Goal: Task Accomplishment & Management: Complete application form

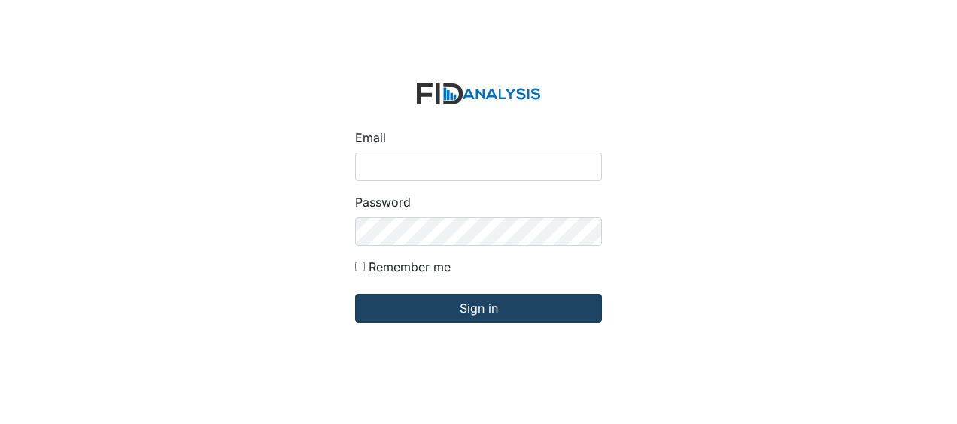
type input "Jbryant@lifeincorporated.com"
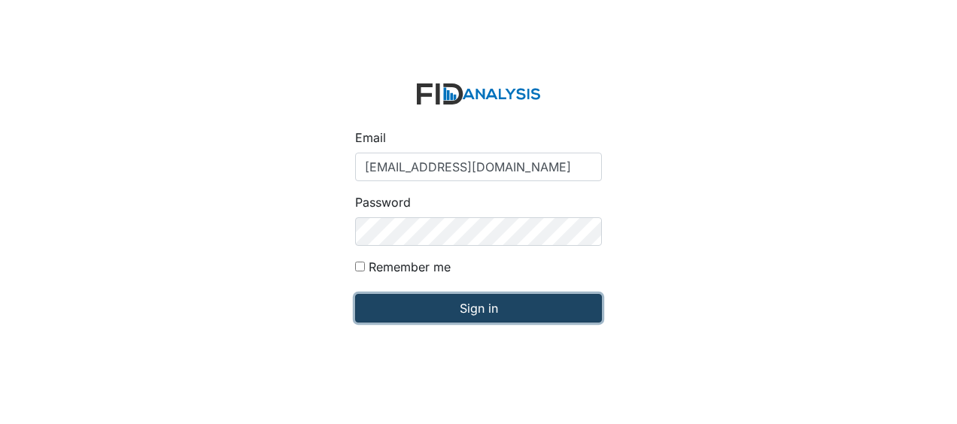
click at [398, 317] on input "Sign in" at bounding box center [478, 308] width 247 height 29
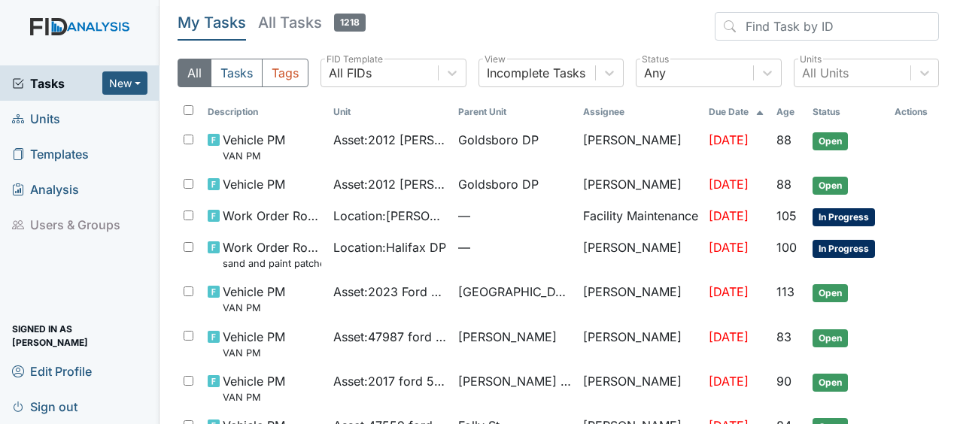
click at [59, 113] on span "Units" at bounding box center [36, 118] width 48 height 23
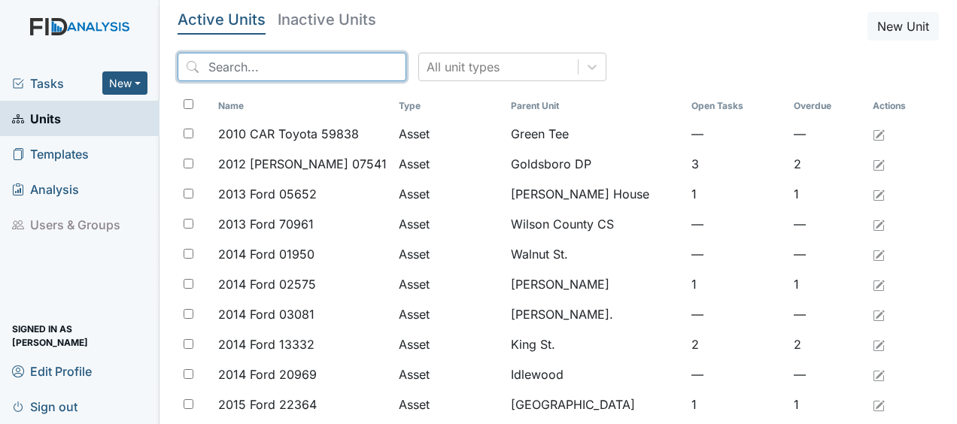
click at [211, 58] on input "search" at bounding box center [292, 67] width 229 height 29
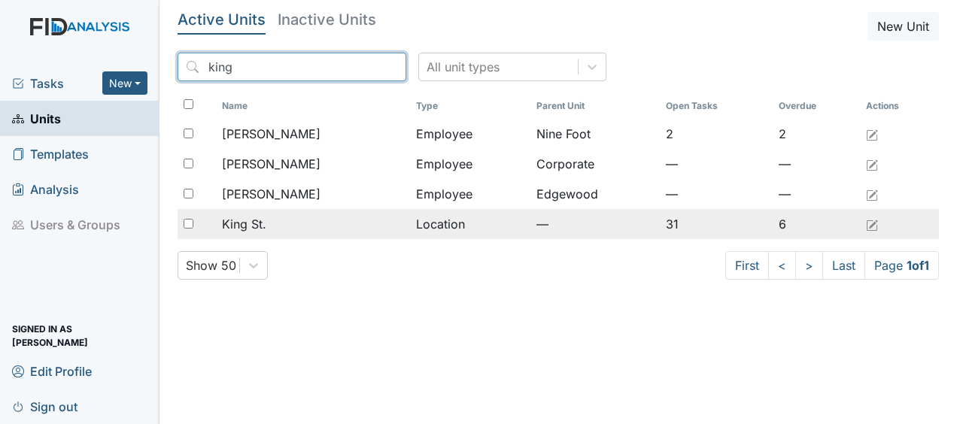
type input "king"
click at [252, 225] on span "King St." at bounding box center [244, 224] width 44 height 18
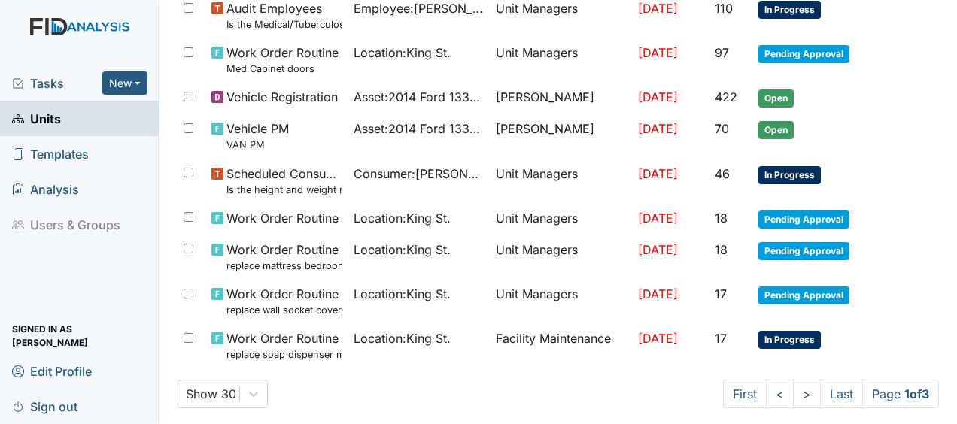
scroll to position [1159, 0]
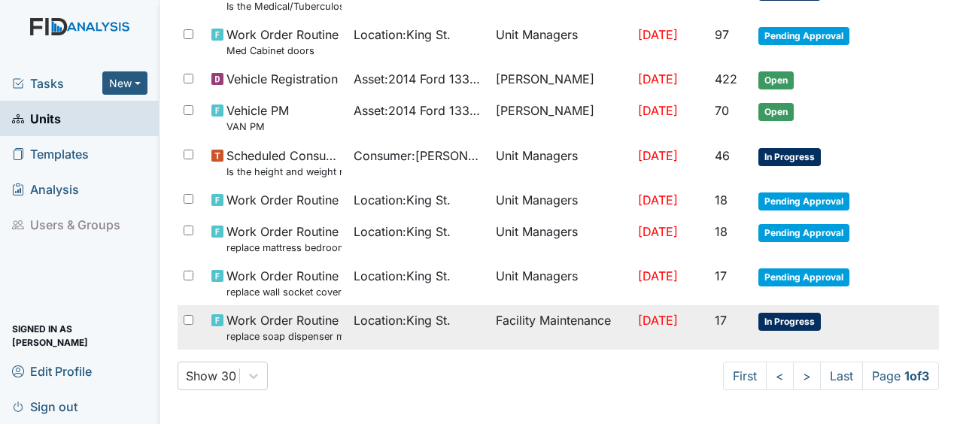
click at [312, 319] on span "Work Order Routine replace soap dispenser med room" at bounding box center [284, 328] width 115 height 32
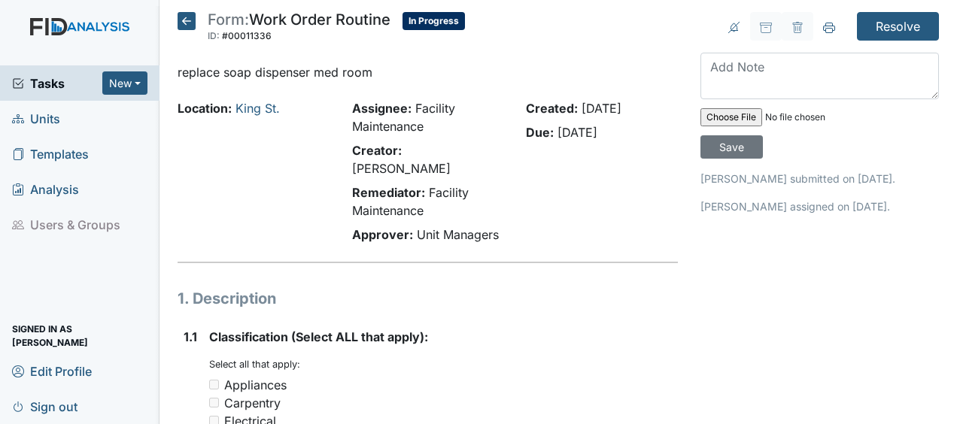
drag, startPoint x: 185, startPoint y: 21, endPoint x: 438, endPoint y: 71, distance: 257.7
click at [438, 71] on p "replace soap dispenser med room" at bounding box center [428, 72] width 501 height 18
click at [187, 20] on icon at bounding box center [187, 21] width 18 height 18
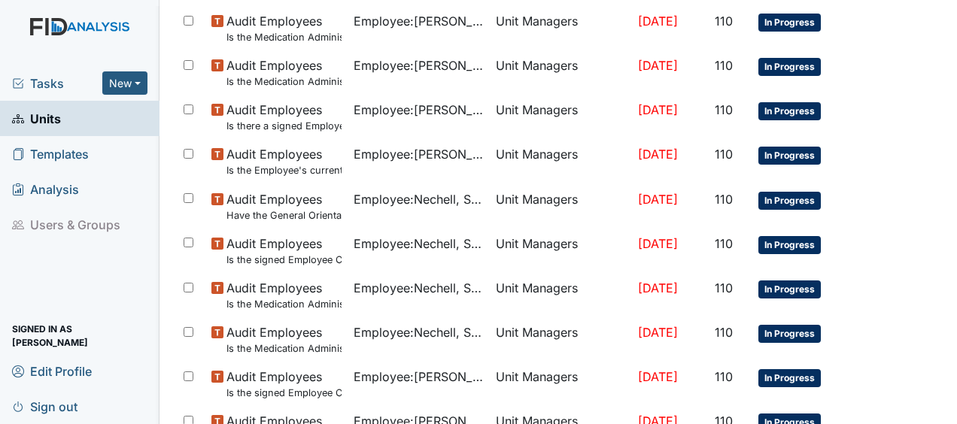
scroll to position [1113, 0]
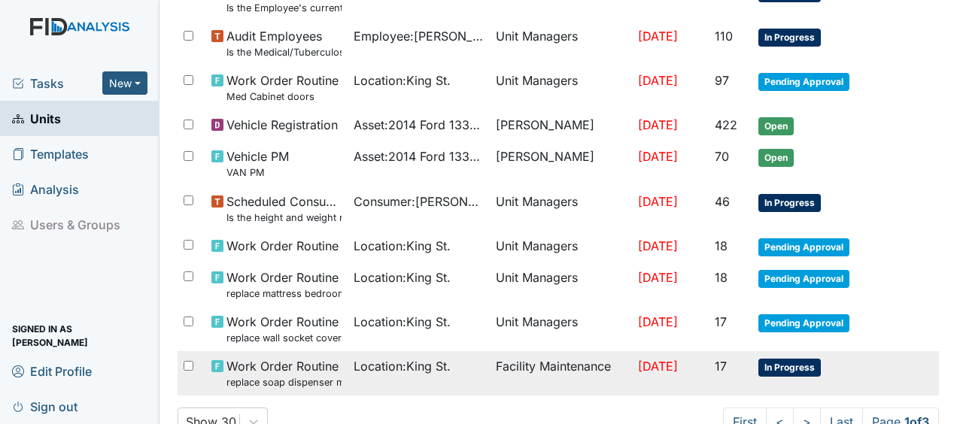
drag, startPoint x: 951, startPoint y: 387, endPoint x: 645, endPoint y: 384, distance: 306.3
click at [645, 384] on td "[DATE]" at bounding box center [670, 373] width 77 height 44
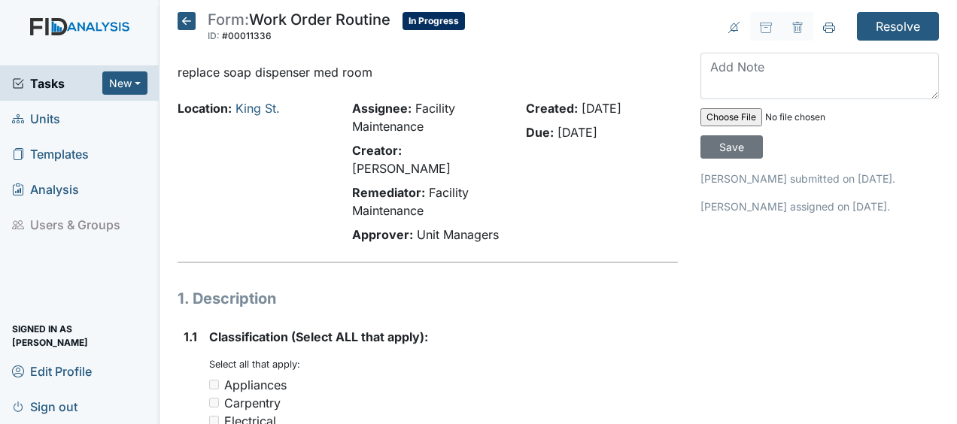
click at [187, 21] on icon at bounding box center [187, 21] width 18 height 18
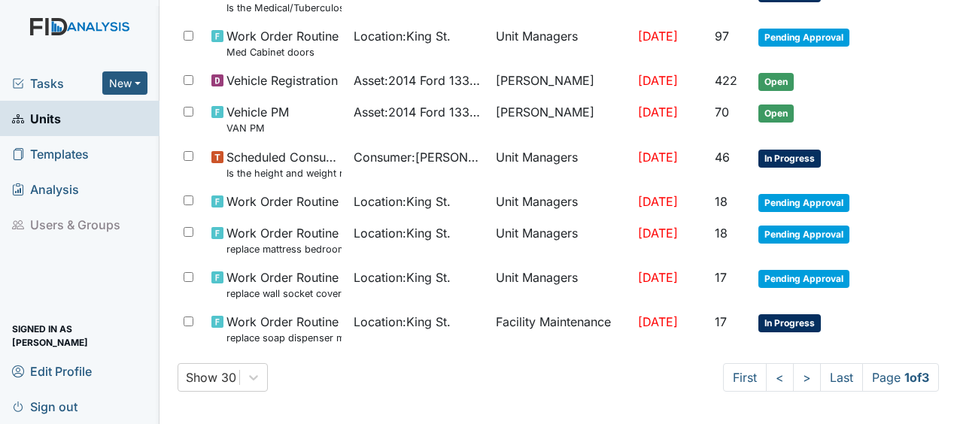
scroll to position [1159, 0]
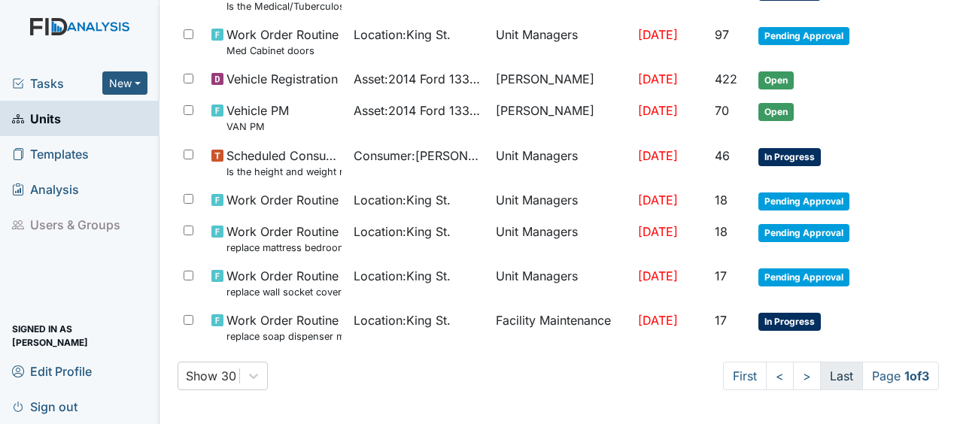
click at [825, 373] on link "Last" at bounding box center [841, 376] width 43 height 29
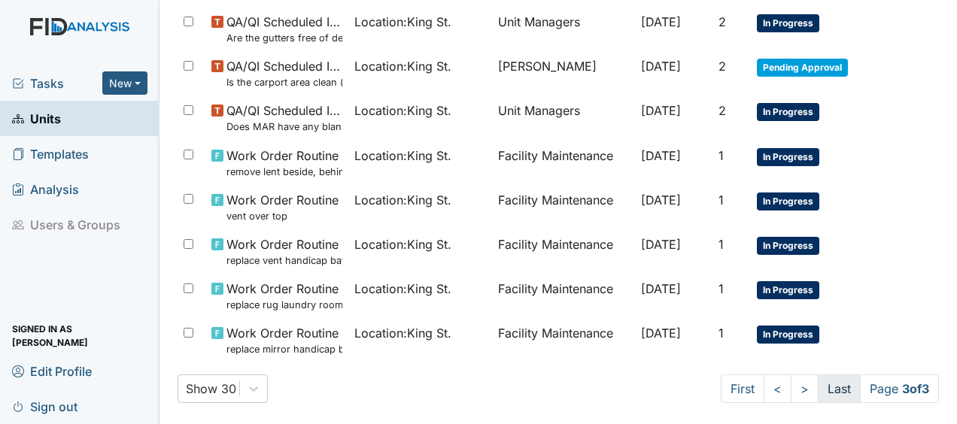
scroll to position [1146, 0]
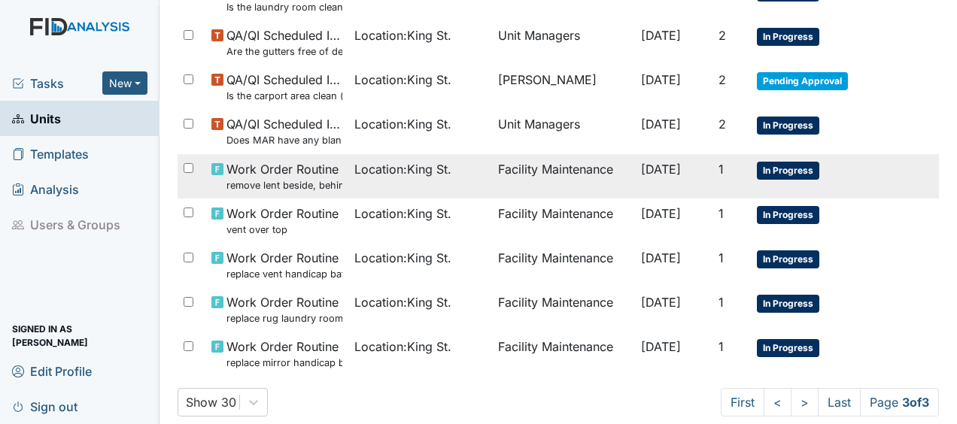
click at [307, 178] on small "remove lent beside, behind dryer" at bounding box center [285, 185] width 116 height 14
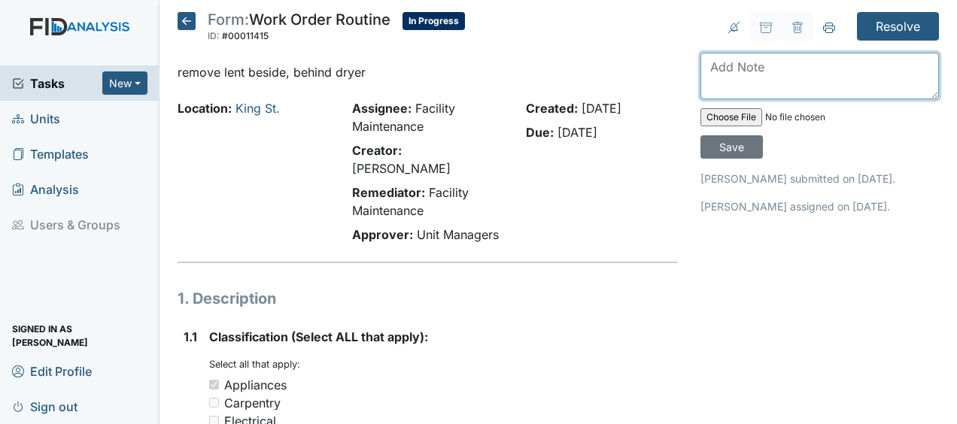
click at [715, 71] on textarea at bounding box center [820, 76] width 239 height 47
type textarea "removed lint JB"
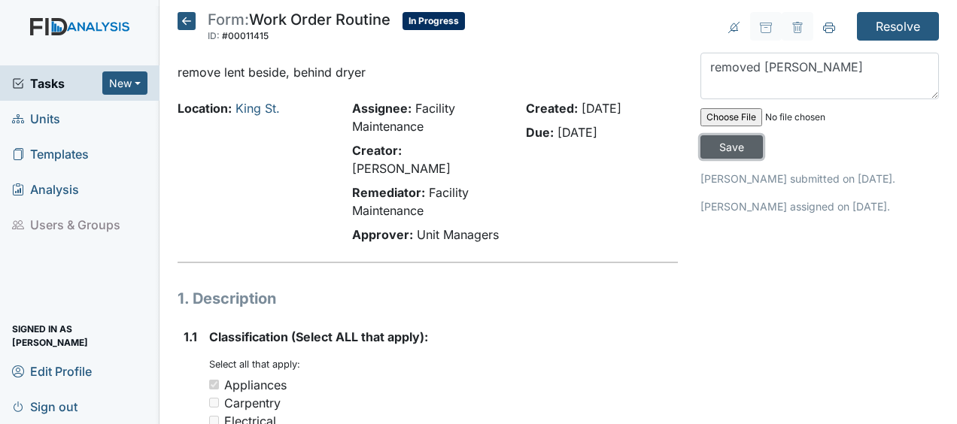
click at [741, 146] on input "Save" at bounding box center [732, 146] width 62 height 23
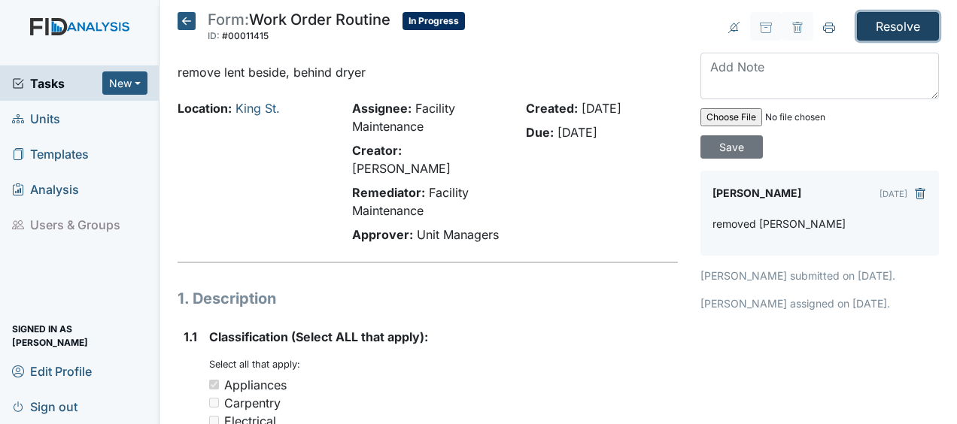
click at [891, 28] on input "Resolve" at bounding box center [898, 26] width 82 height 29
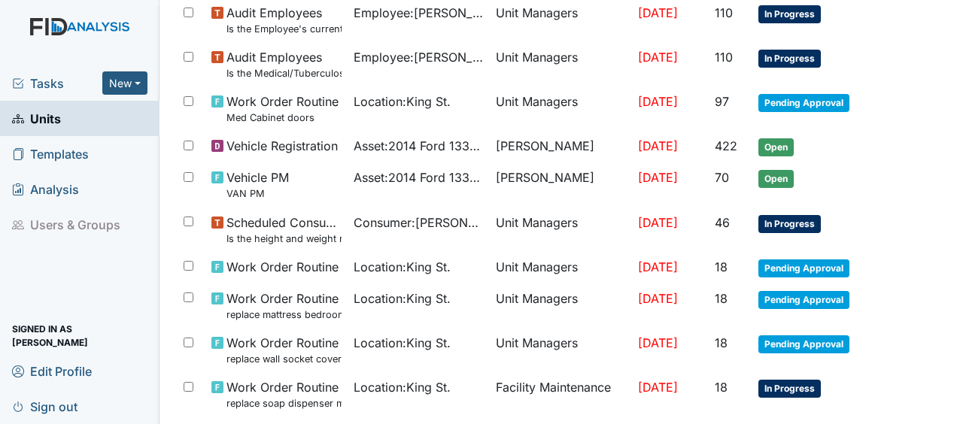
scroll to position [1143, 0]
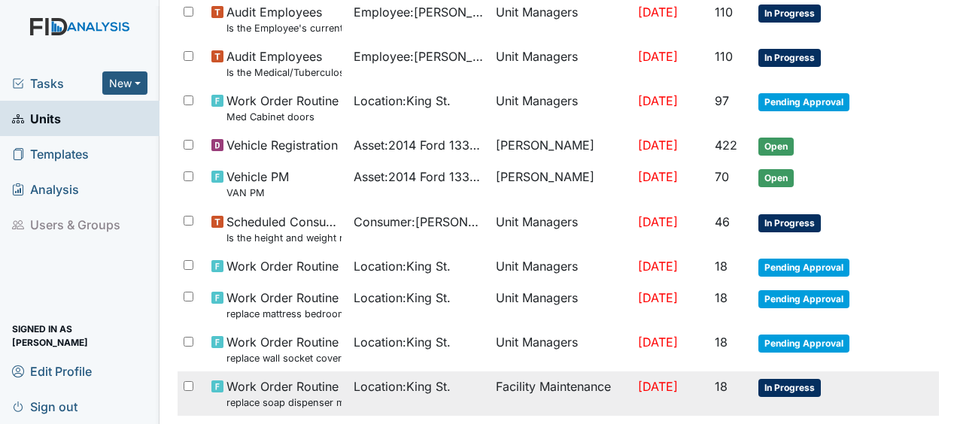
click at [638, 379] on span "[DATE]" at bounding box center [658, 386] width 40 height 15
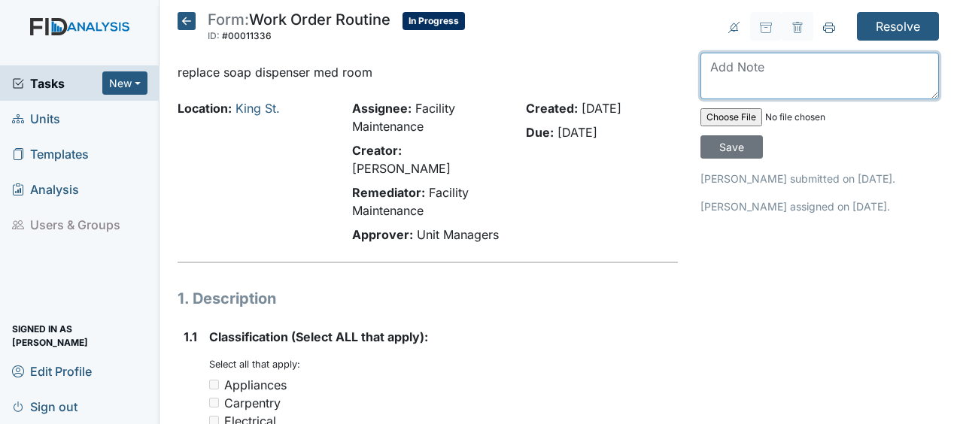
click at [724, 82] on textarea at bounding box center [820, 76] width 239 height 47
click at [858, 61] on textarea "replaced soap" at bounding box center [820, 76] width 239 height 47
click at [864, 63] on textarea "replaced soap" at bounding box center [820, 76] width 239 height 47
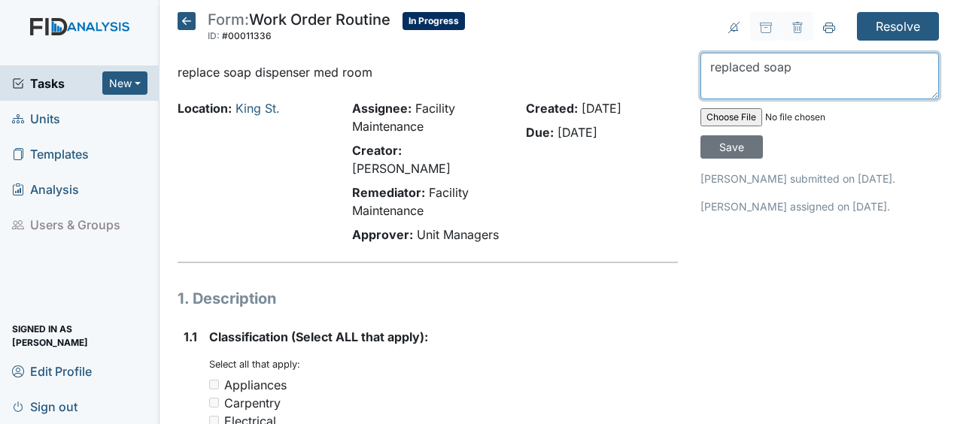
click at [864, 63] on textarea "replaced soap" at bounding box center [820, 76] width 239 height 47
click at [841, 64] on textarea "replaced soap" at bounding box center [820, 76] width 239 height 47
type textarea "replaced soap dispenser JB"
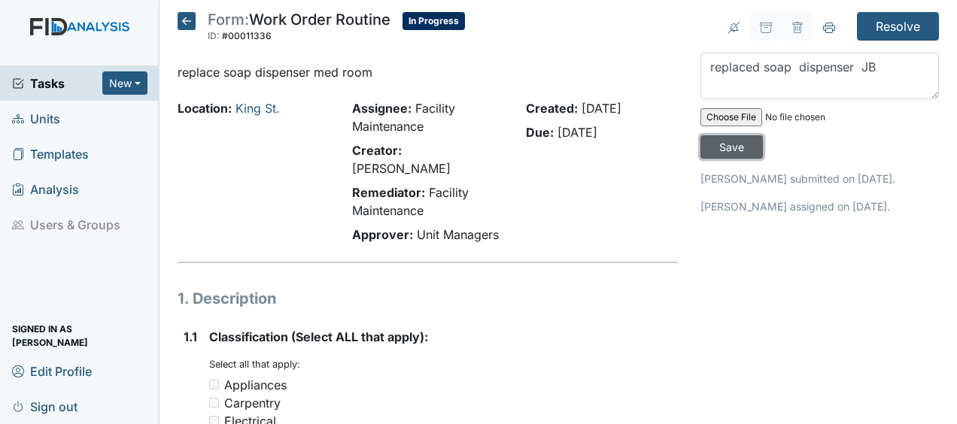
click at [726, 141] on input "Save" at bounding box center [732, 146] width 62 height 23
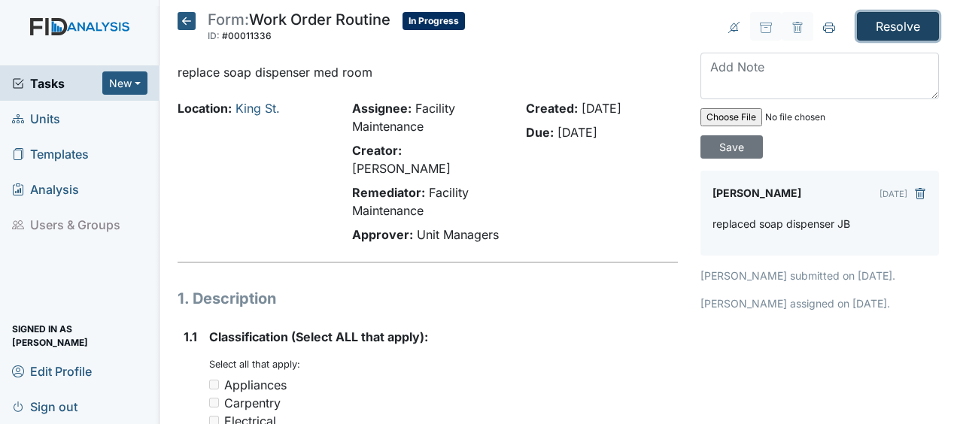
click at [879, 21] on input "Resolve" at bounding box center [898, 26] width 82 height 29
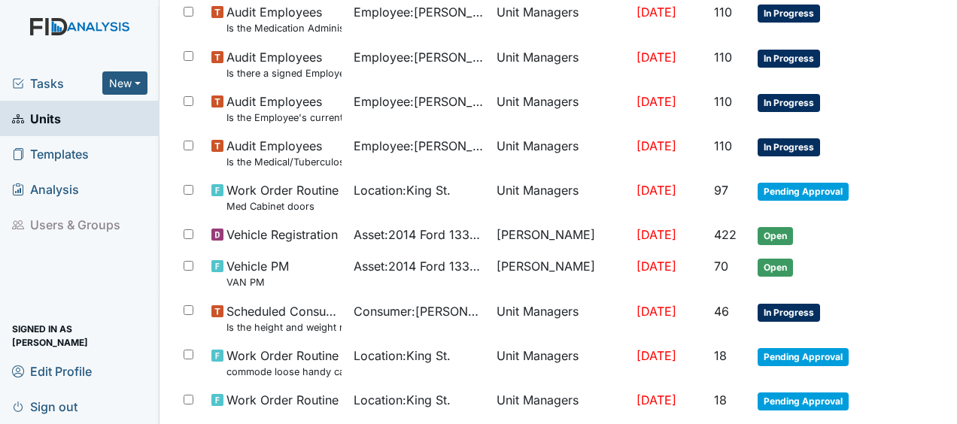
scroll to position [1083, 0]
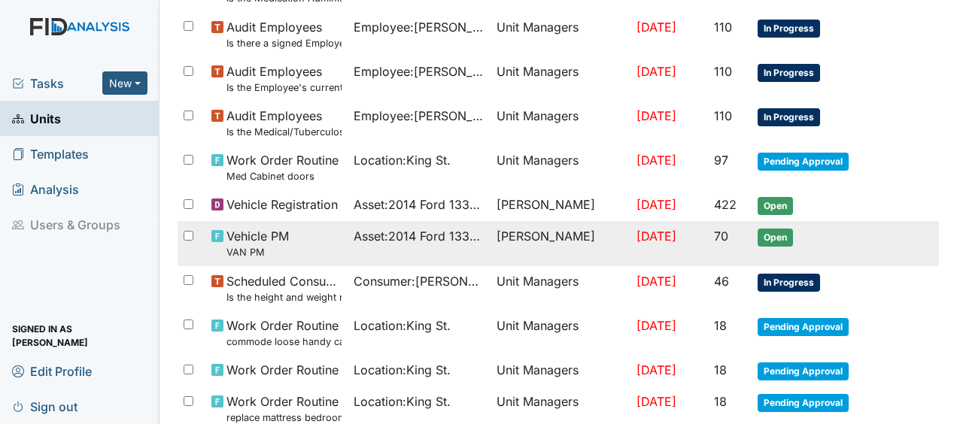
click at [446, 236] on span "Asset : 2014 Ford 13332" at bounding box center [419, 236] width 131 height 18
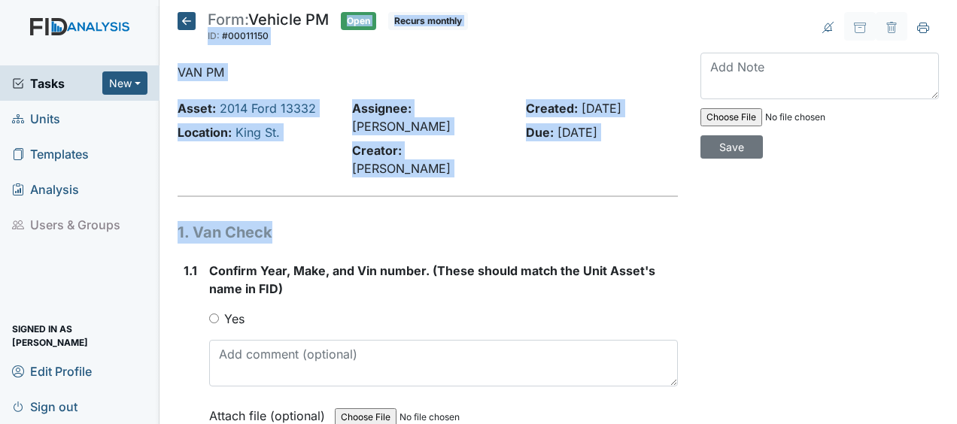
drag, startPoint x: 199, startPoint y: 41, endPoint x: 288, endPoint y: 213, distance: 193.9
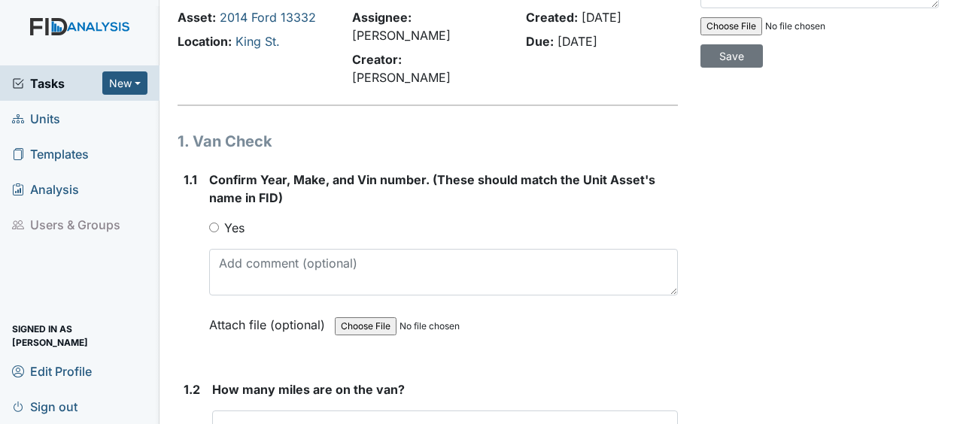
scroll to position [95, 0]
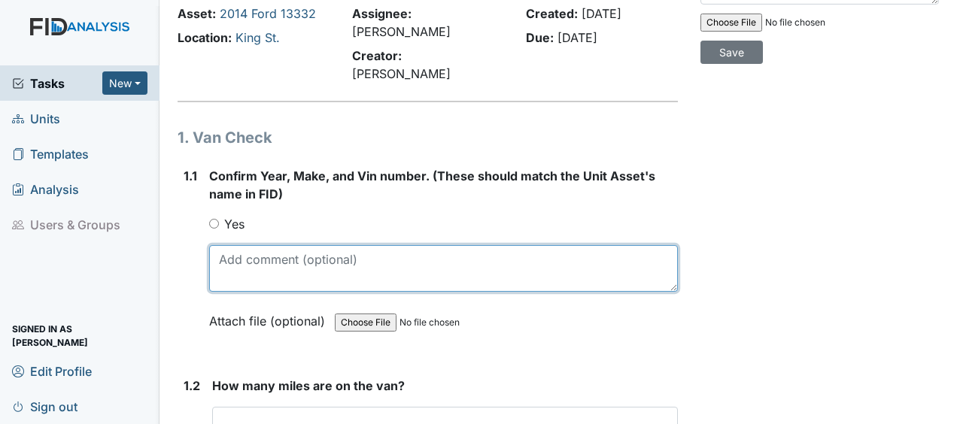
click at [230, 245] on textarea at bounding box center [443, 268] width 469 height 47
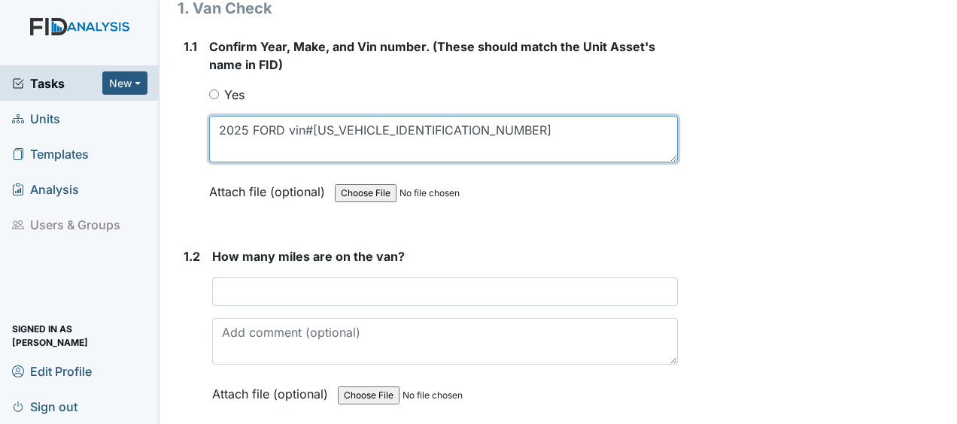
scroll to position [241, 0]
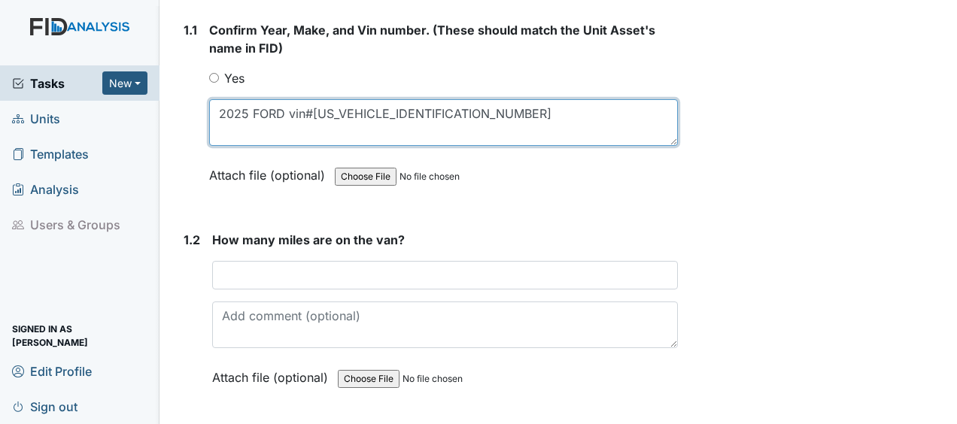
type textarea "2025 FORD vin#1FBAX2C83SKA65451"
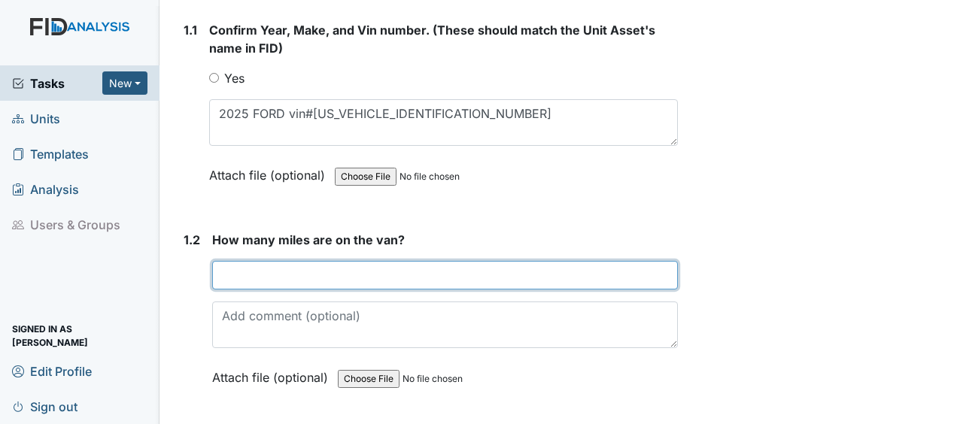
click at [243, 261] on input "number" at bounding box center [445, 275] width 466 height 29
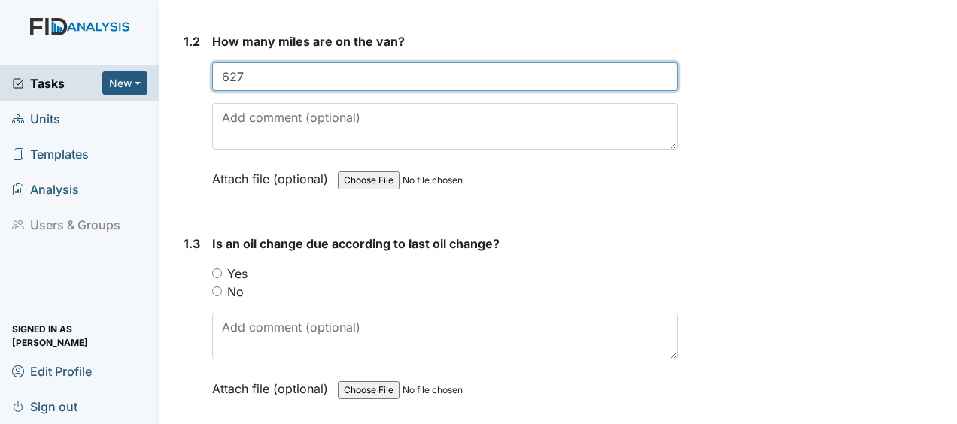
scroll to position [443, 0]
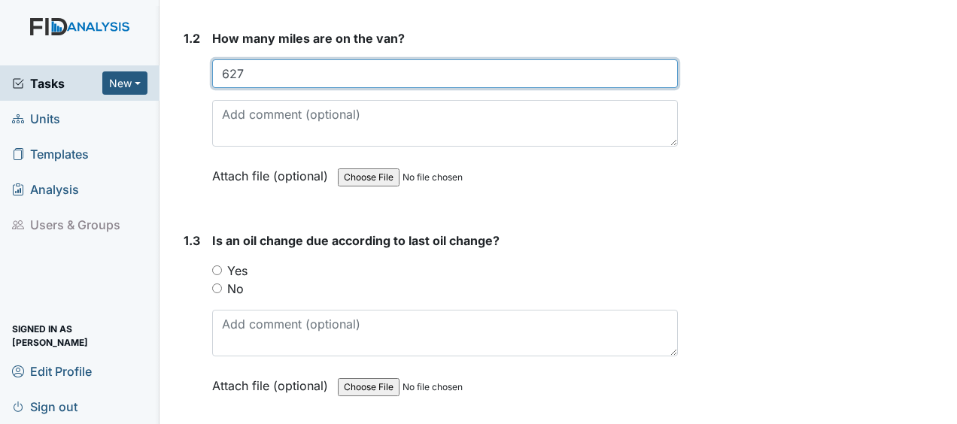
type input "627"
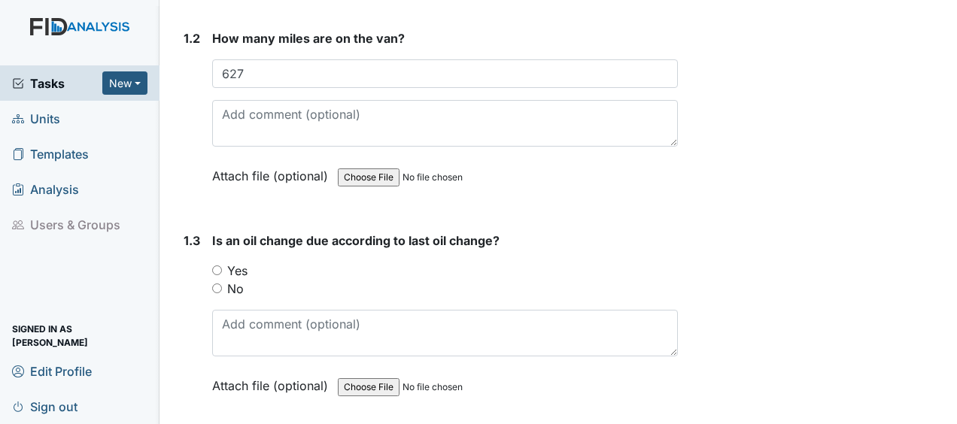
click at [218, 284] on input "No" at bounding box center [217, 289] width 10 height 10
radio input "true"
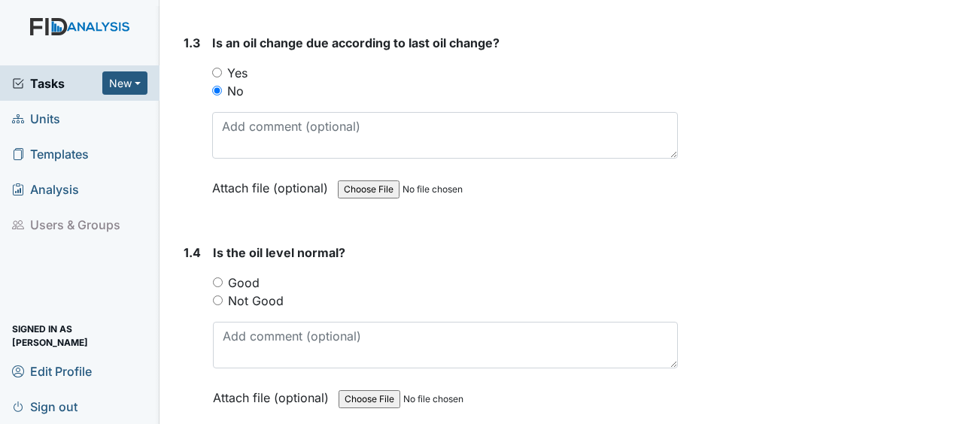
scroll to position [641, 0]
click at [218, 277] on input "Good" at bounding box center [218, 282] width 10 height 10
radio input "true"
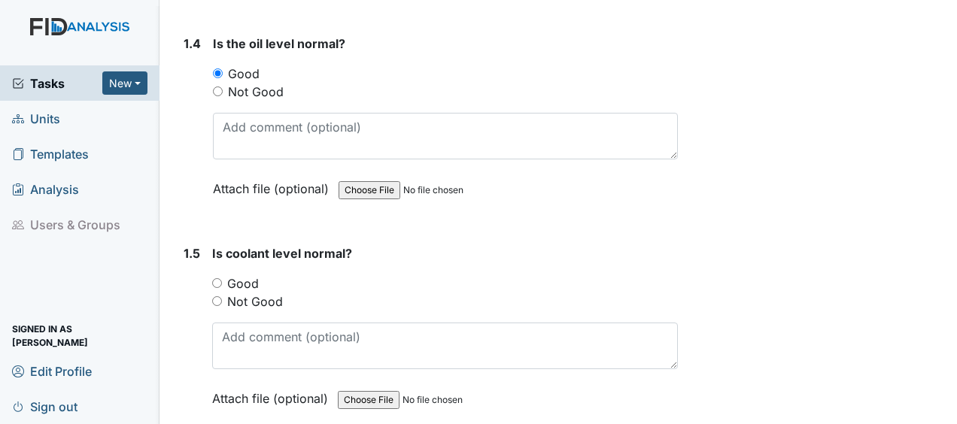
scroll to position [850, 0]
click at [218, 278] on input "Good" at bounding box center [217, 283] width 10 height 10
radio input "true"
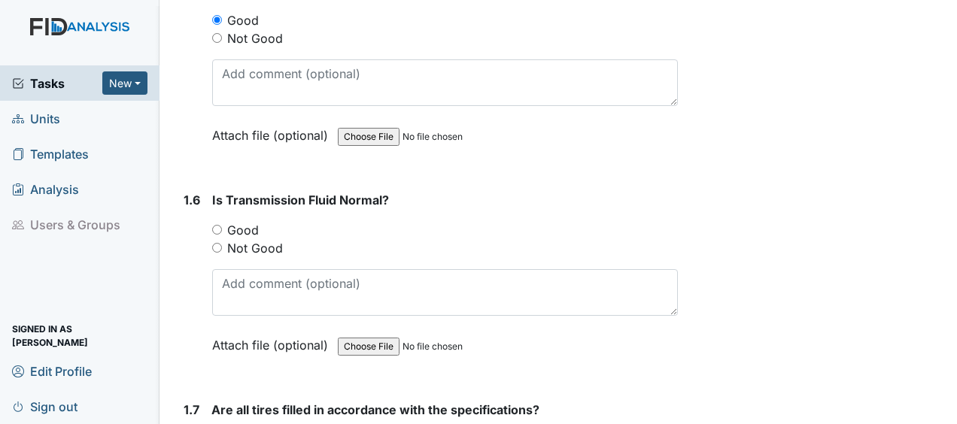
scroll to position [1115, 0]
click at [215, 224] on input "Good" at bounding box center [217, 229] width 10 height 10
radio input "true"
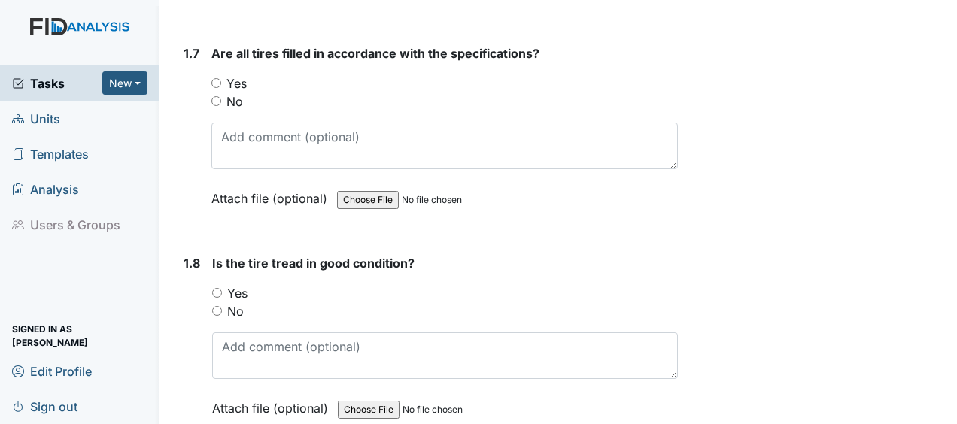
scroll to position [1477, 0]
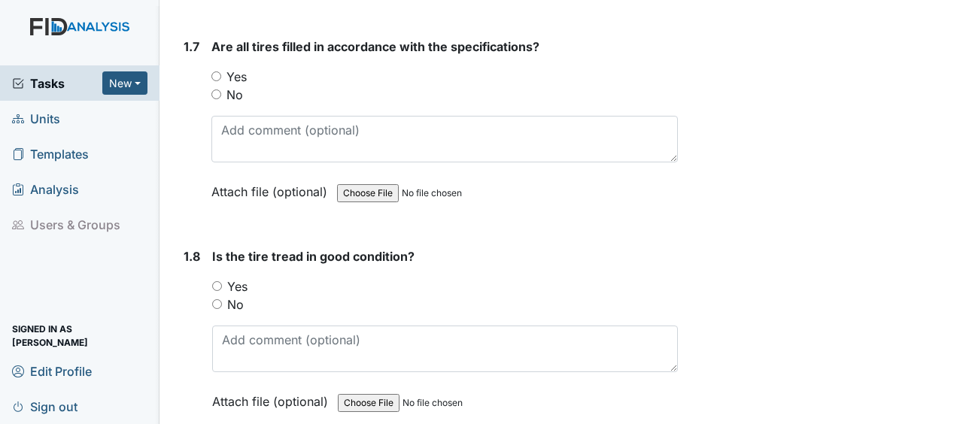
click at [217, 72] on input "Yes" at bounding box center [216, 77] width 10 height 10
radio input "true"
click at [218, 281] on input "Yes" at bounding box center [217, 286] width 10 height 10
radio input "true"
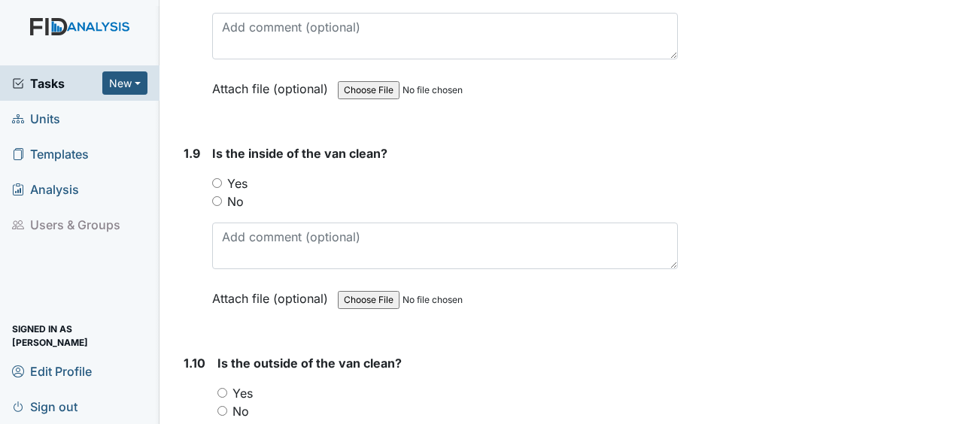
scroll to position [1791, 0]
click at [216, 177] on input "Yes" at bounding box center [217, 182] width 10 height 10
radio input "true"
click at [223, 387] on input "Yes" at bounding box center [223, 392] width 10 height 10
radio input "true"
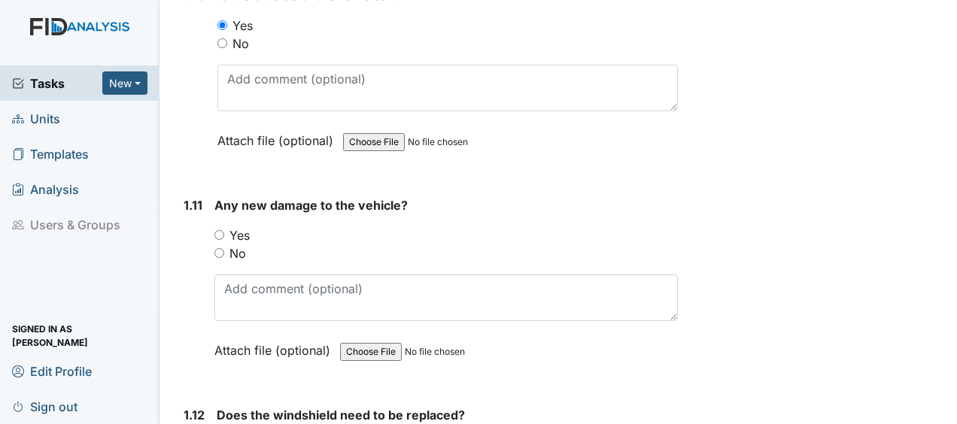
scroll to position [2159, 0]
click at [221, 248] on input "No" at bounding box center [220, 253] width 10 height 10
radio input "true"
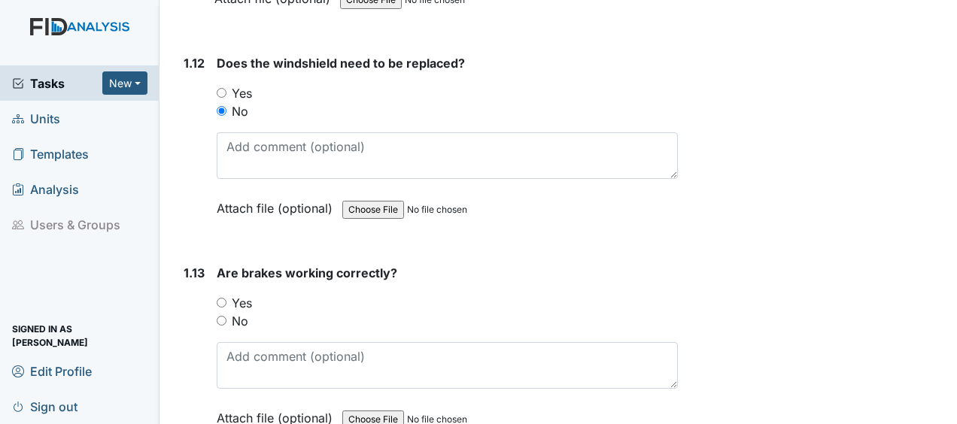
scroll to position [2535, 0]
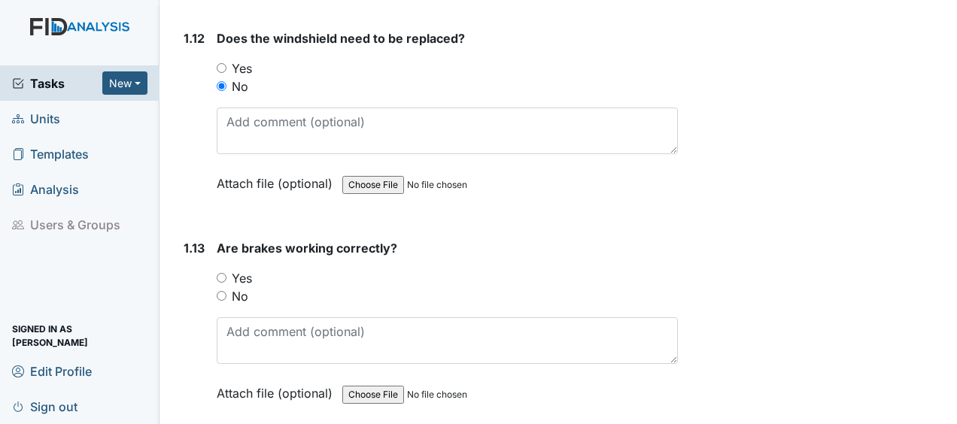
click at [218, 273] on input "Yes" at bounding box center [222, 278] width 10 height 10
radio input "true"
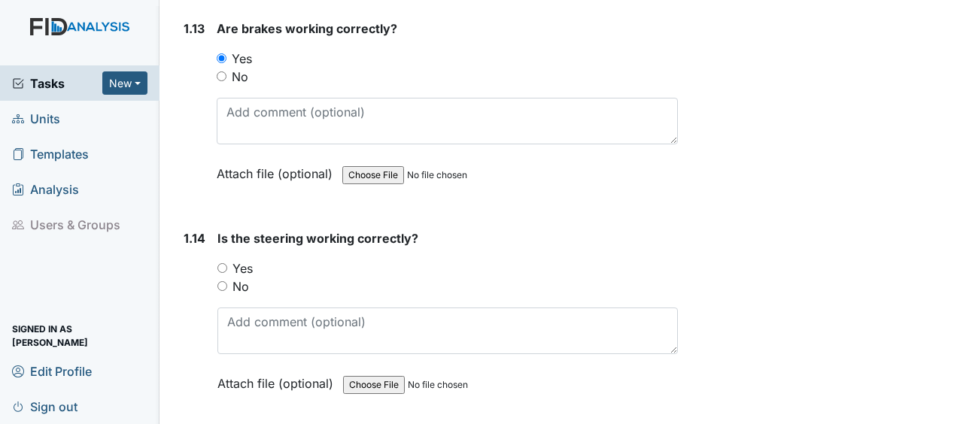
scroll to position [2757, 0]
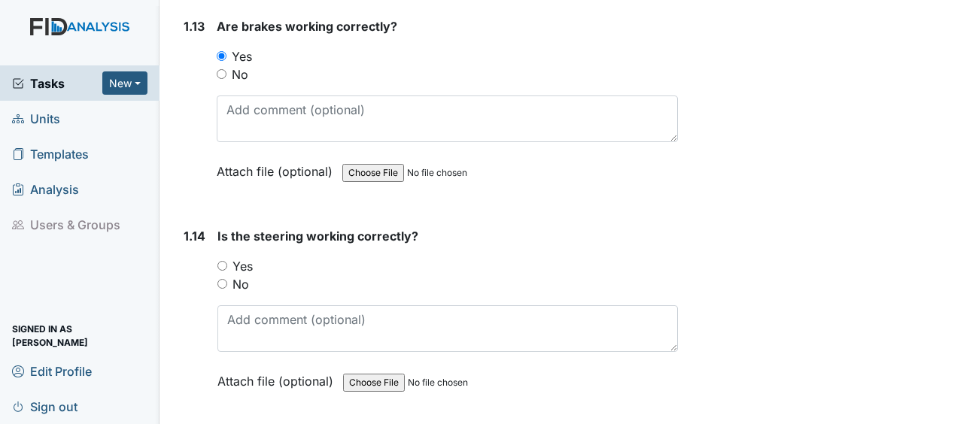
click at [221, 261] on input "Yes" at bounding box center [223, 266] width 10 height 10
radio input "true"
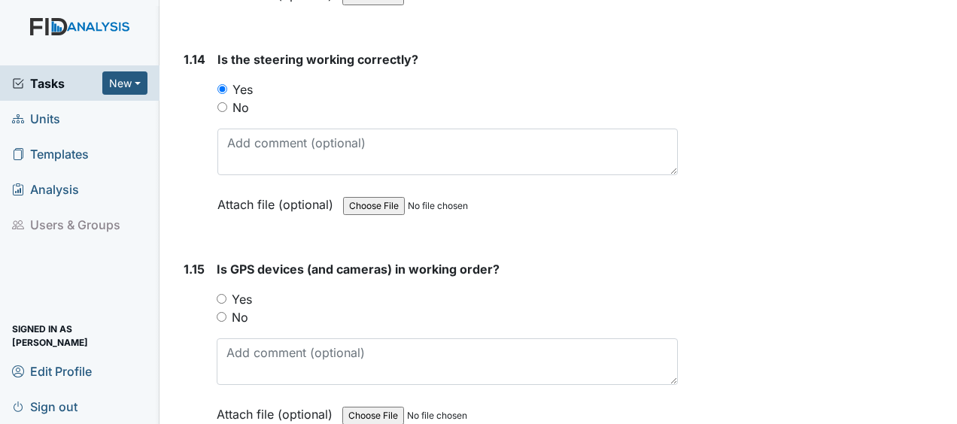
scroll to position [2941, 0]
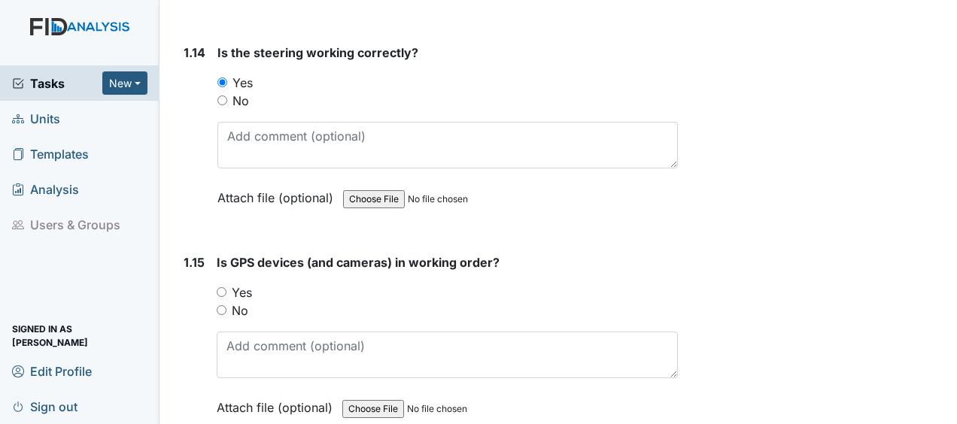
click at [222, 288] on input "Yes" at bounding box center [222, 293] width 10 height 10
radio input "true"
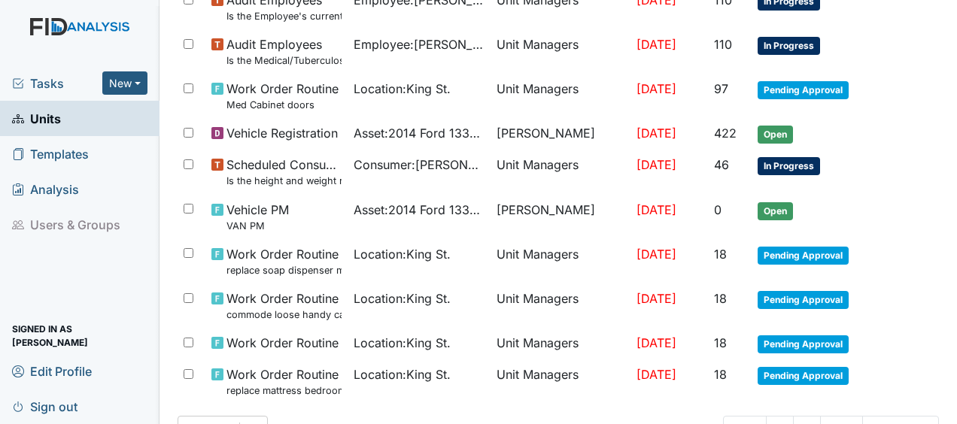
scroll to position [1209, 0]
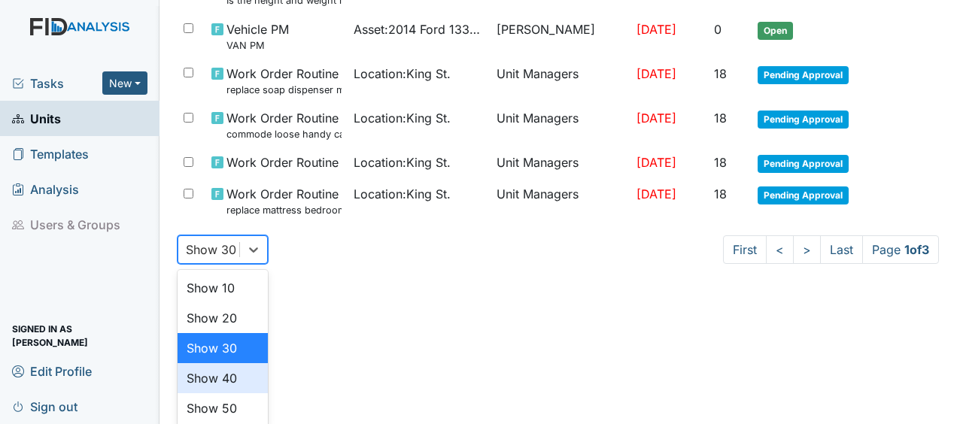
click at [224, 264] on div "option Show 40 focused, 4 of 5. 5 results available. Use Up and Down to choose …" at bounding box center [223, 250] width 90 height 29
click at [224, 382] on div "Show 40" at bounding box center [223, 379] width 90 height 30
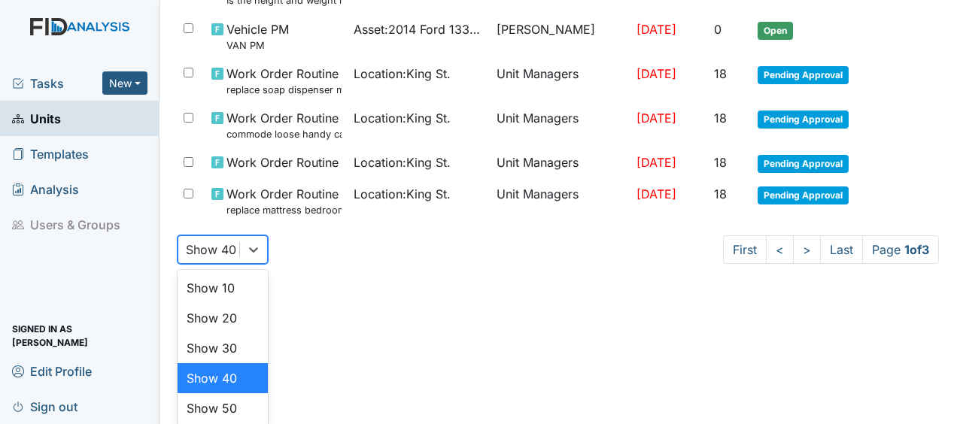
click at [224, 264] on div "option Show 40, selected. option Show 40 focused, 4 of 5. 5 results available. …" at bounding box center [223, 250] width 90 height 29
click at [224, 382] on div "Show 40" at bounding box center [223, 379] width 90 height 30
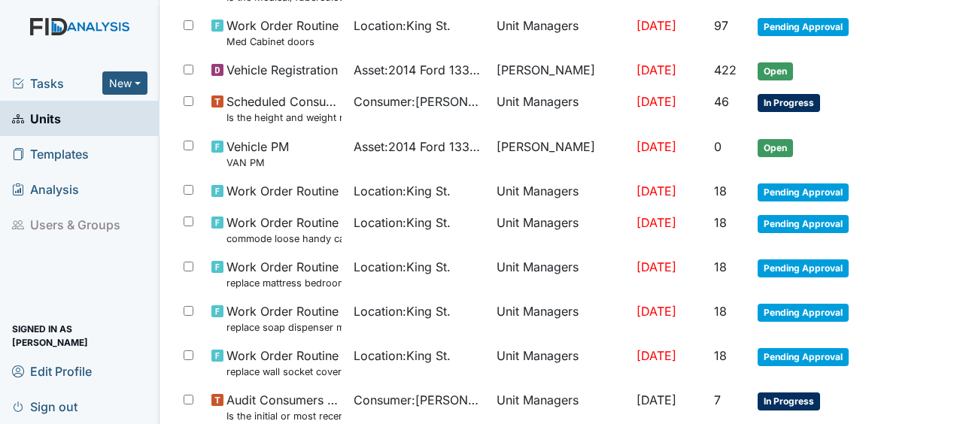
scroll to position [1218, 0]
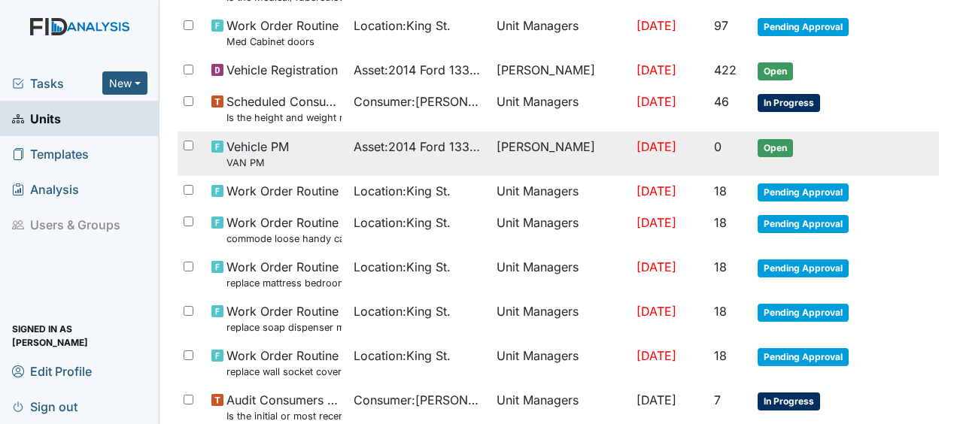
click at [275, 144] on span "Vehicle PM VAN PM" at bounding box center [258, 154] width 62 height 32
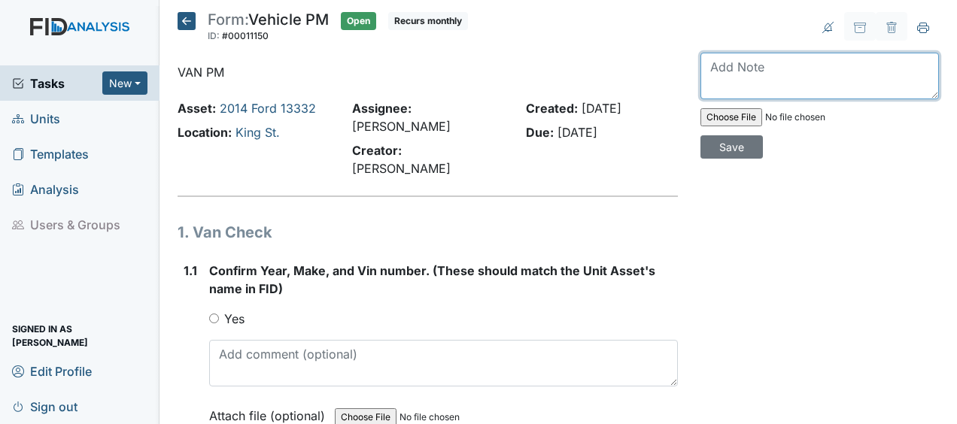
click at [714, 77] on textarea at bounding box center [820, 76] width 239 height 47
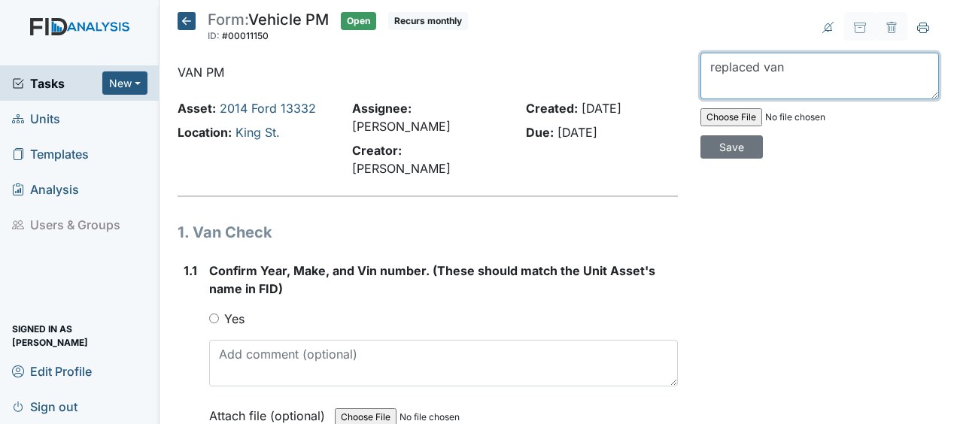
click at [793, 65] on textarea "replaced van" at bounding box center [820, 76] width 239 height 47
type textarea "replaced van JB"
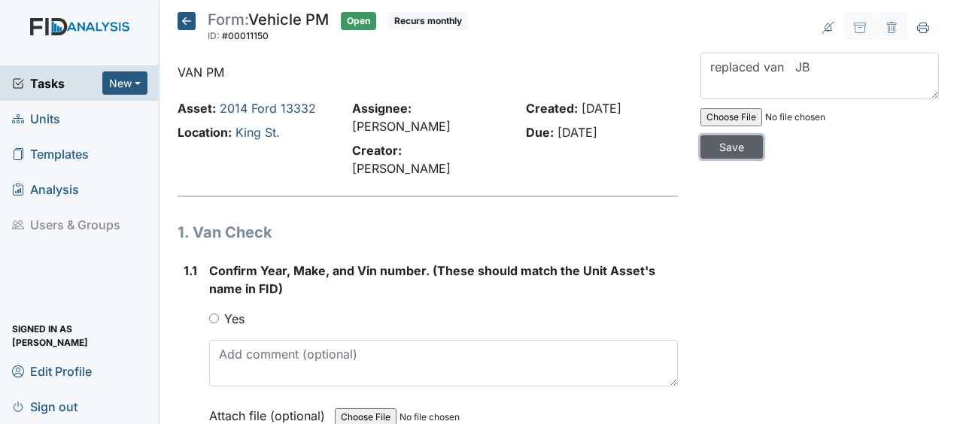
click at [729, 148] on input "Save" at bounding box center [732, 146] width 62 height 23
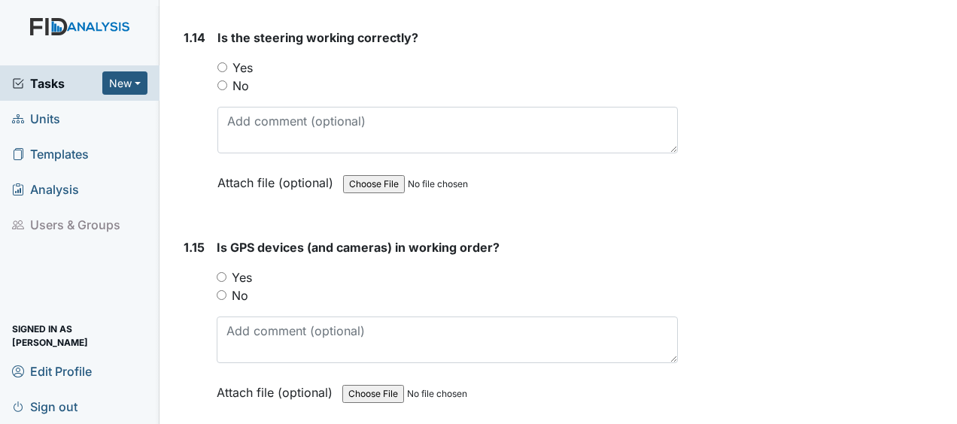
scroll to position [2965, 0]
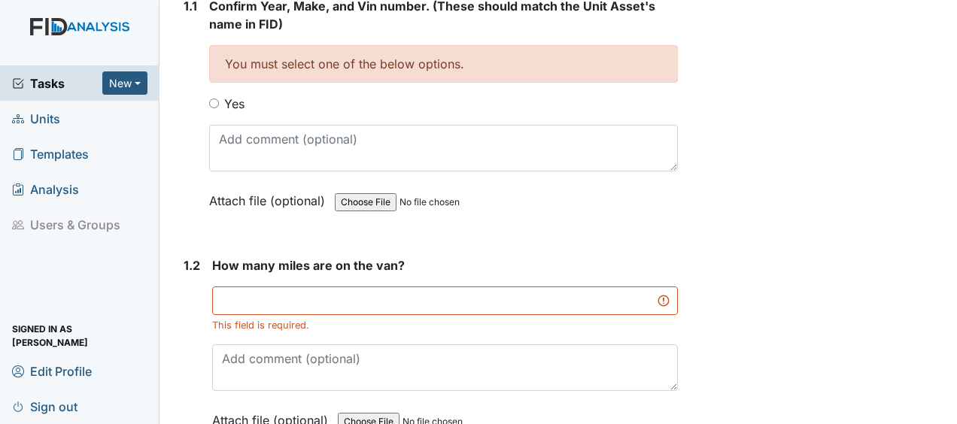
scroll to position [263, 0]
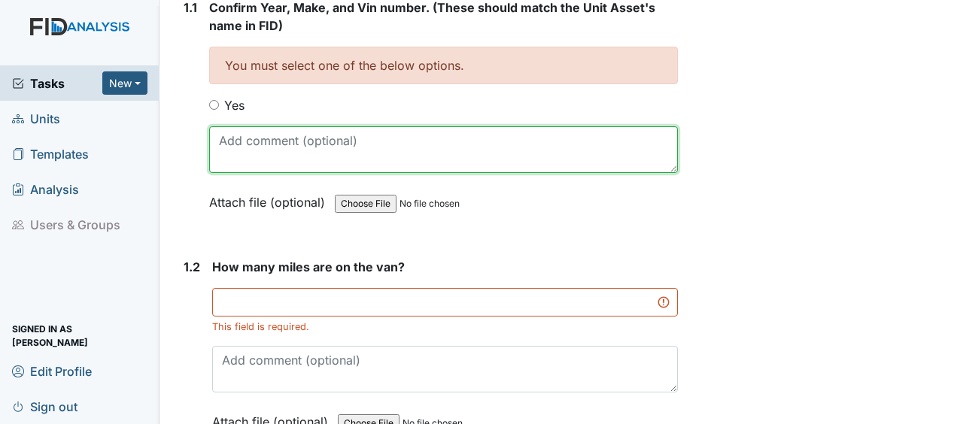
click at [263, 126] on textarea at bounding box center [443, 149] width 469 height 47
type textarea "new van"
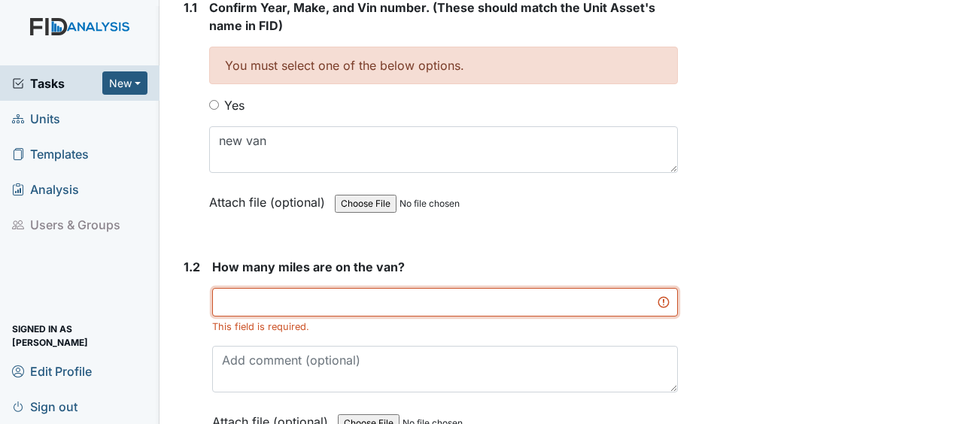
click at [239, 288] on input "number" at bounding box center [445, 302] width 466 height 29
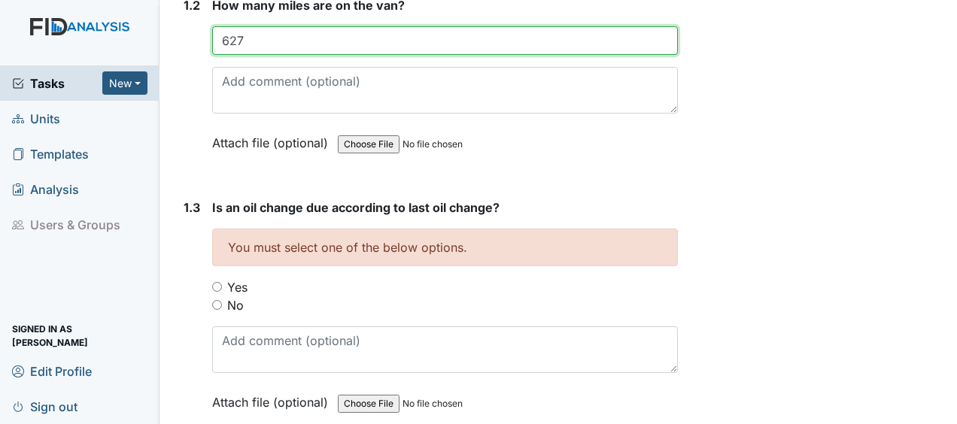
scroll to position [471, 0]
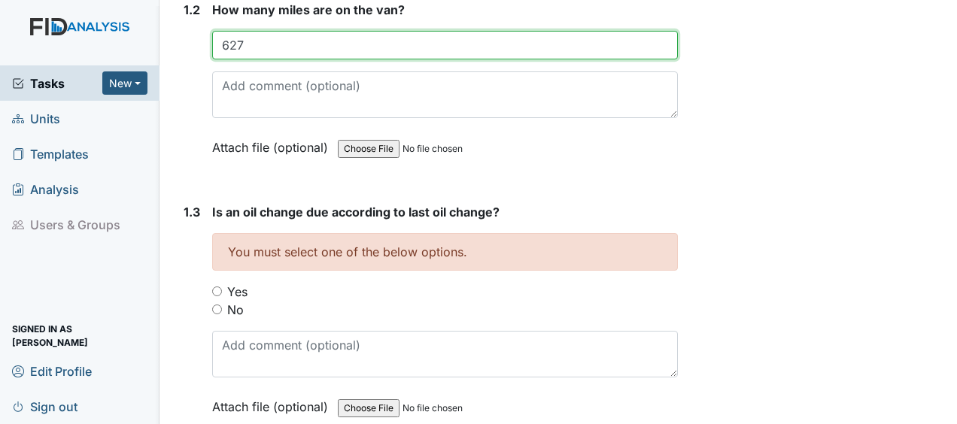
type input "627"
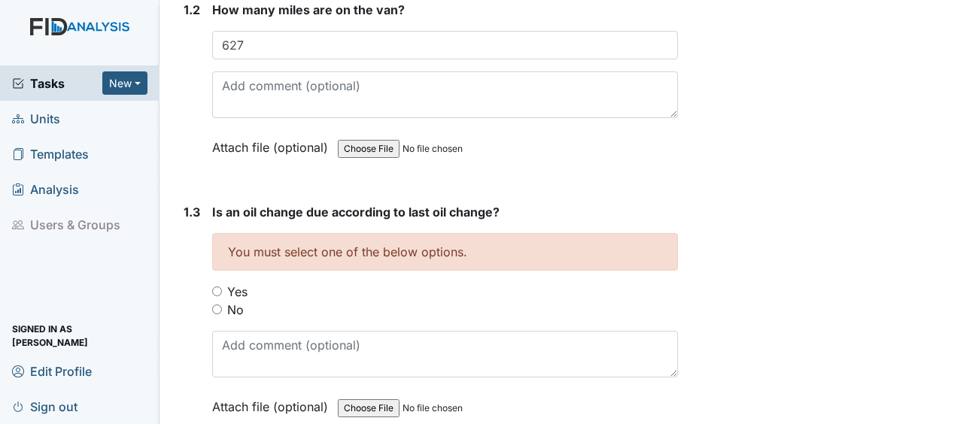
click at [218, 305] on input "No" at bounding box center [217, 310] width 10 height 10
radio input "true"
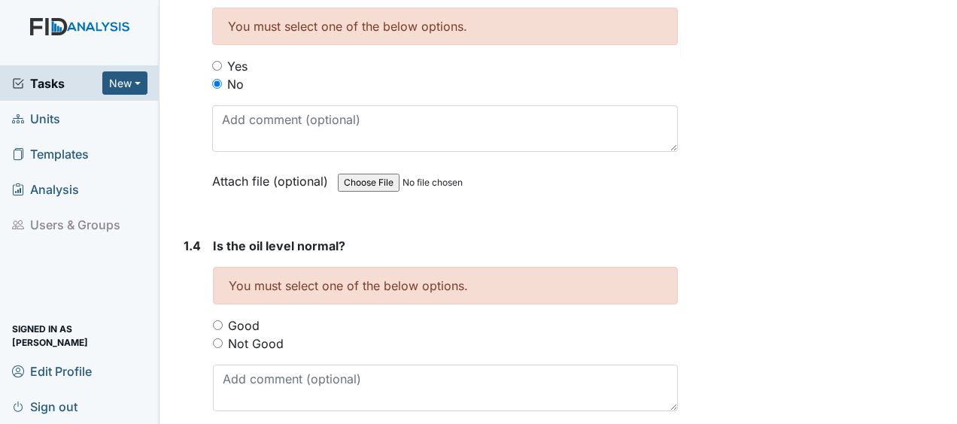
scroll to position [703, 0]
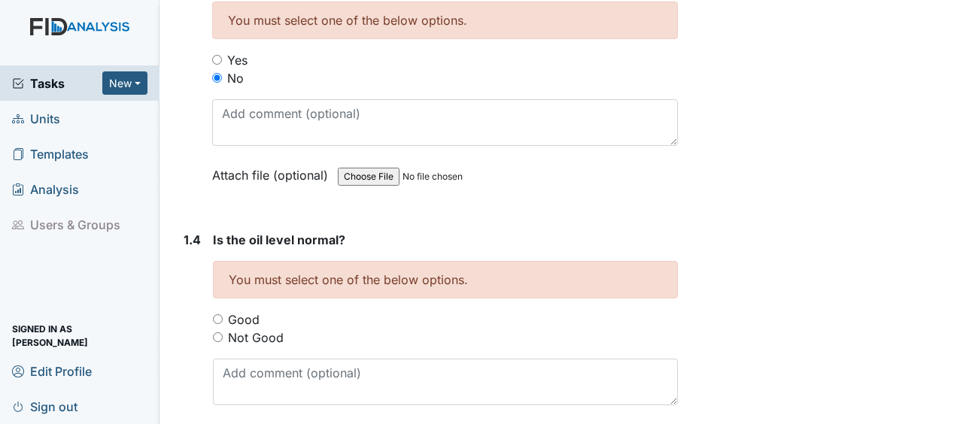
click at [218, 315] on input "Good" at bounding box center [218, 320] width 10 height 10
radio input "true"
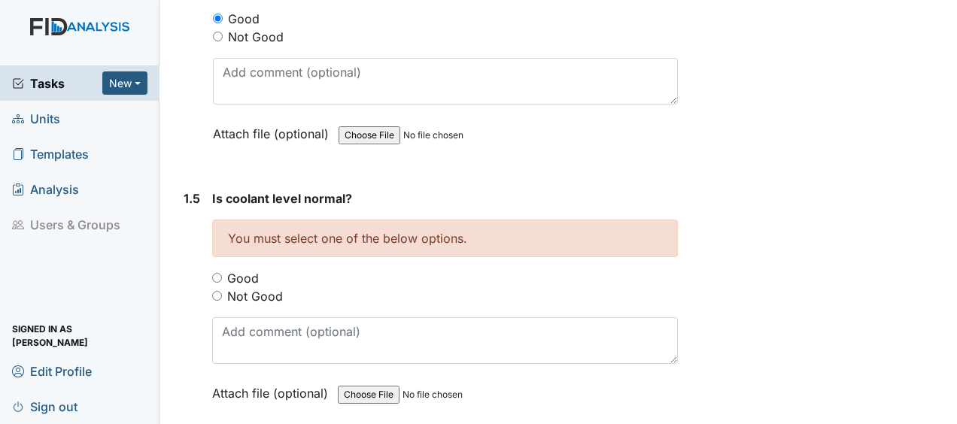
scroll to position [1006, 0]
click at [217, 272] on input "Good" at bounding box center [217, 277] width 10 height 10
radio input "true"
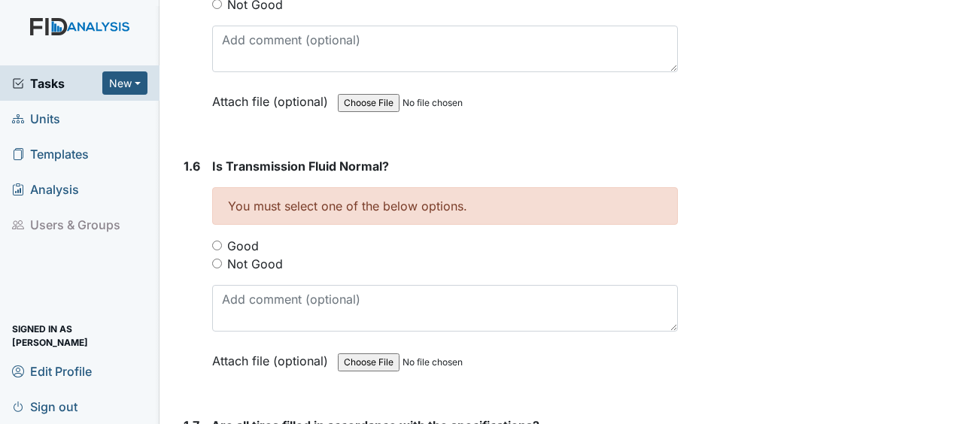
scroll to position [1302, 0]
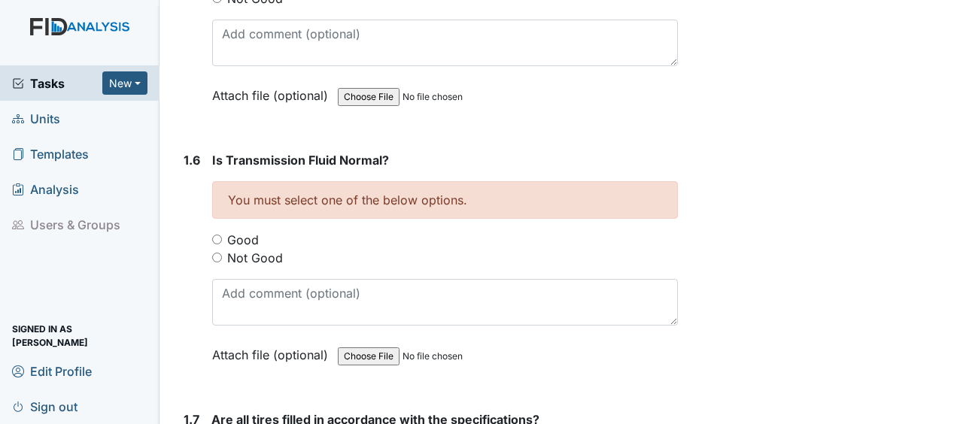
click at [215, 235] on input "Good" at bounding box center [217, 240] width 10 height 10
radio input "true"
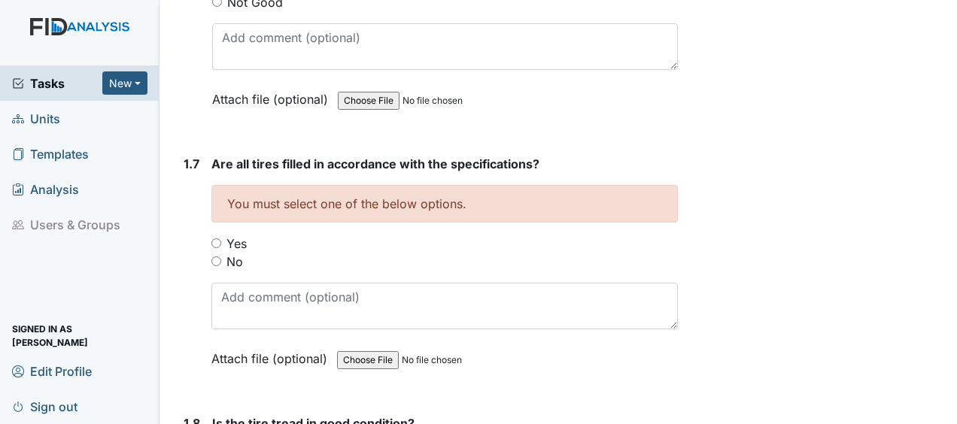
scroll to position [1559, 0]
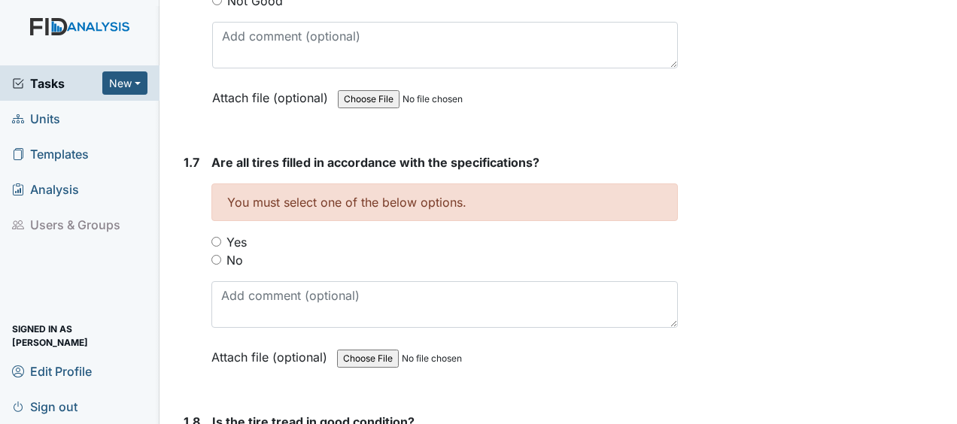
click at [215, 237] on input "Yes" at bounding box center [216, 242] width 10 height 10
radio input "true"
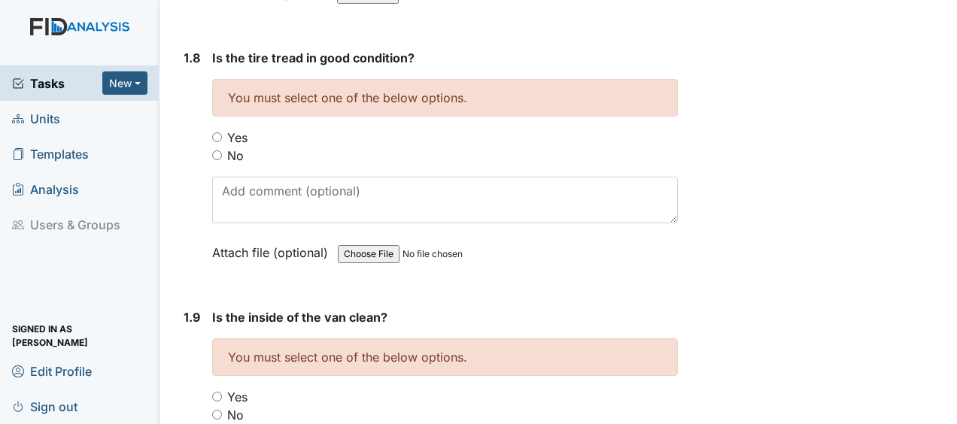
scroll to position [1924, 0]
click at [219, 132] on input "Yes" at bounding box center [217, 137] width 10 height 10
radio input "true"
click at [217, 392] on input "Yes" at bounding box center [217, 397] width 10 height 10
radio input "true"
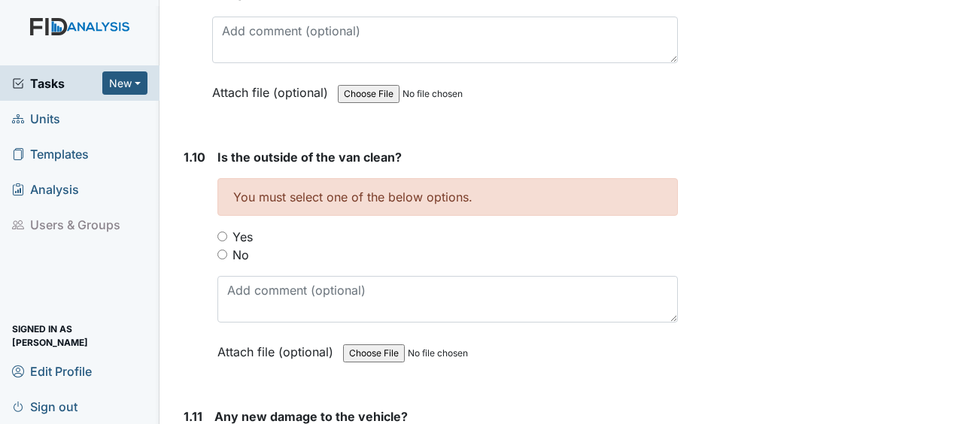
scroll to position [2342, 0]
click at [221, 233] on input "Yes" at bounding box center [223, 238] width 10 height 10
radio input "true"
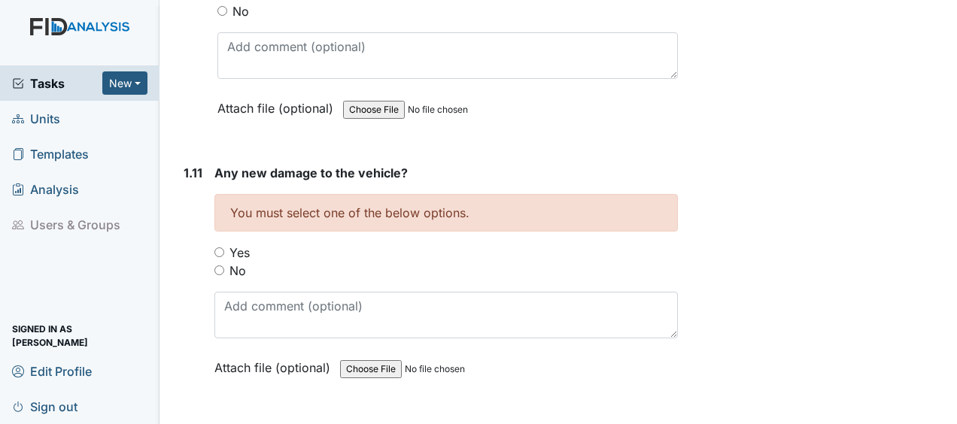
scroll to position [2594, 0]
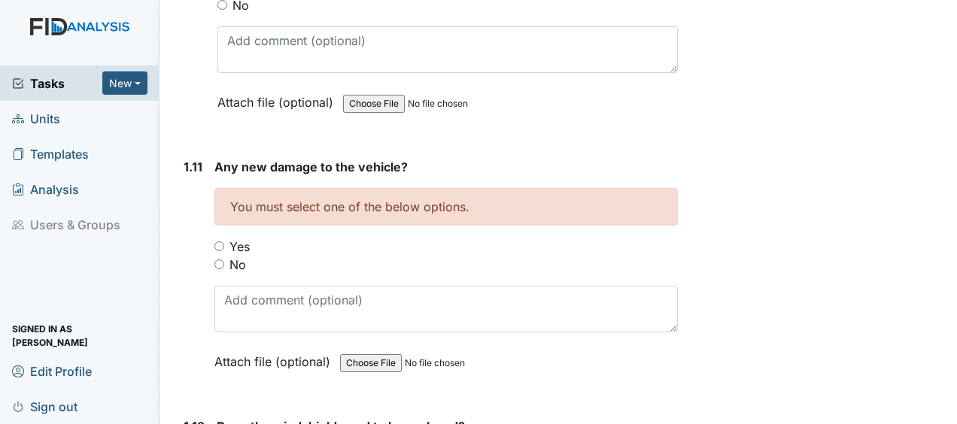
click at [221, 238] on div "Yes" at bounding box center [447, 247] width 464 height 18
click at [218, 260] on input "No" at bounding box center [220, 265] width 10 height 10
radio input "true"
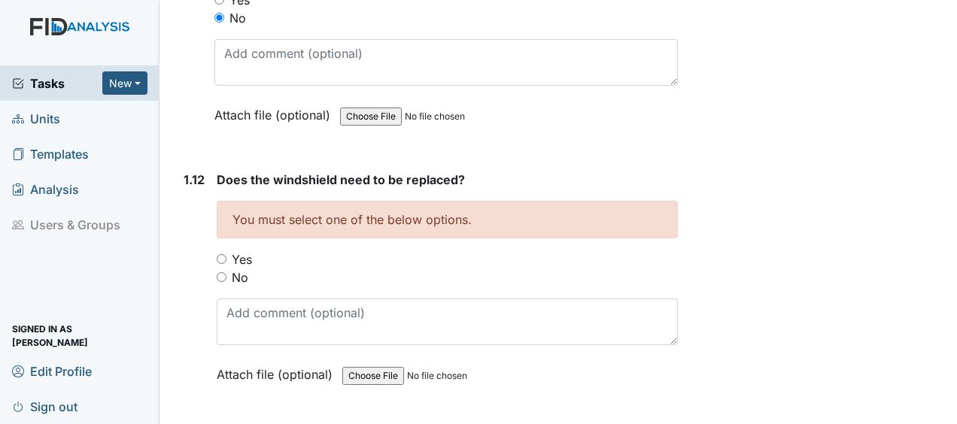
scroll to position [2842, 0]
click at [221, 271] on input "No" at bounding box center [222, 276] width 10 height 10
radio input "true"
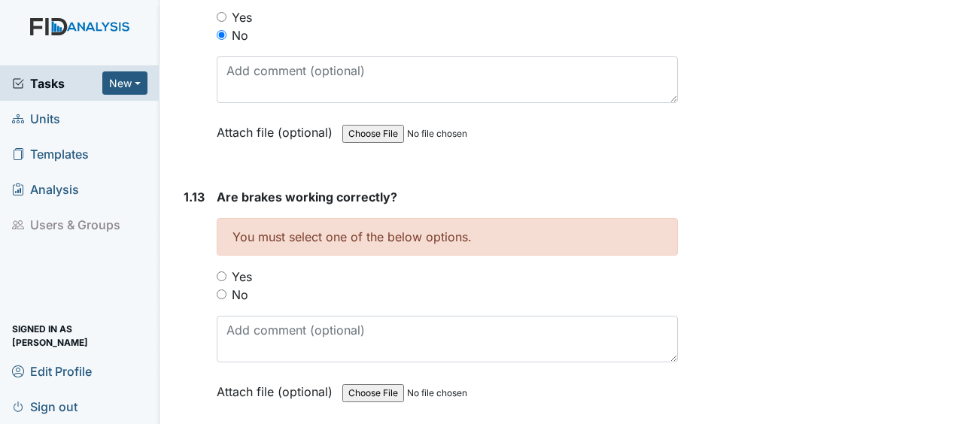
scroll to position [3086, 0]
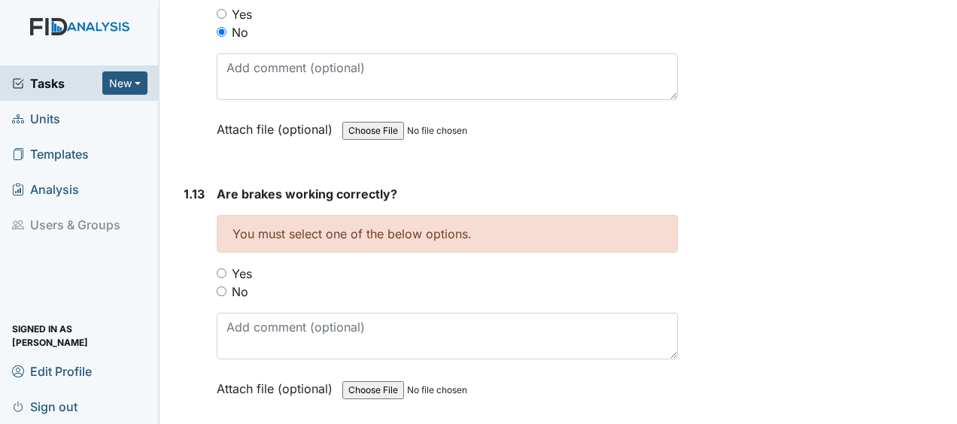
click at [224, 269] on input "Yes" at bounding box center [222, 274] width 10 height 10
radio input "true"
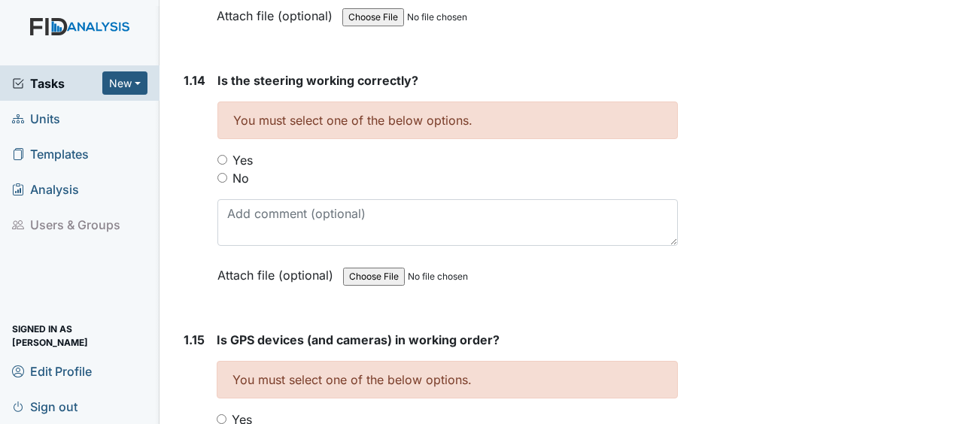
scroll to position [3455, 0]
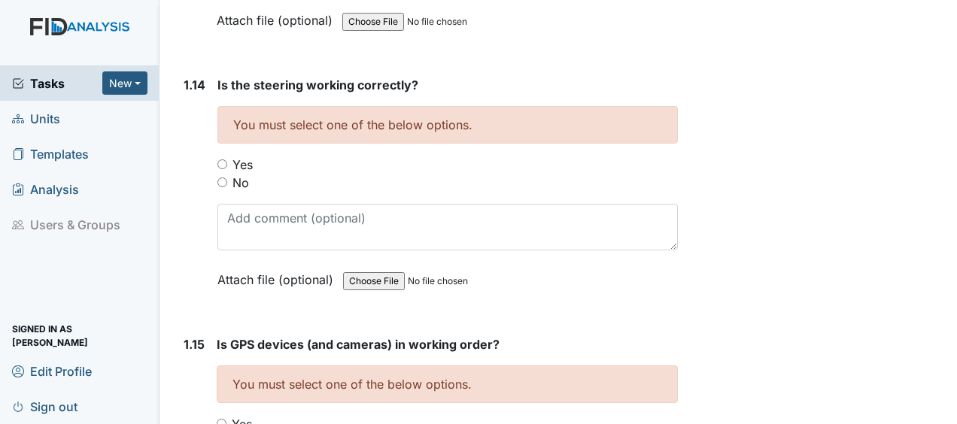
click at [219, 160] on input "Yes" at bounding box center [223, 165] width 10 height 10
radio input "true"
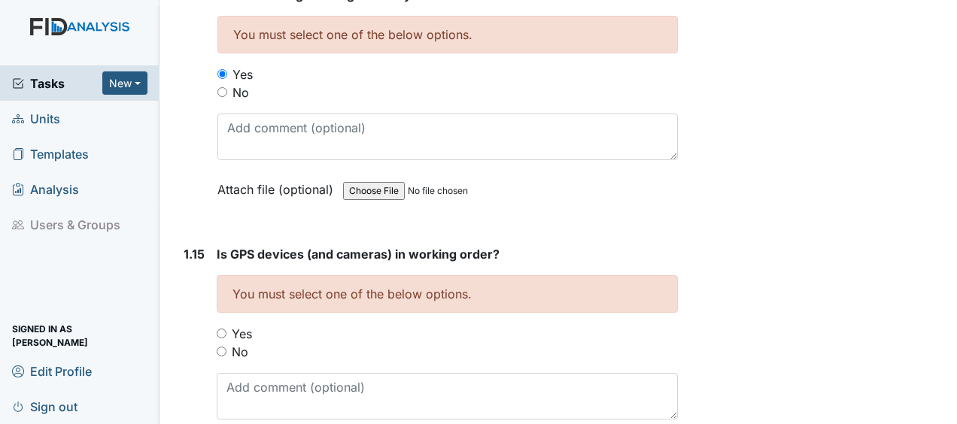
scroll to position [3604, 0]
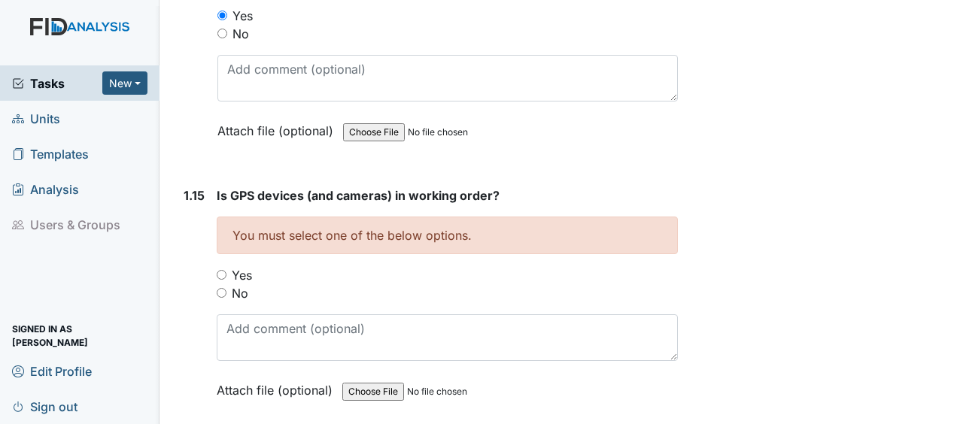
click at [222, 270] on input "Yes" at bounding box center [222, 275] width 10 height 10
radio input "true"
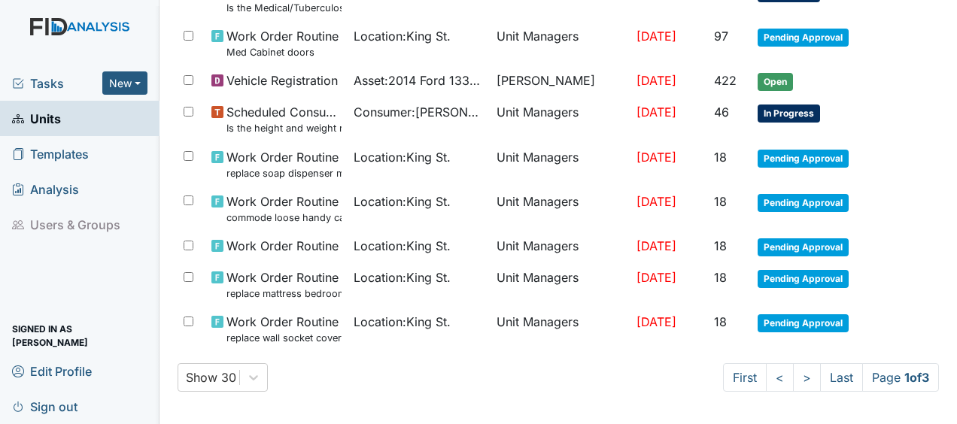
scroll to position [1209, 0]
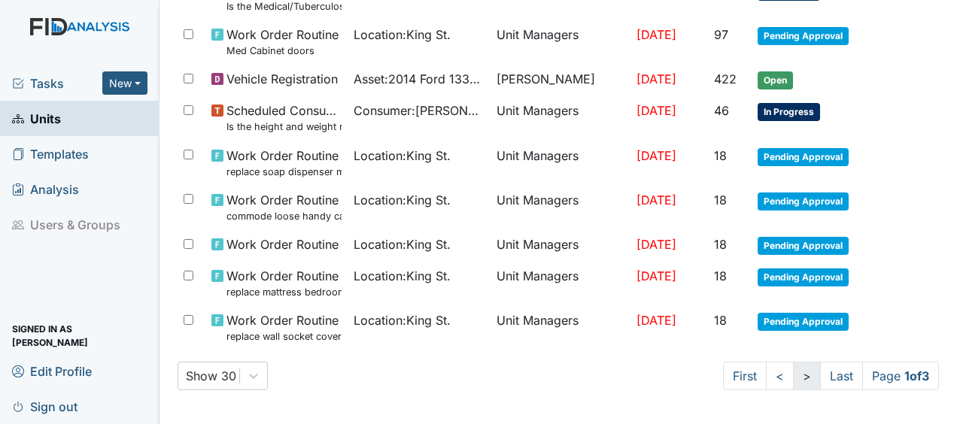
click at [793, 376] on link ">" at bounding box center [807, 376] width 28 height 29
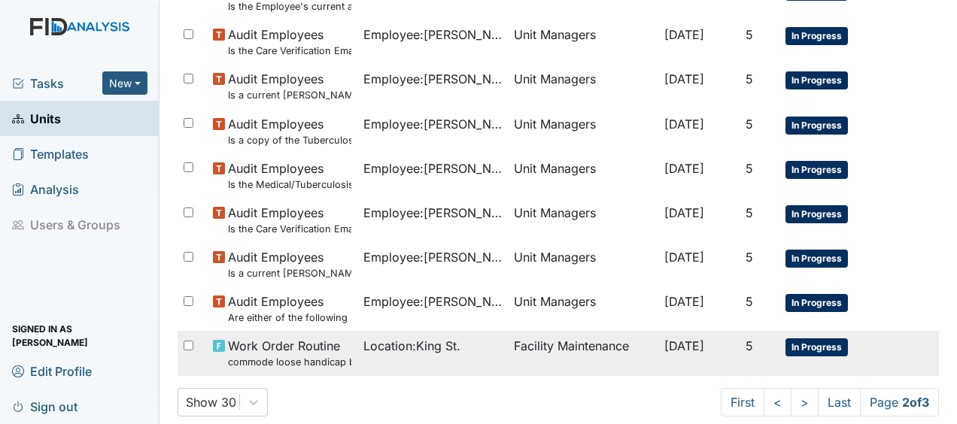
click at [577, 349] on td "Facility Maintenance" at bounding box center [583, 353] width 151 height 44
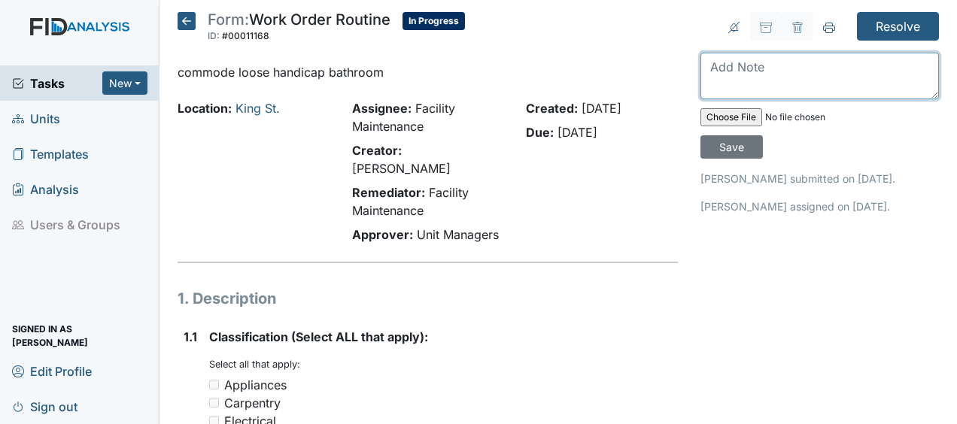
click at [705, 88] on textarea at bounding box center [820, 76] width 239 height 47
type textarea "secured toilet and seat JB"
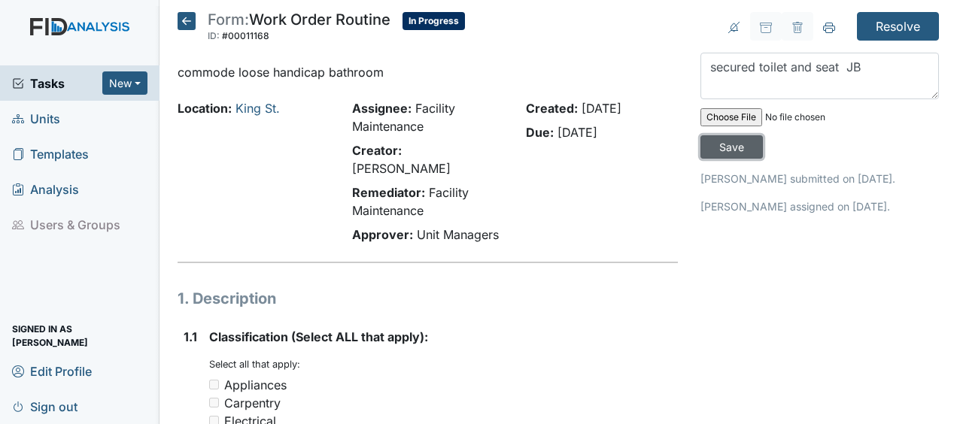
click at [727, 143] on input "Save" at bounding box center [732, 146] width 62 height 23
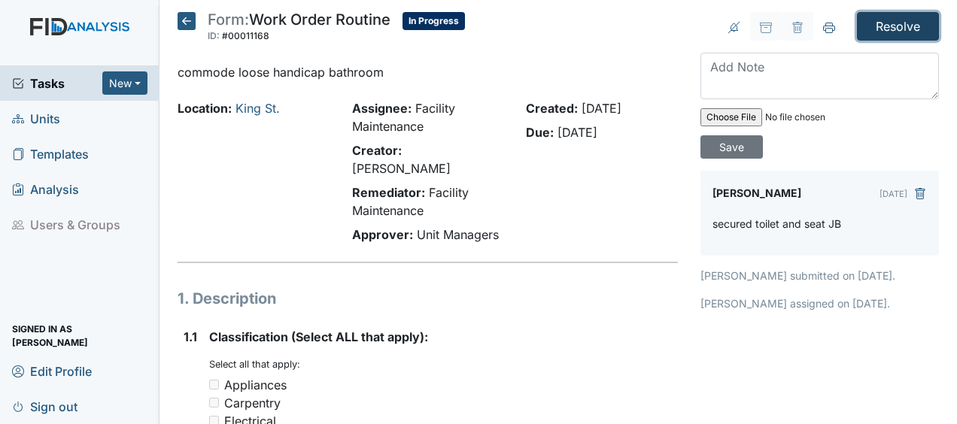
click at [882, 27] on input "Resolve" at bounding box center [898, 26] width 82 height 29
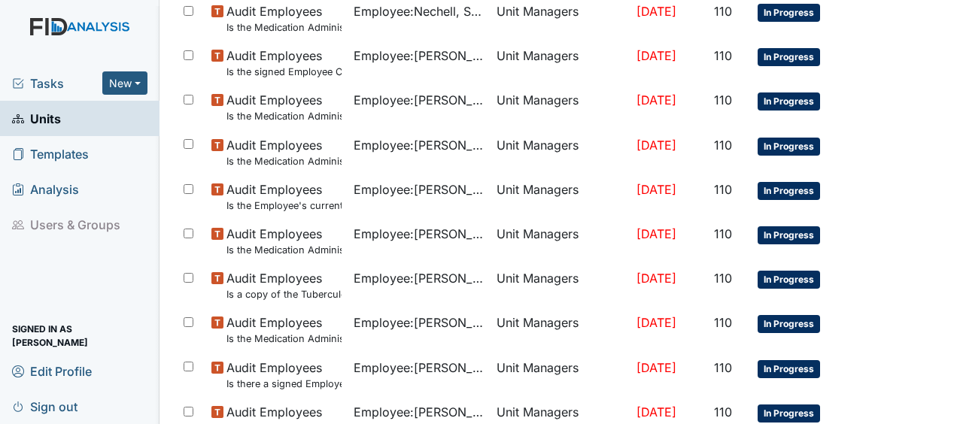
scroll to position [1209, 0]
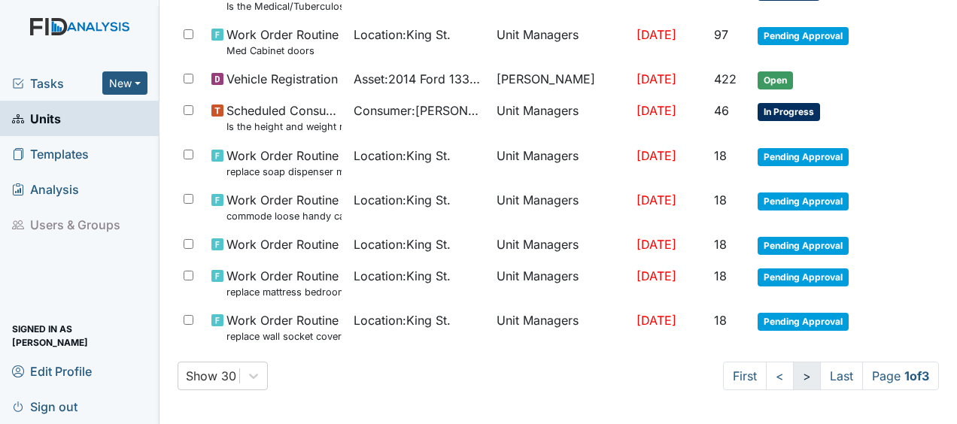
click at [793, 374] on link ">" at bounding box center [807, 376] width 28 height 29
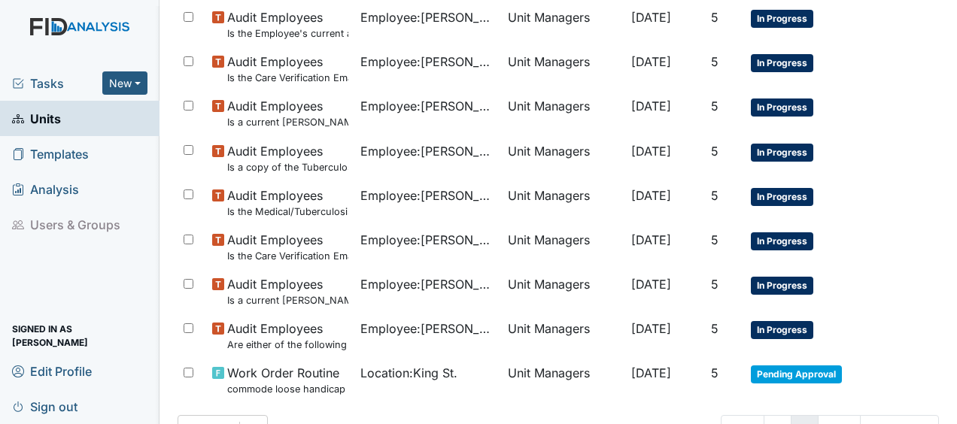
scroll to position [1235, 0]
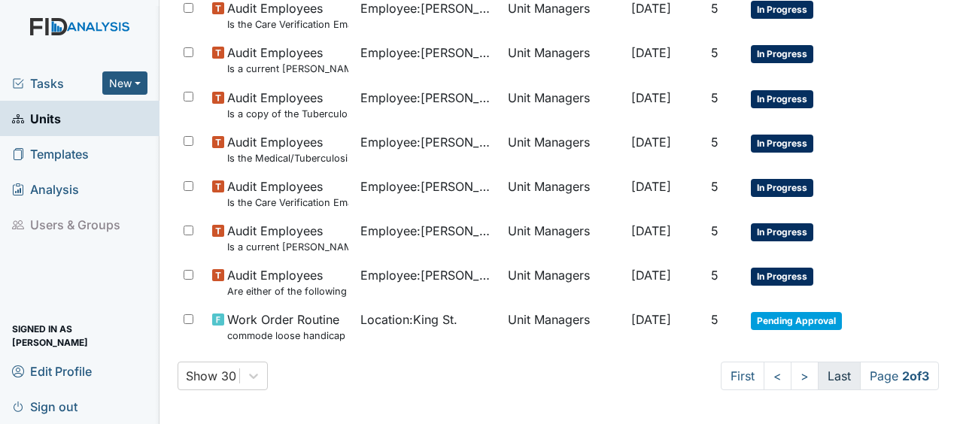
click at [820, 374] on link "Last" at bounding box center [839, 376] width 43 height 29
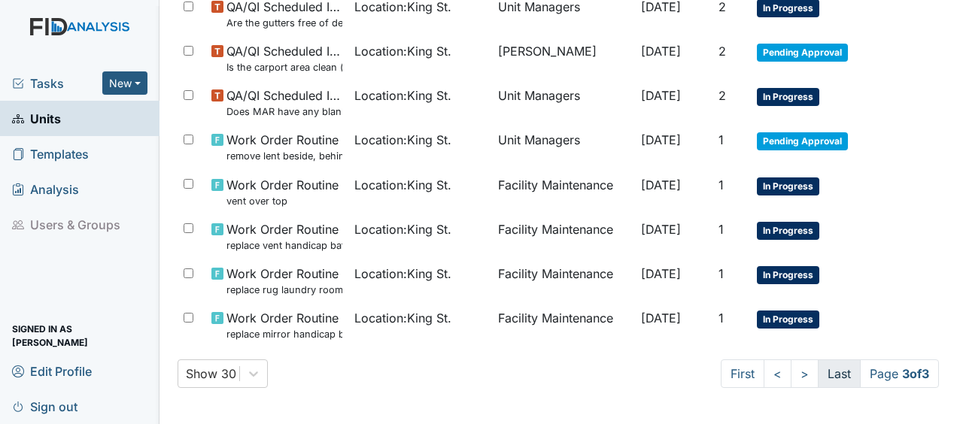
scroll to position [1177, 0]
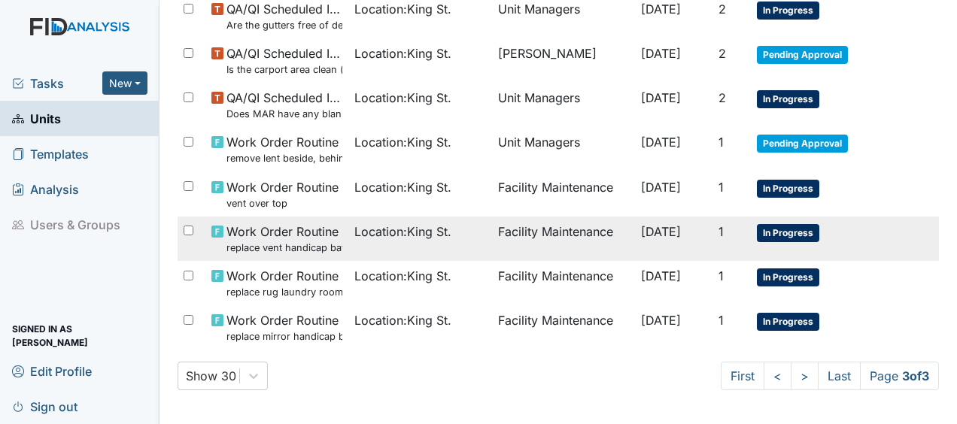
click at [787, 227] on span "In Progress" at bounding box center [788, 233] width 62 height 18
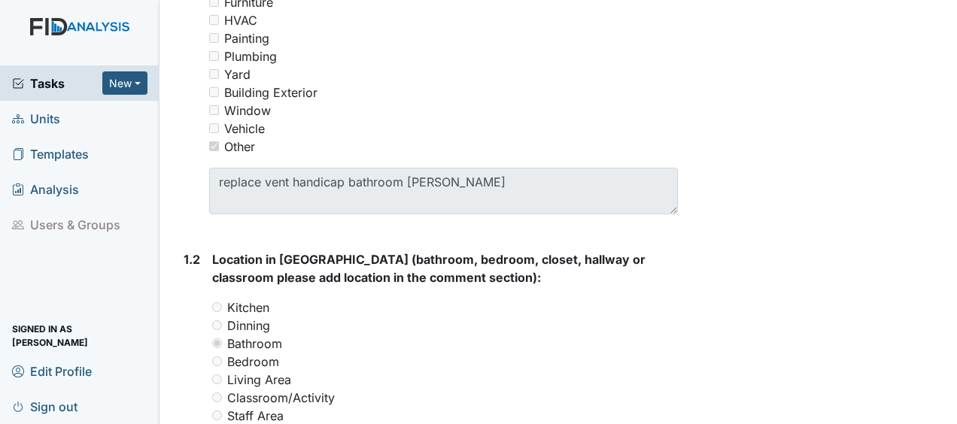
scroll to position [457, 0]
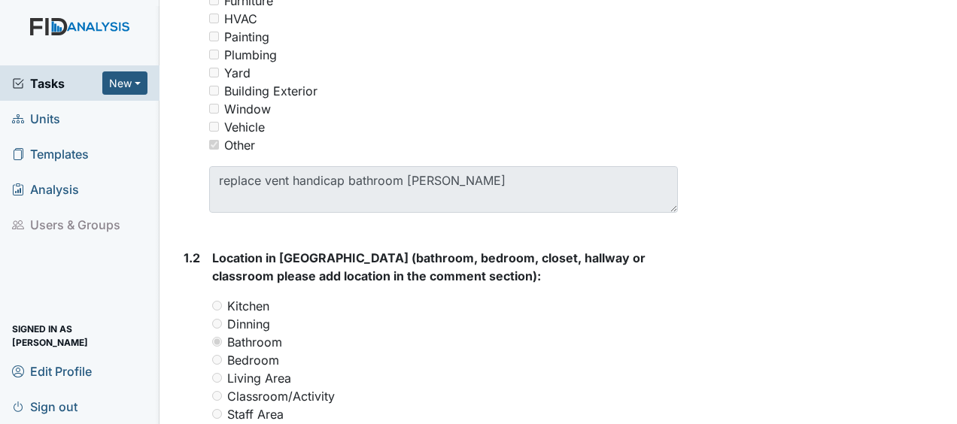
click at [787, 227] on div "Resolve Archive Task × Are you sure you want to archive this task? It will appe…" at bounding box center [819, 372] width 261 height 1634
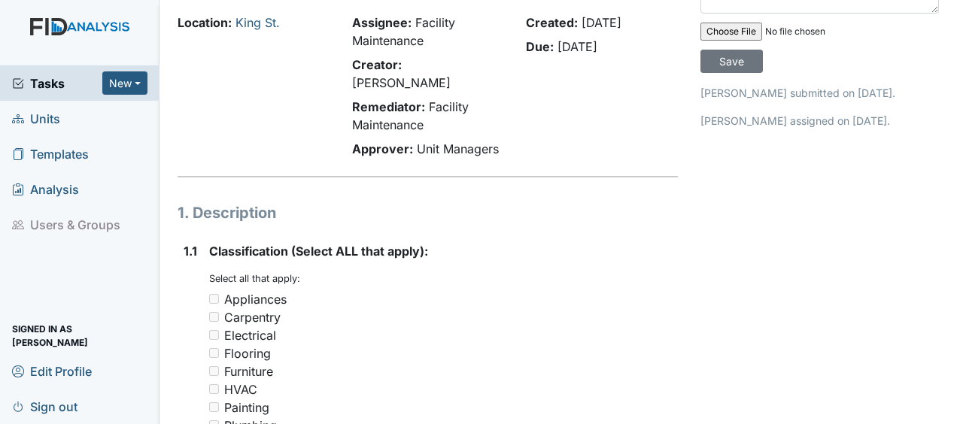
scroll to position [0, 0]
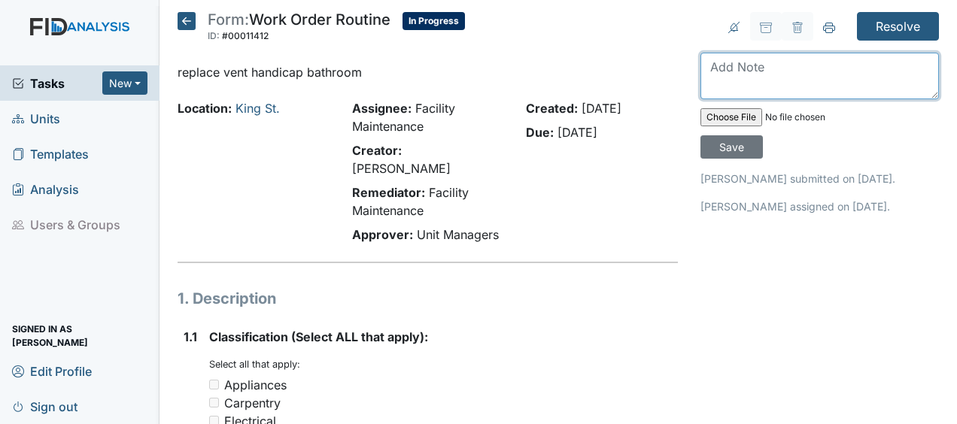
click at [742, 78] on textarea at bounding box center [820, 76] width 239 height 47
type textarea "replaced vent JB"
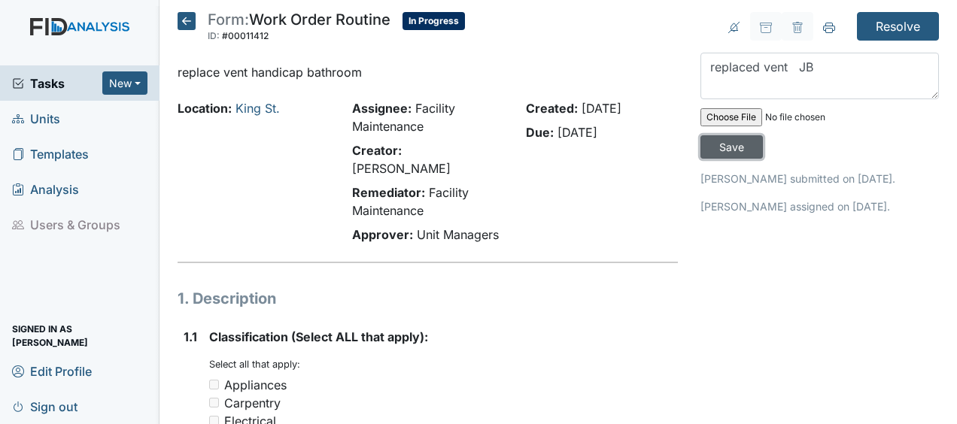
click at [712, 146] on input "Save" at bounding box center [732, 146] width 62 height 23
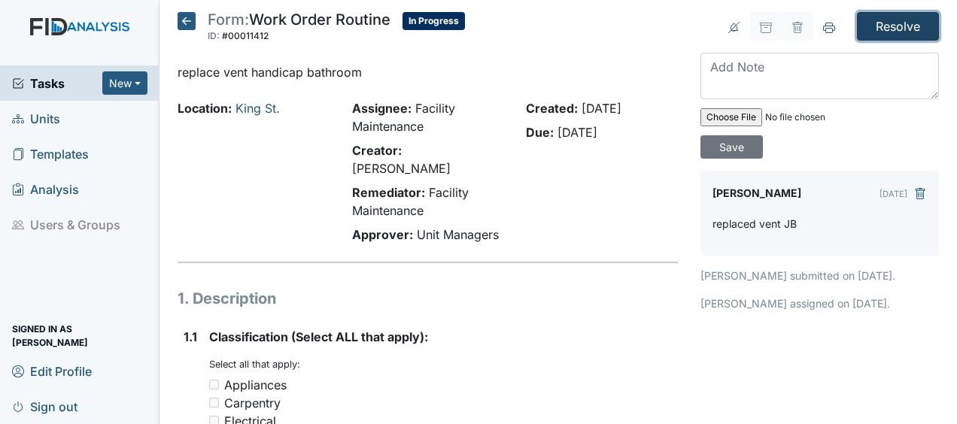
click at [885, 30] on input "Resolve" at bounding box center [898, 26] width 82 height 29
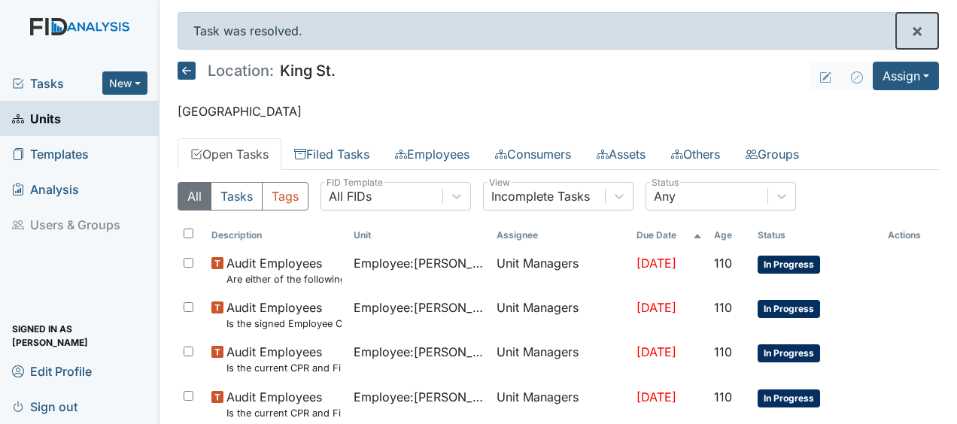
click at [896, 30] on button "×" at bounding box center [917, 31] width 42 height 36
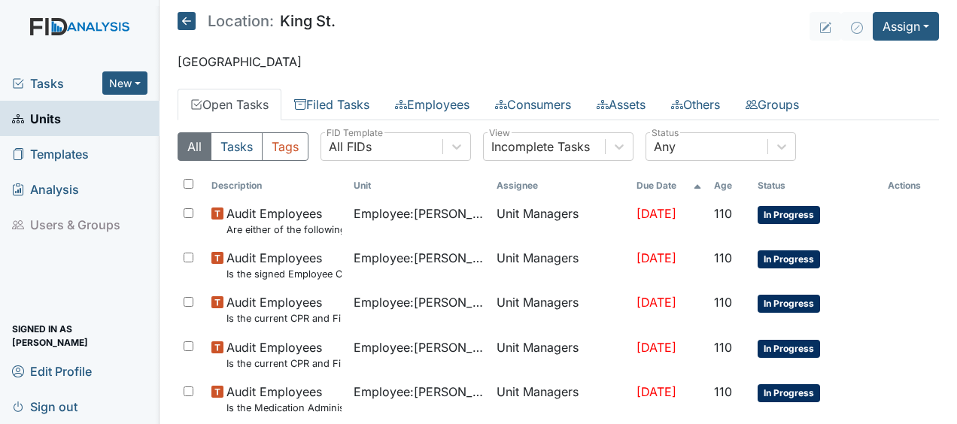
click at [867, 101] on ul "Open Tasks Filed Tasks Employees Consumers Assets Others Groups" at bounding box center [559, 105] width 762 height 32
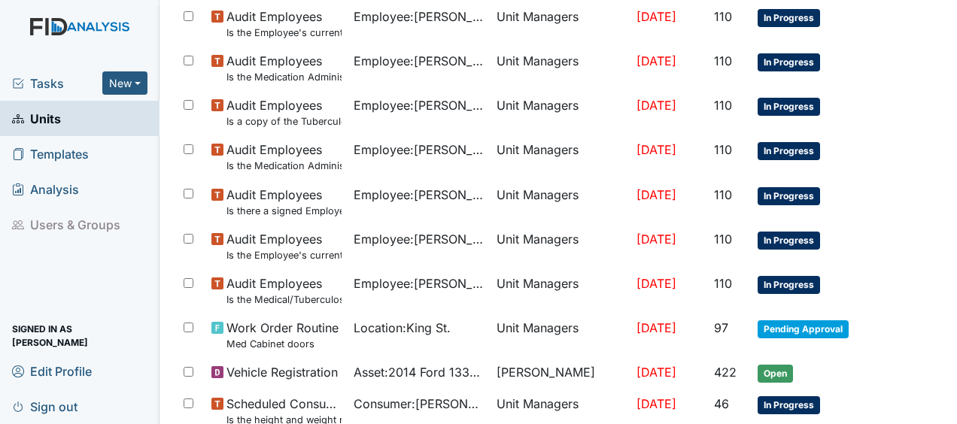
scroll to position [1159, 0]
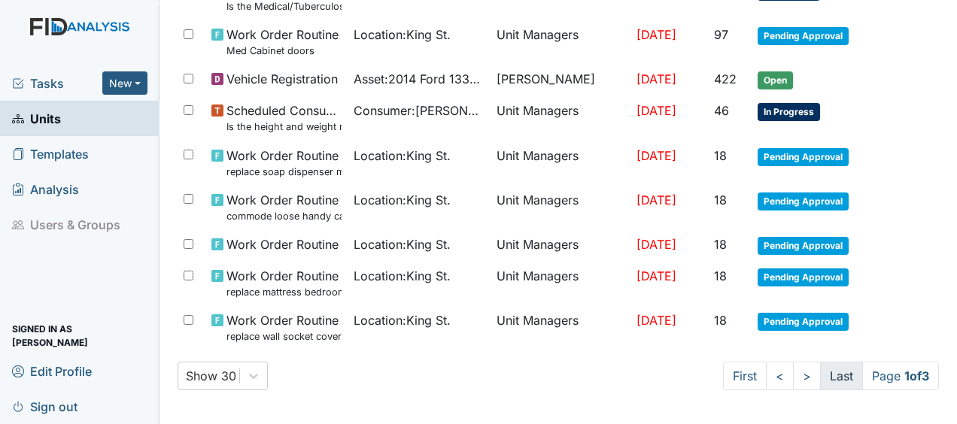
click at [820, 374] on link "Last" at bounding box center [841, 376] width 43 height 29
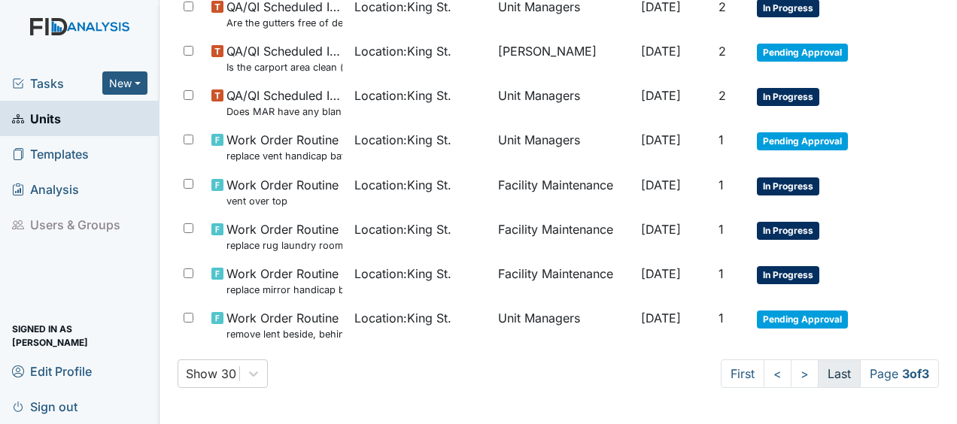
scroll to position [1128, 0]
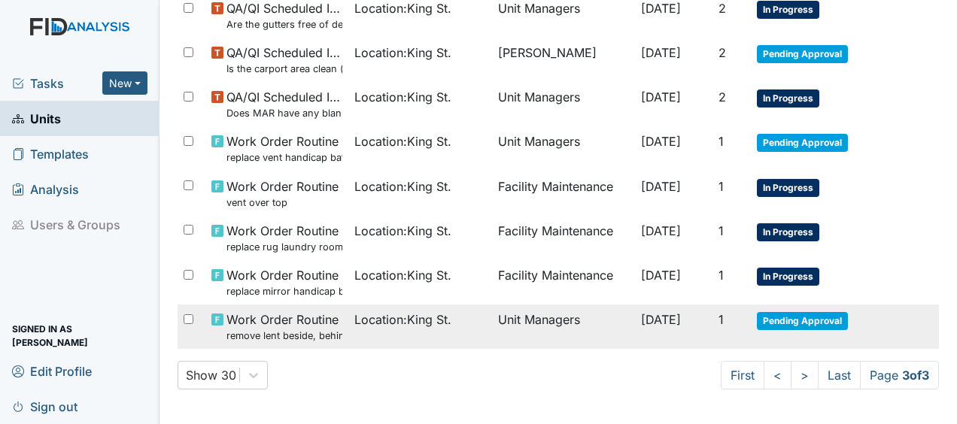
click at [608, 315] on td "Unit Managers" at bounding box center [563, 327] width 143 height 44
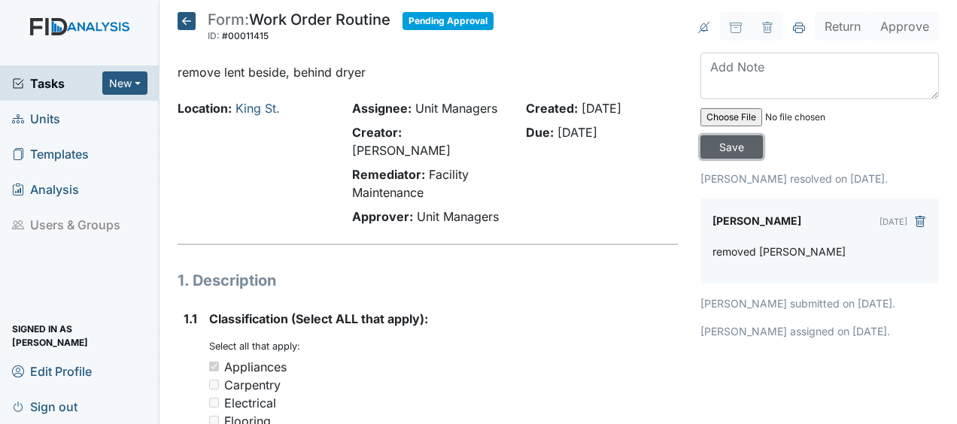
click at [739, 145] on input "Save" at bounding box center [732, 146] width 62 height 23
click at [189, 18] on icon at bounding box center [187, 21] width 18 height 18
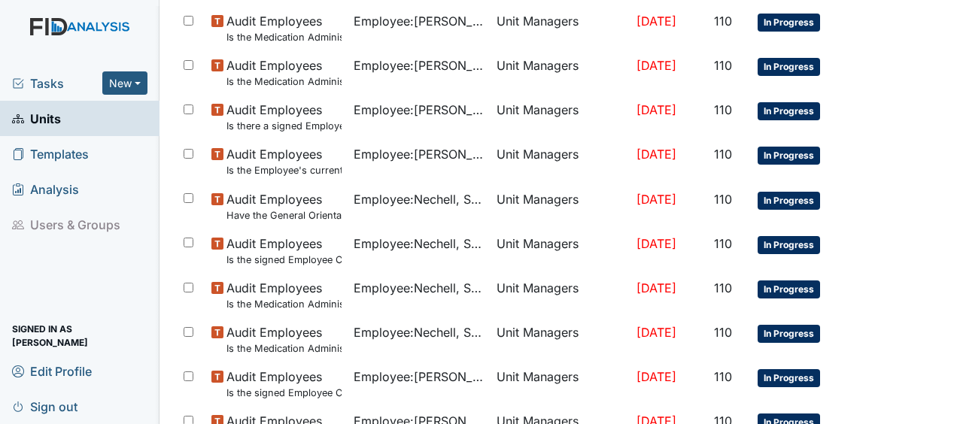
scroll to position [1159, 0]
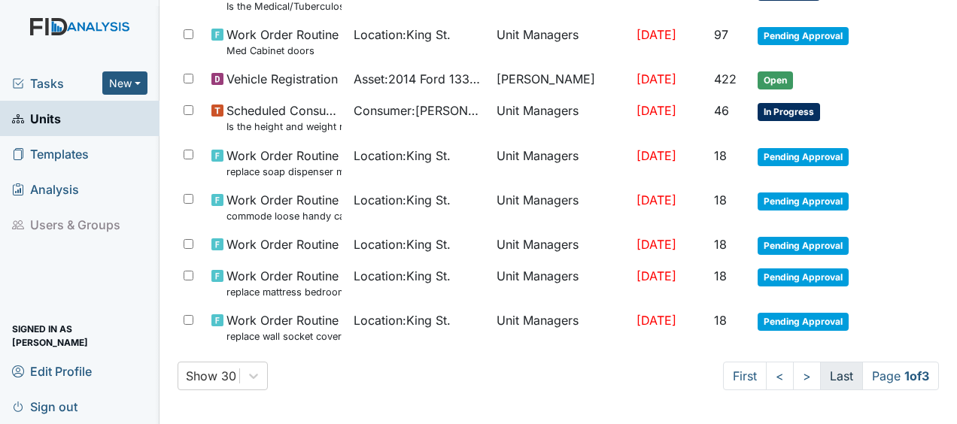
click at [829, 373] on link "Last" at bounding box center [841, 376] width 43 height 29
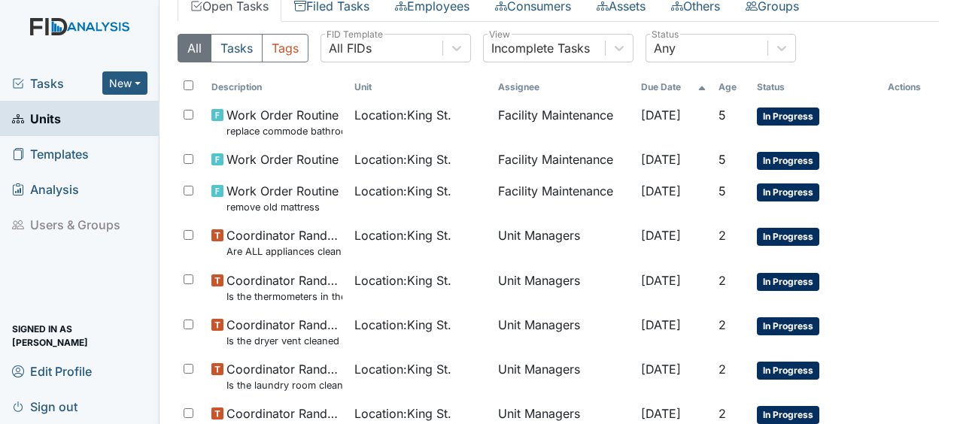
scroll to position [98, 0]
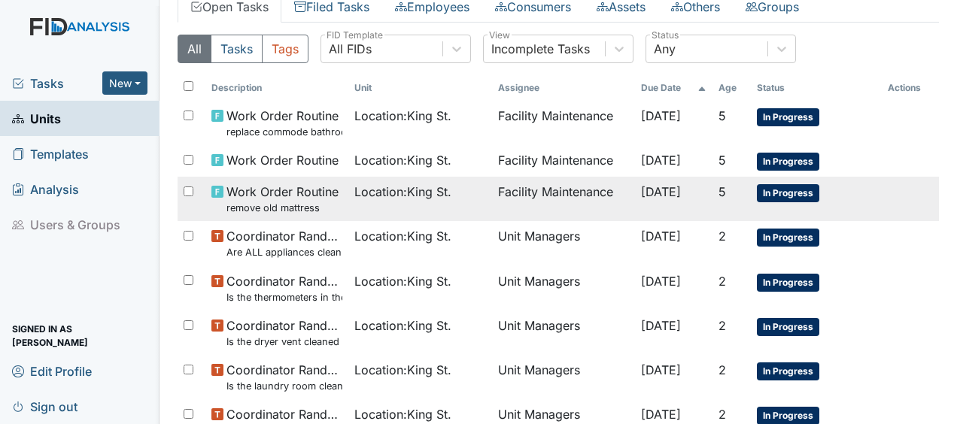
click at [558, 185] on td "Facility Maintenance" at bounding box center [563, 199] width 143 height 44
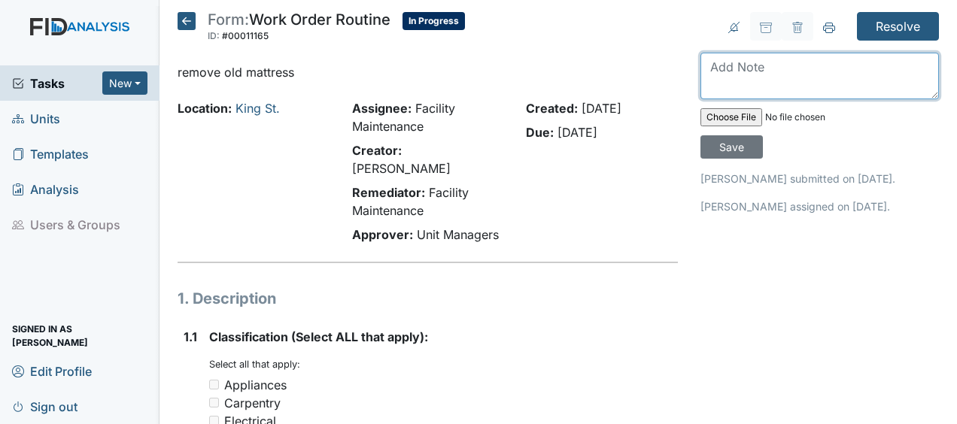
click at [707, 81] on textarea at bounding box center [820, 76] width 239 height 47
type textarea "removed old mattress and box spring JB"
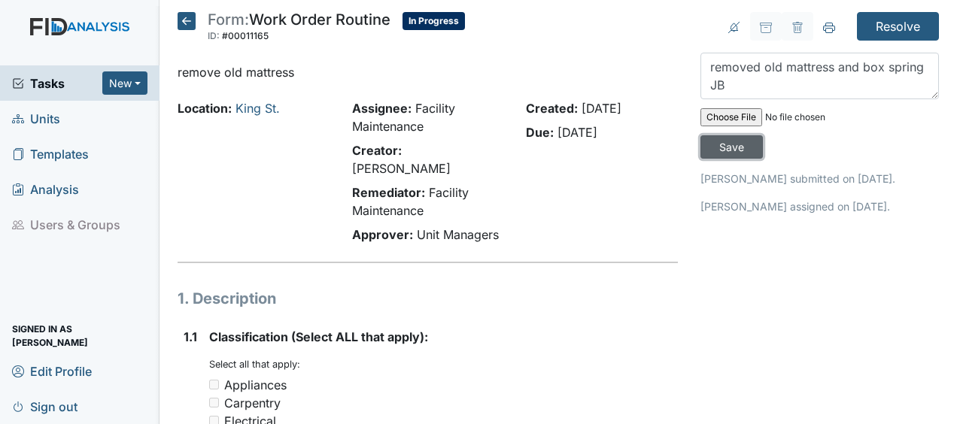
click at [732, 146] on input "Save" at bounding box center [732, 146] width 62 height 23
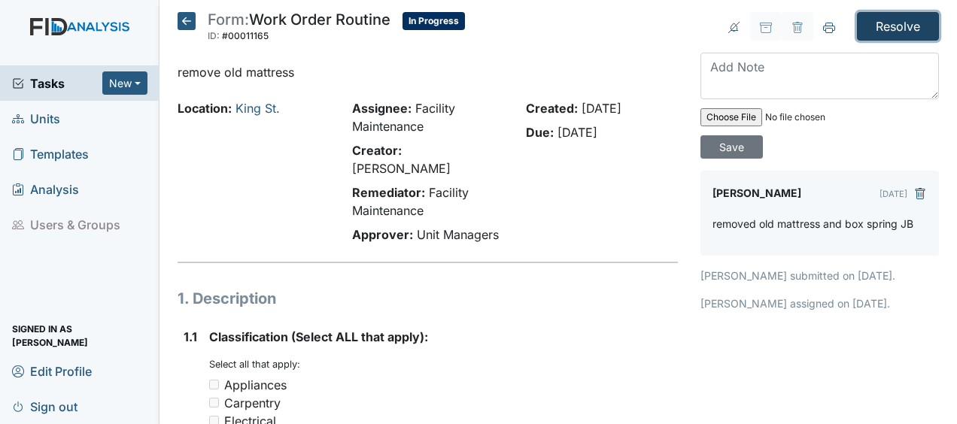
click at [884, 24] on input "Resolve" at bounding box center [898, 26] width 82 height 29
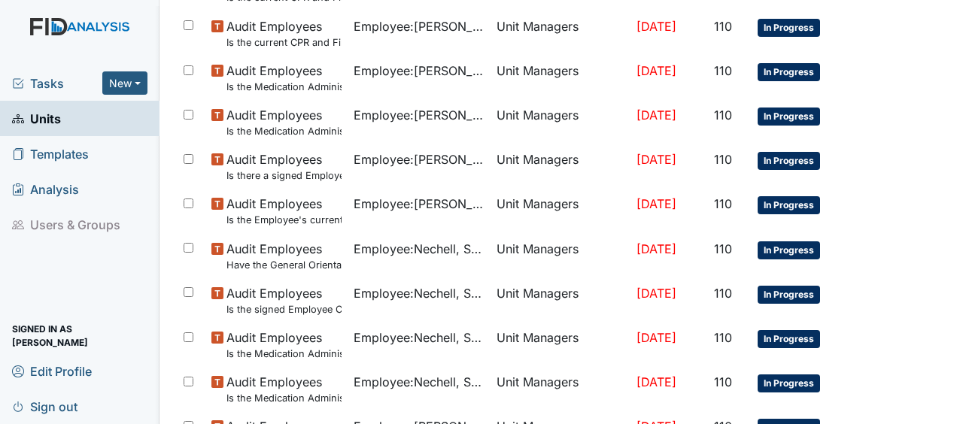
scroll to position [1209, 0]
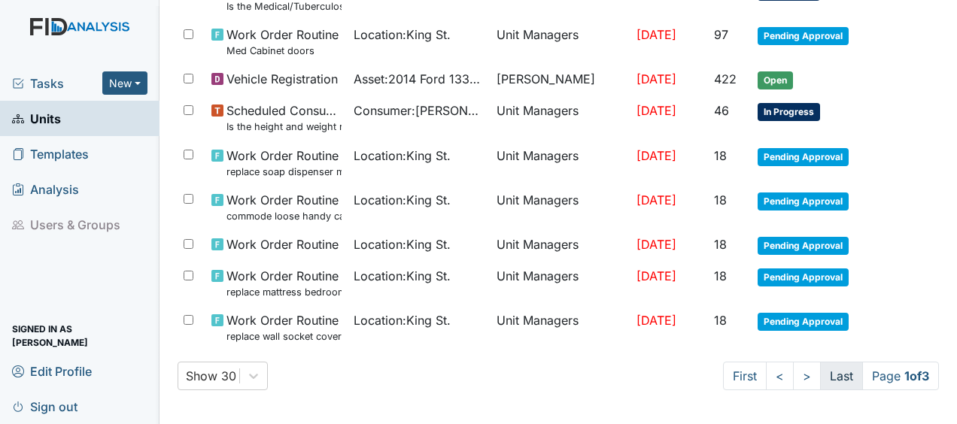
click at [830, 375] on link "Last" at bounding box center [841, 376] width 43 height 29
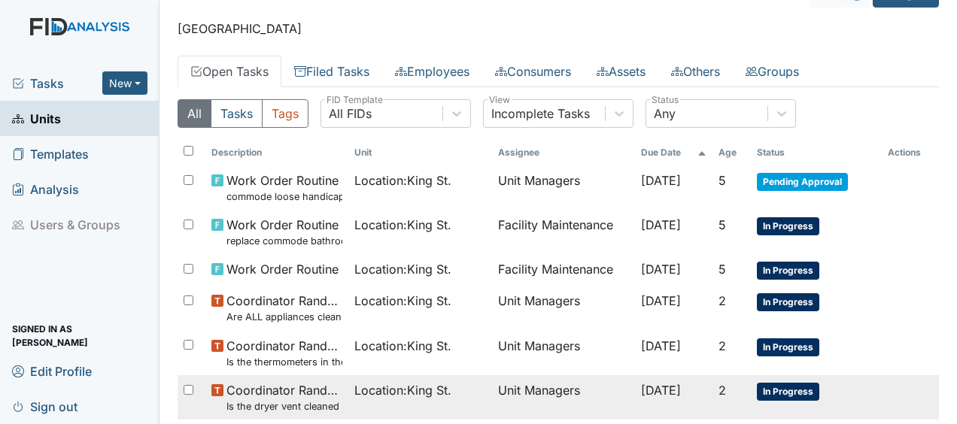
scroll to position [0, 0]
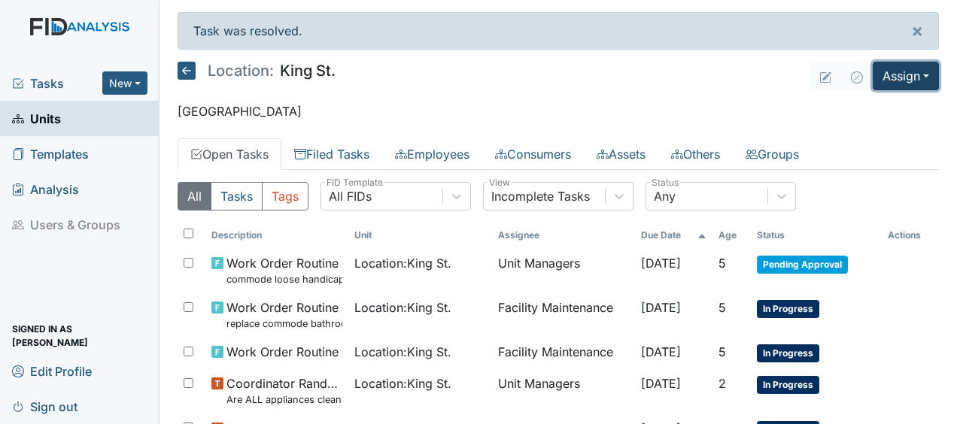
click at [887, 78] on button "Assign" at bounding box center [906, 76] width 66 height 29
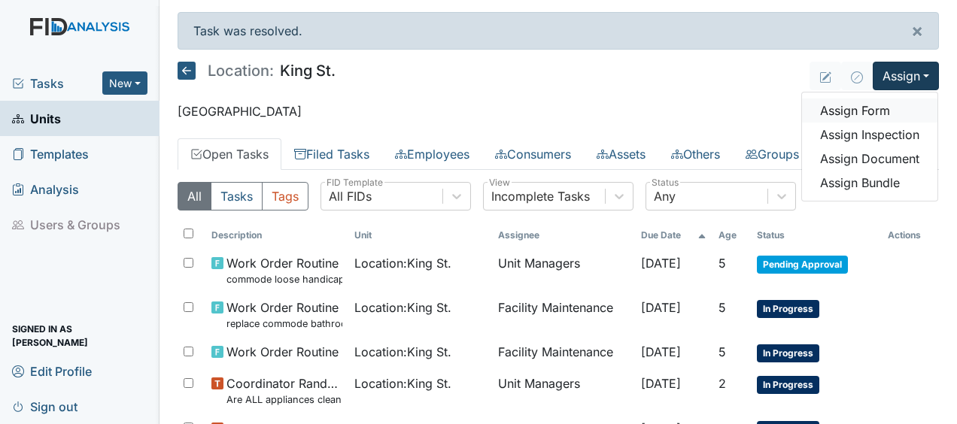
click at [853, 108] on link "Assign Form" at bounding box center [869, 111] width 135 height 24
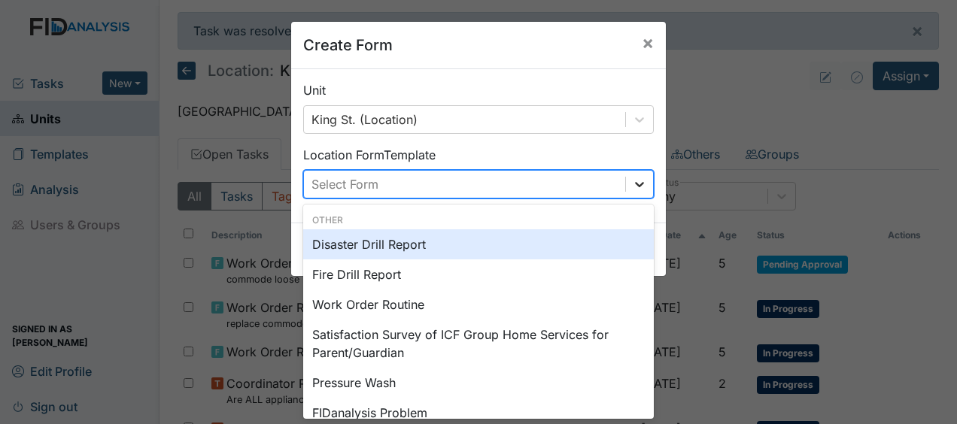
click at [633, 184] on icon at bounding box center [639, 184] width 15 height 15
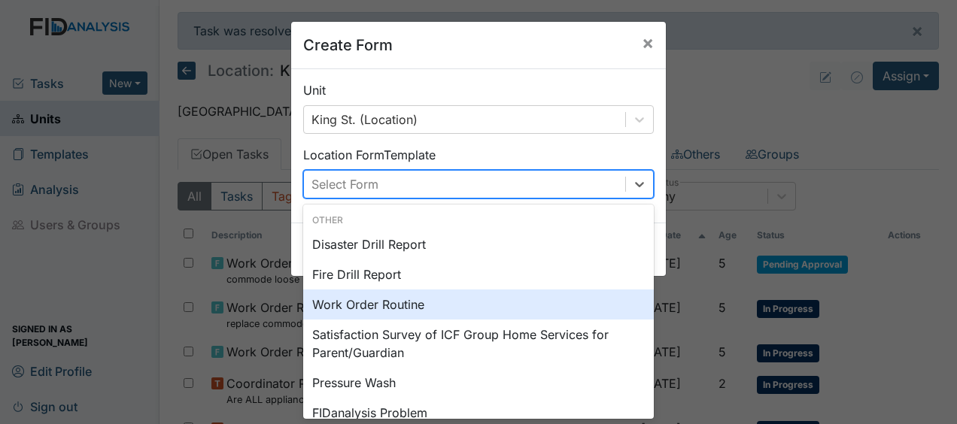
click at [479, 314] on div "Work Order Routine" at bounding box center [478, 305] width 351 height 30
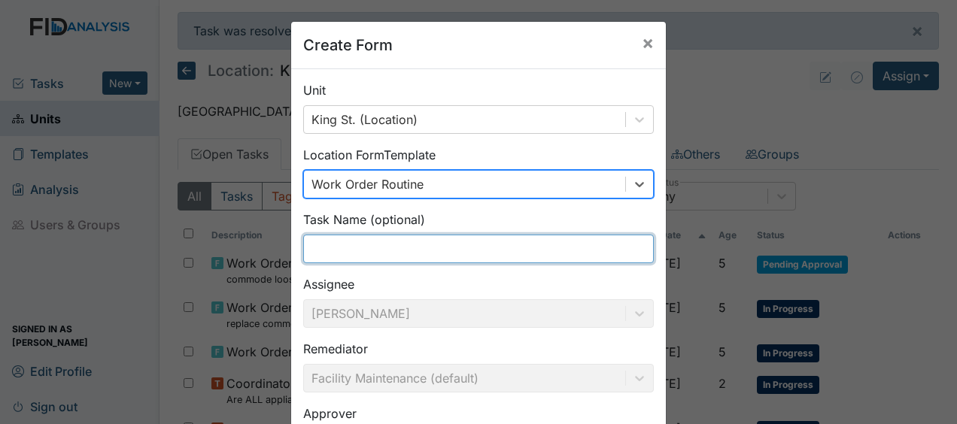
click at [313, 251] on input "text" at bounding box center [478, 249] width 351 height 29
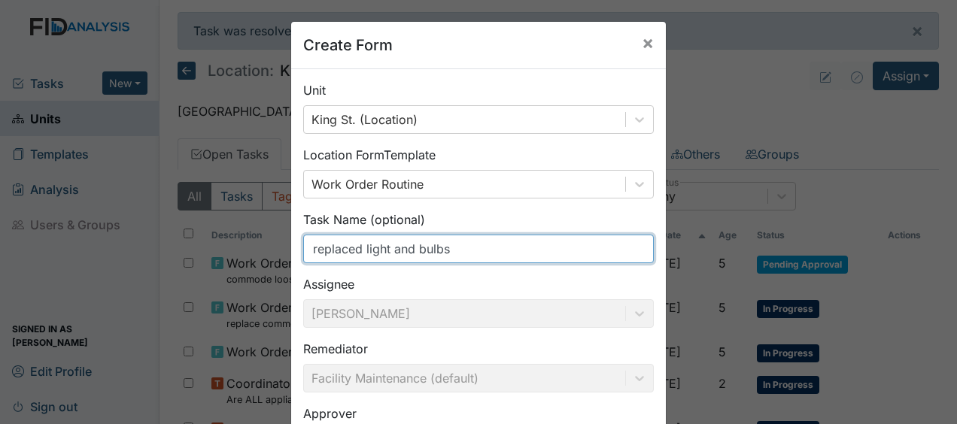
scroll to position [196, 0]
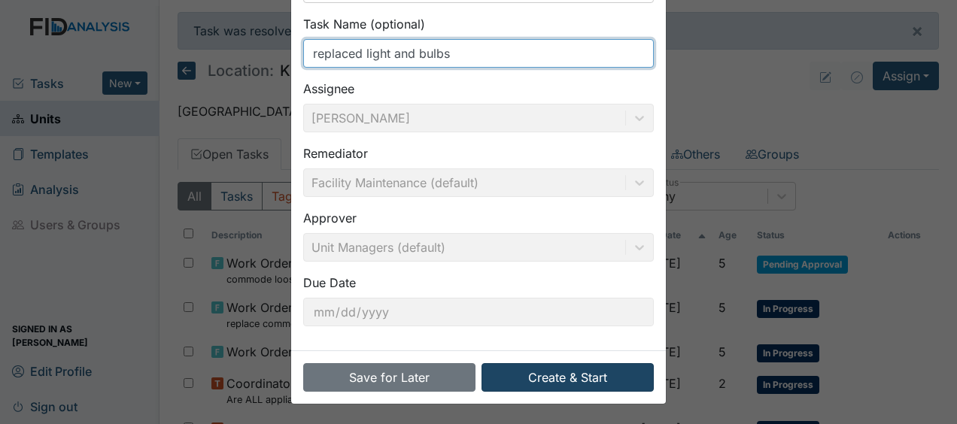
type input "replaced light and bulbs"
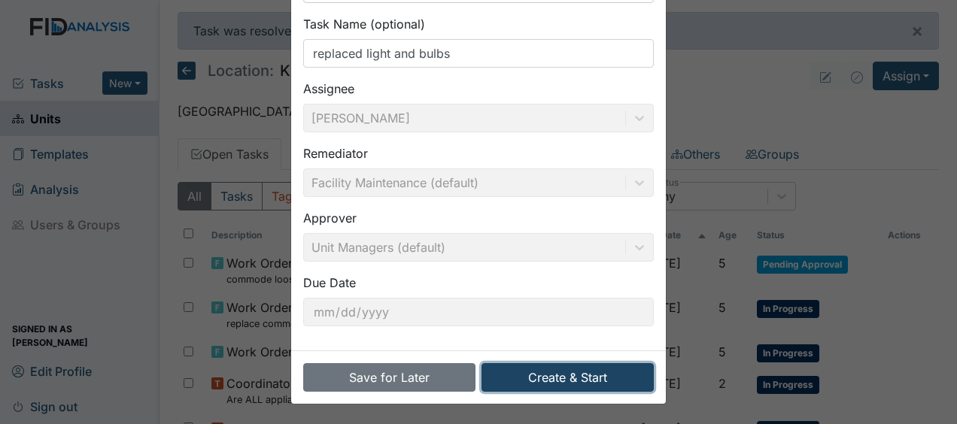
click at [522, 375] on button "Create & Start" at bounding box center [568, 378] width 172 height 29
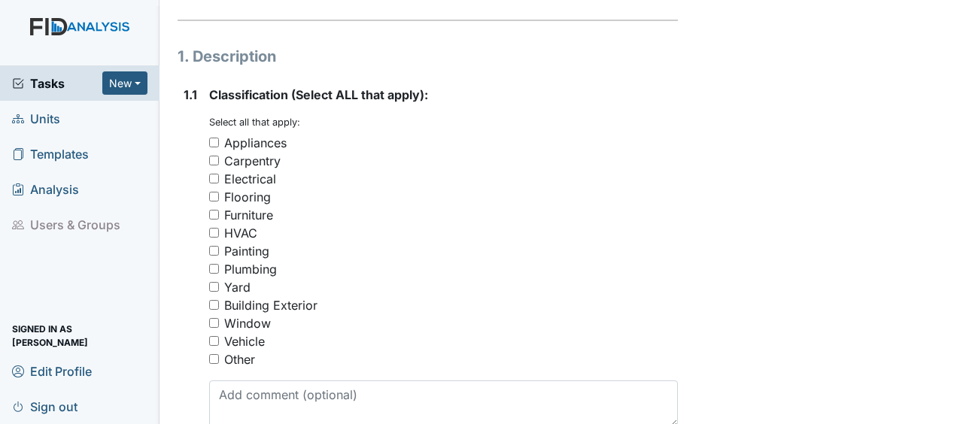
scroll to position [243, 0]
click at [214, 173] on input "Electrical" at bounding box center [214, 178] width 10 height 10
checkbox input "true"
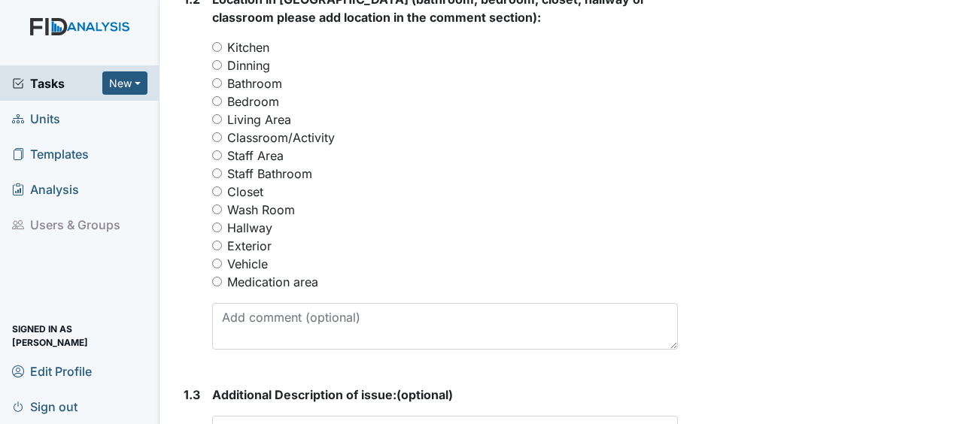
scroll to position [722, 0]
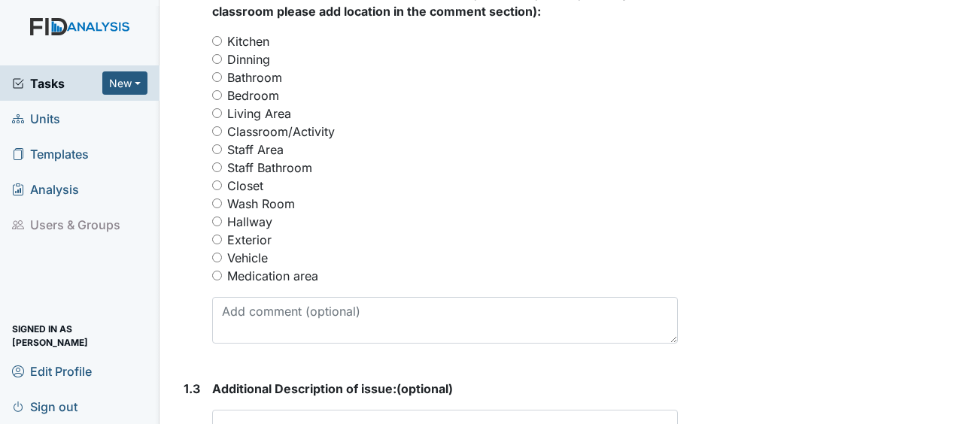
click at [218, 235] on input "Exterior" at bounding box center [217, 240] width 10 height 10
radio input "true"
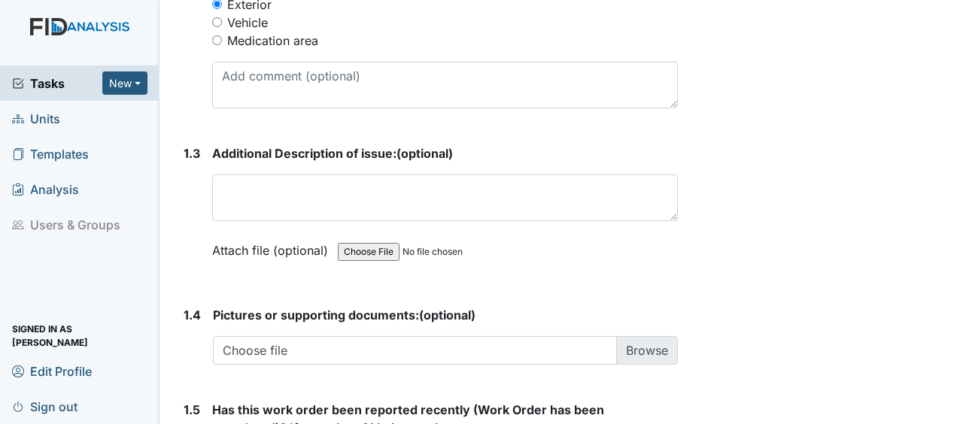
scroll to position [958, 0]
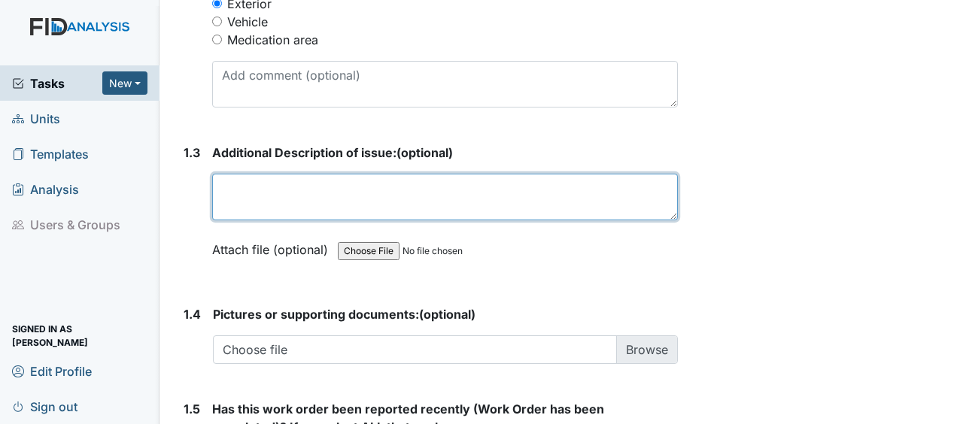
click at [235, 174] on textarea at bounding box center [445, 197] width 466 height 47
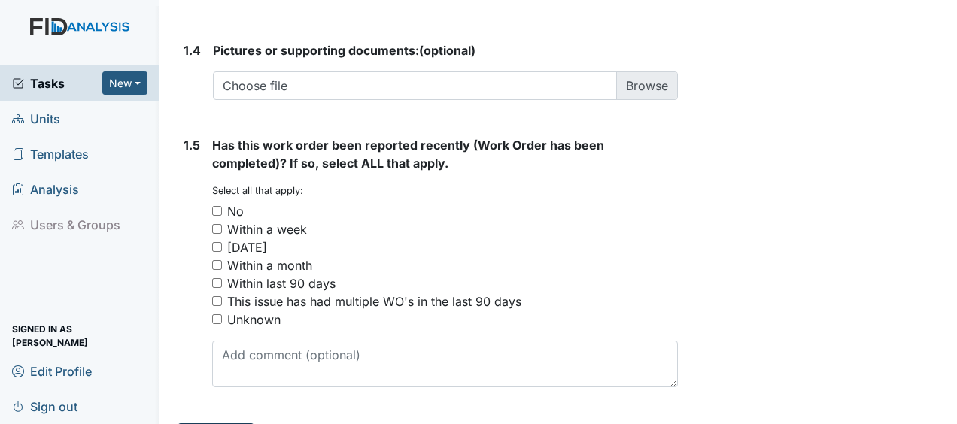
type textarea "replace light and bulbs"
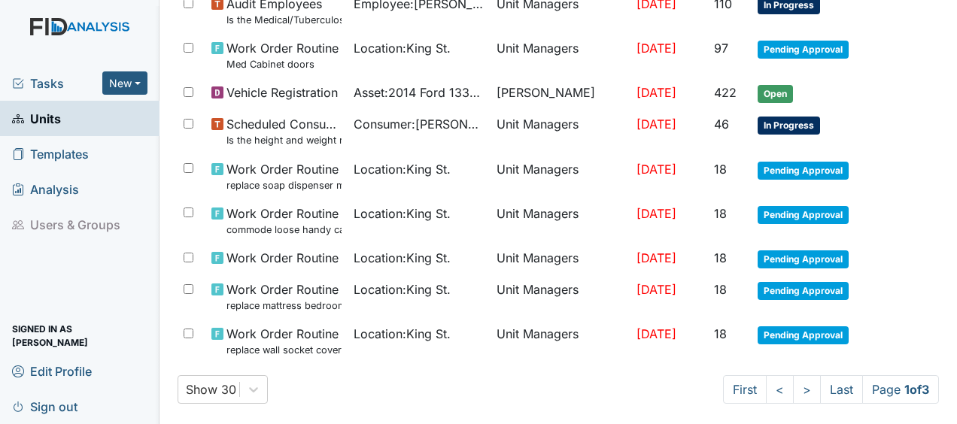
scroll to position [1209, 0]
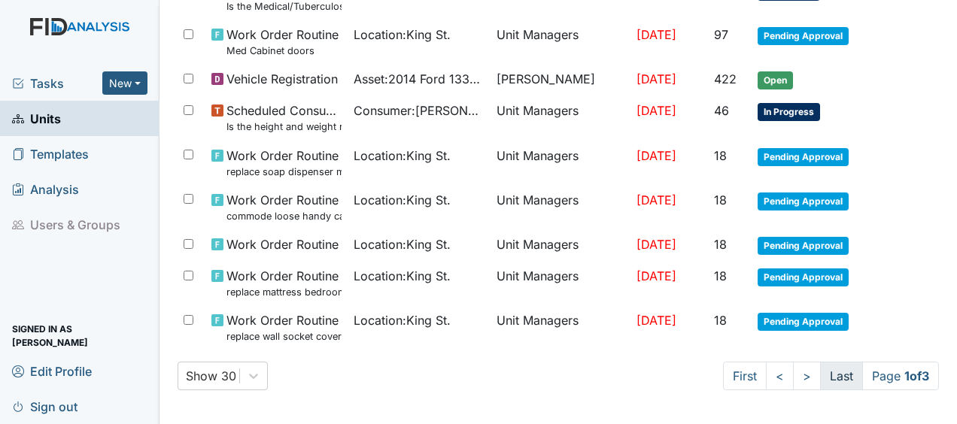
click at [823, 373] on link "Last" at bounding box center [841, 376] width 43 height 29
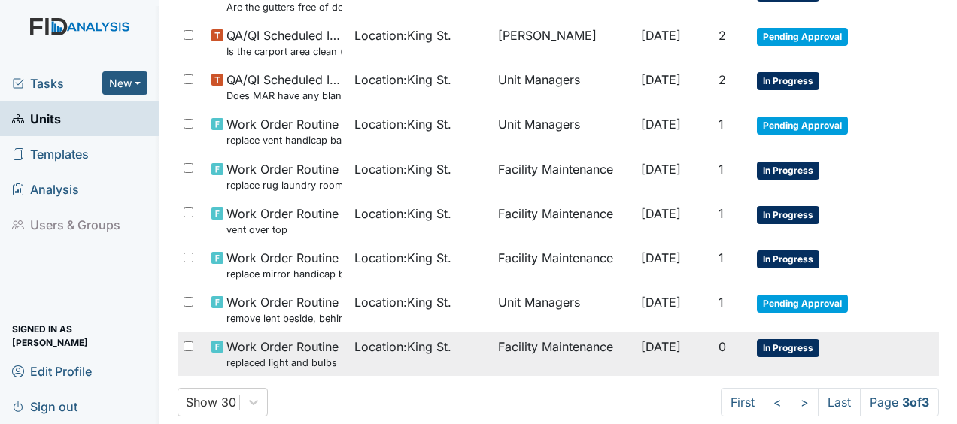
click at [671, 348] on span "[DATE]" at bounding box center [661, 346] width 40 height 15
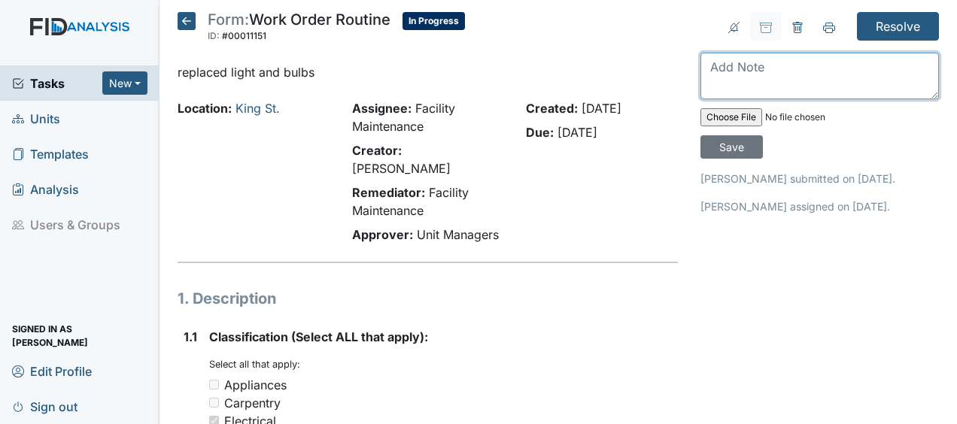
click at [721, 68] on textarea at bounding box center [820, 76] width 239 height 47
type textarea "replaced light and bulbs JB"
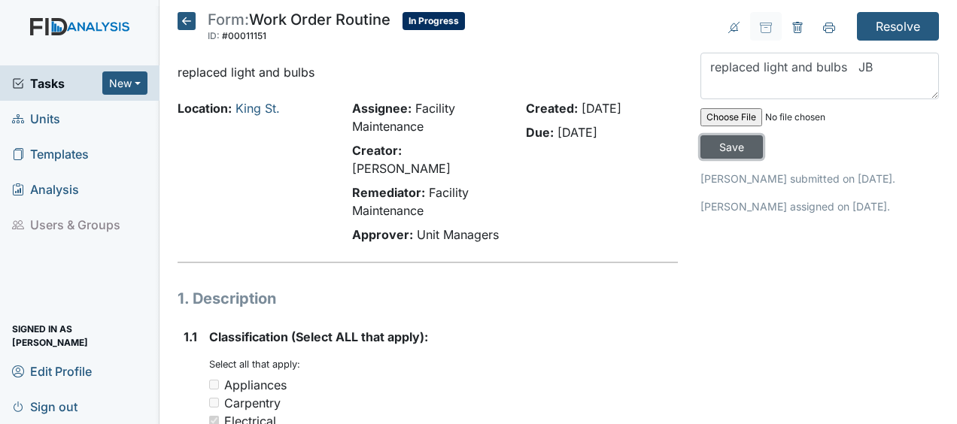
click at [735, 148] on input "Save" at bounding box center [732, 146] width 62 height 23
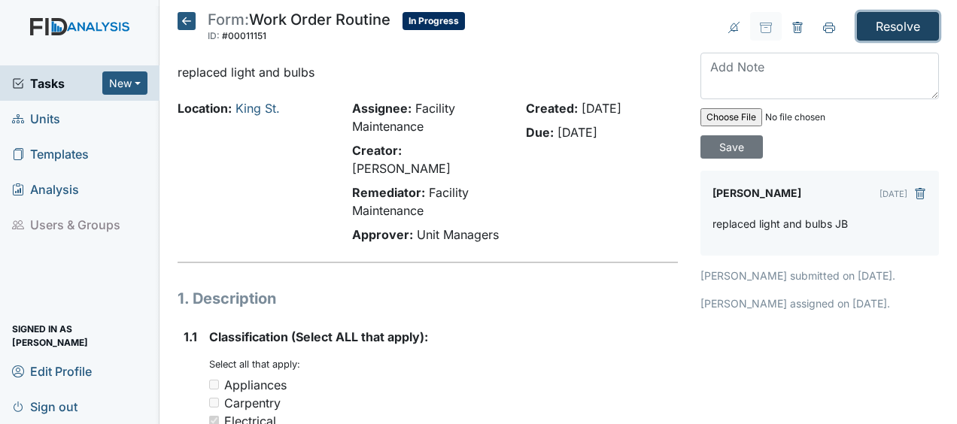
click at [888, 20] on input "Resolve" at bounding box center [898, 26] width 82 height 29
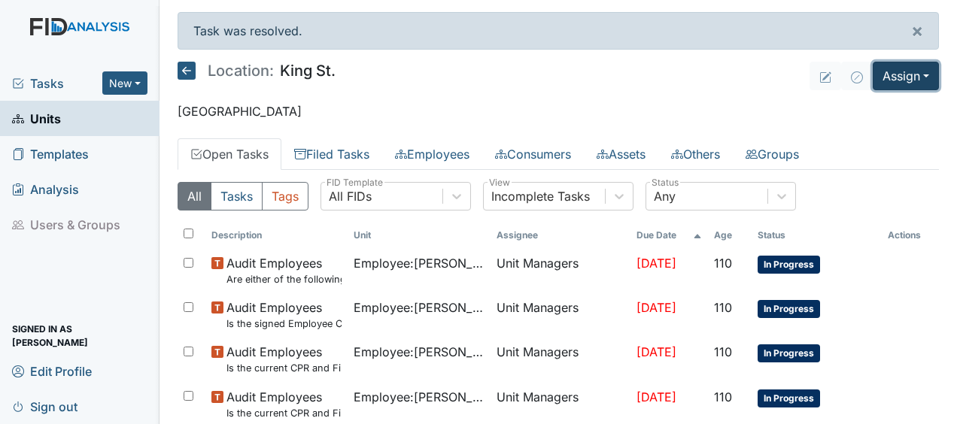
click at [882, 75] on button "Assign" at bounding box center [906, 76] width 66 height 29
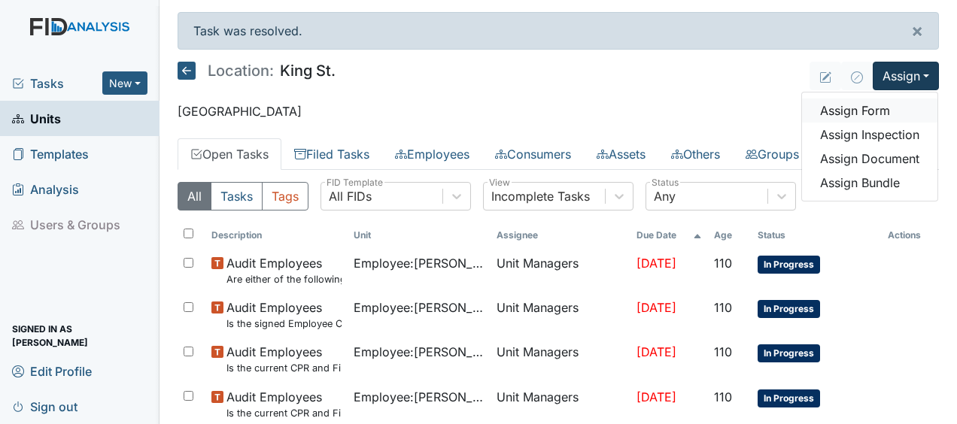
click at [861, 114] on link "Assign Form" at bounding box center [869, 111] width 135 height 24
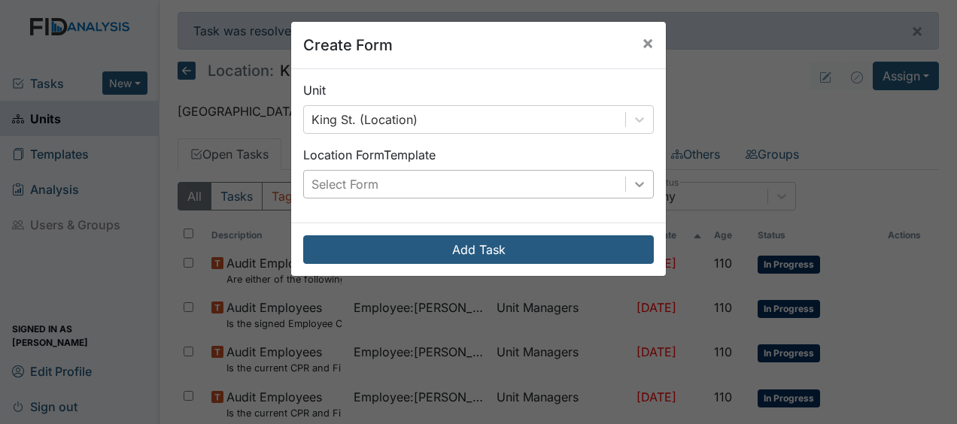
click at [632, 178] on icon at bounding box center [639, 184] width 15 height 15
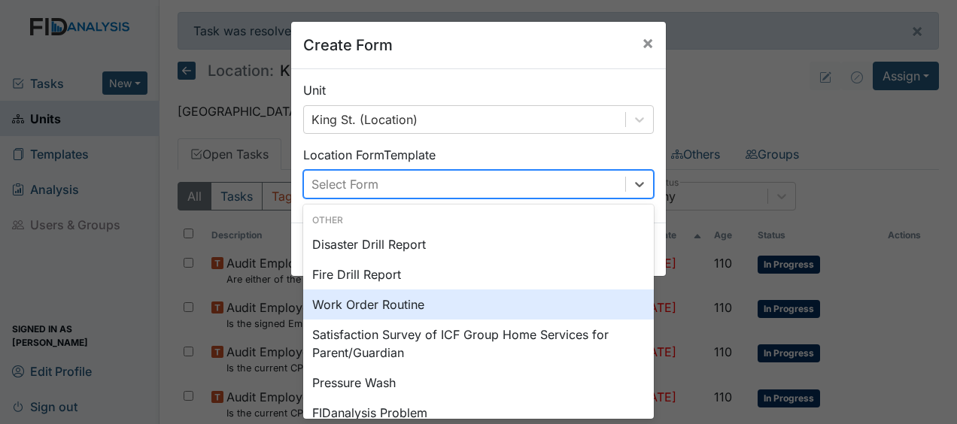
click at [484, 304] on div "Work Order Routine" at bounding box center [478, 305] width 351 height 30
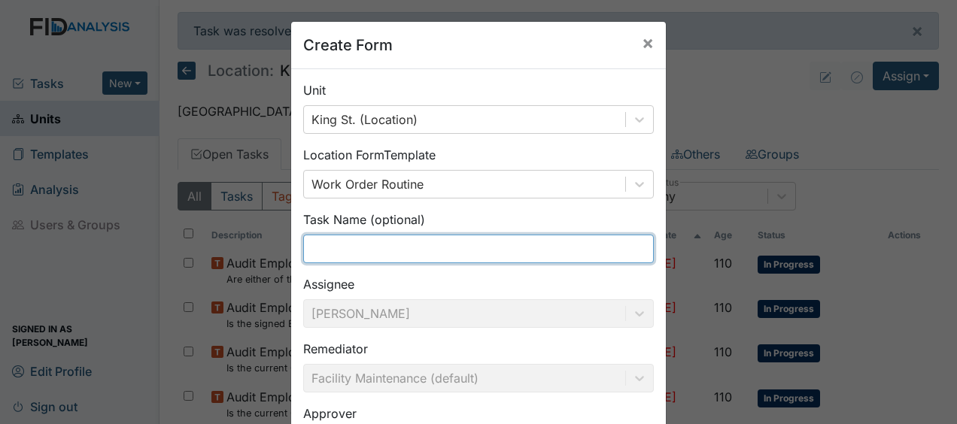
click at [333, 248] on input "text" at bounding box center [478, 249] width 351 height 29
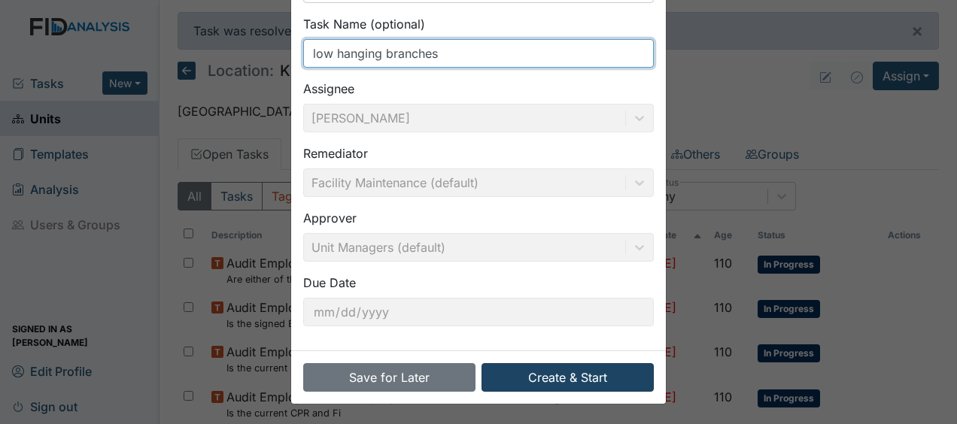
type input "low hanging branches"
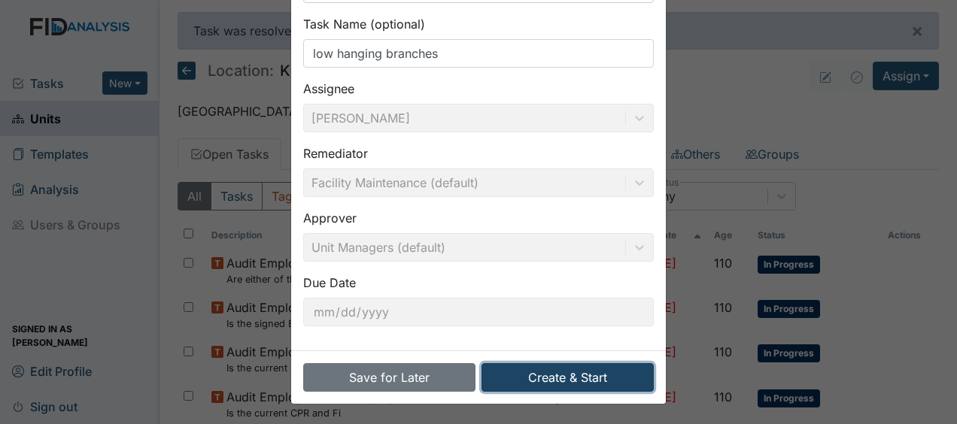
click at [528, 381] on button "Create & Start" at bounding box center [568, 378] width 172 height 29
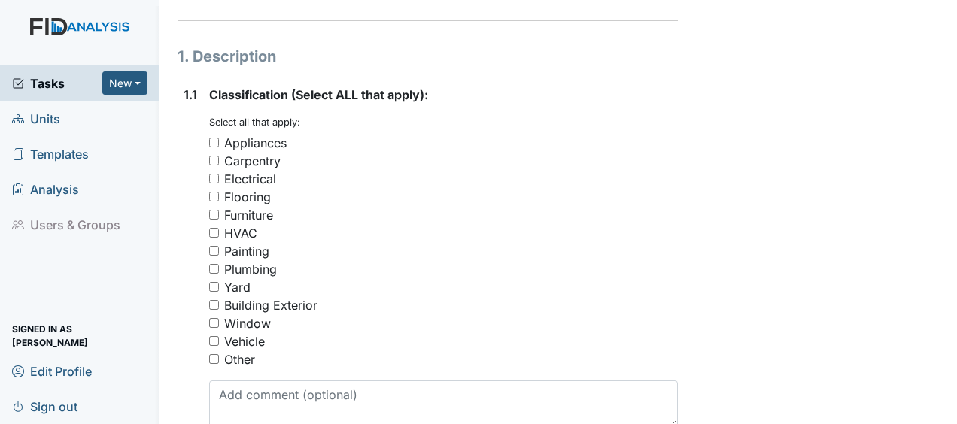
scroll to position [248, 0]
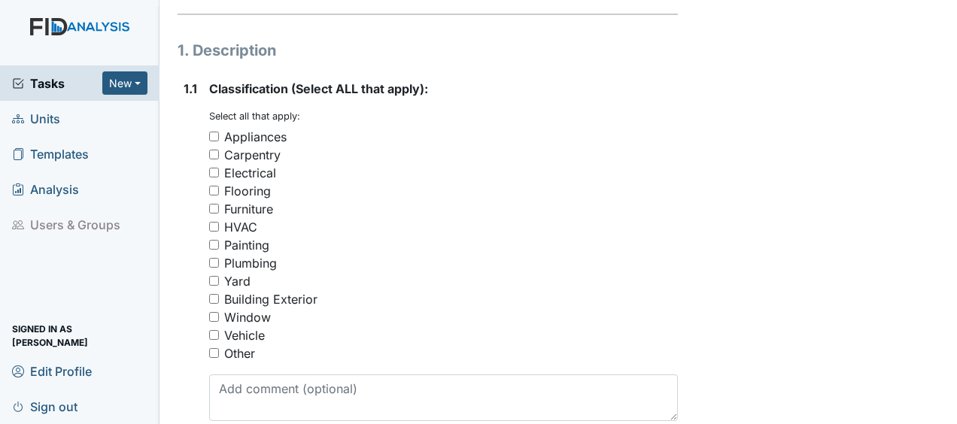
click at [217, 276] on input "Yard" at bounding box center [214, 281] width 10 height 10
checkbox input "true"
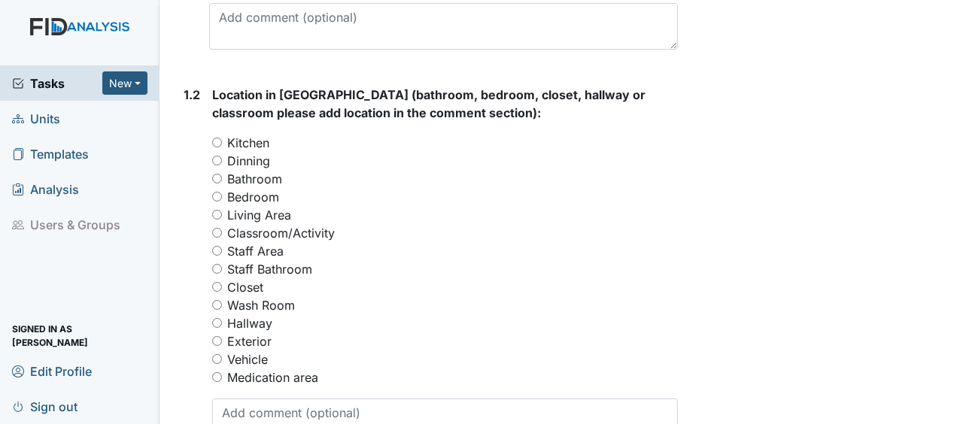
scroll to position [623, 0]
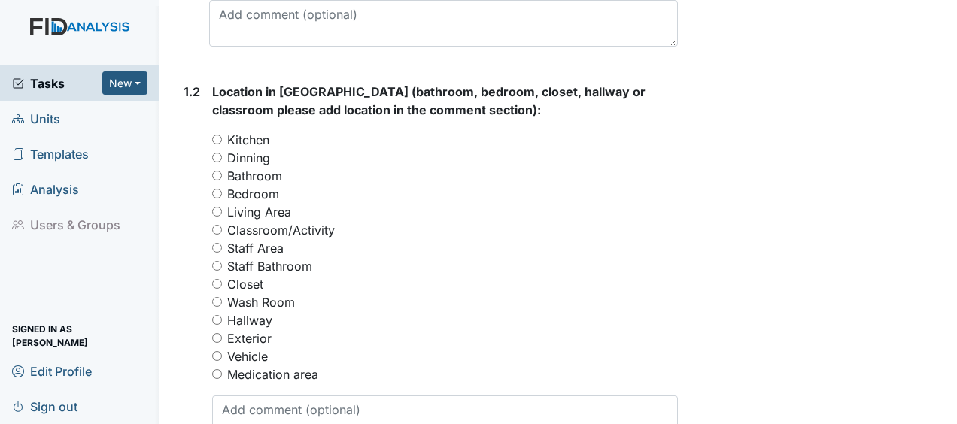
click at [216, 333] on input "Exterior" at bounding box center [217, 338] width 10 height 10
radio input "true"
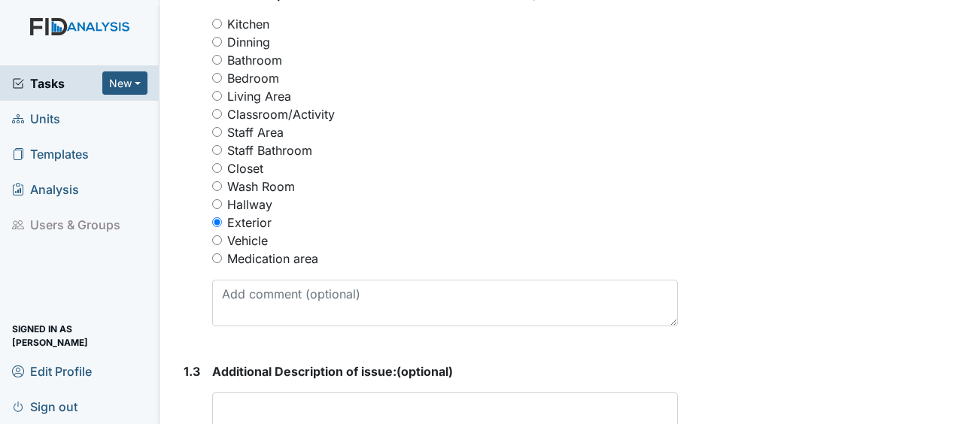
scroll to position [740, 0]
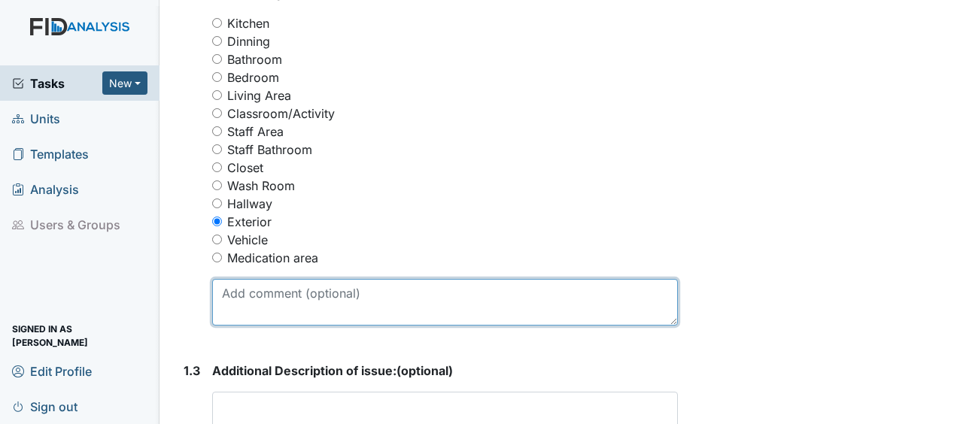
click at [236, 279] on textarea at bounding box center [445, 302] width 466 height 47
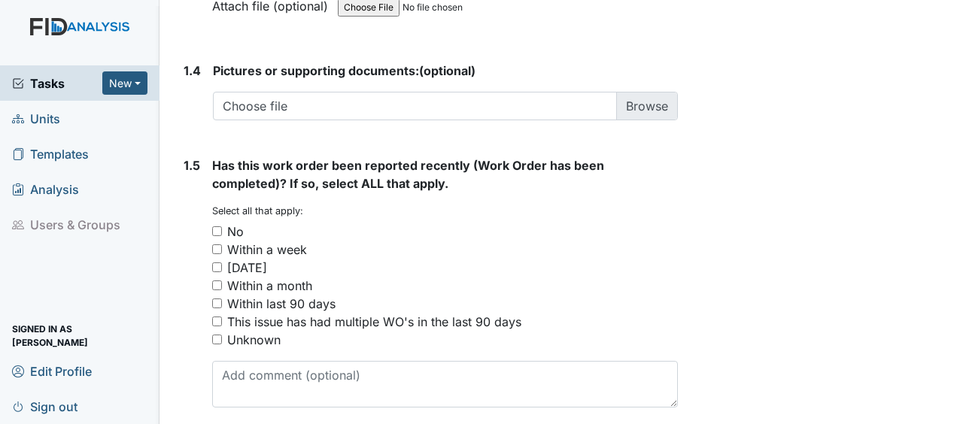
scroll to position [1222, 0]
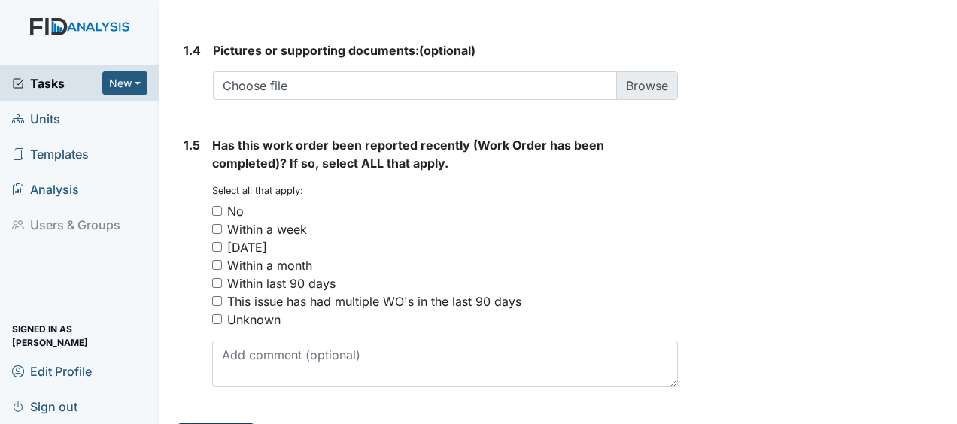
type textarea "low hanging branches in driveway"
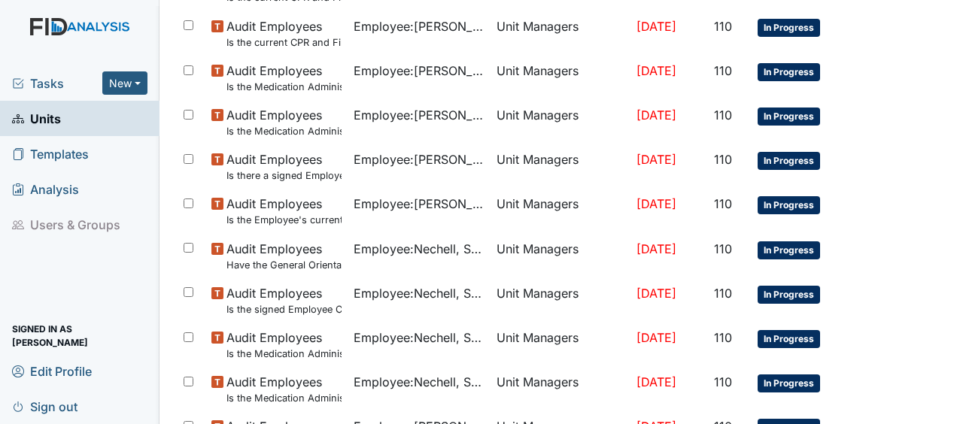
scroll to position [1209, 0]
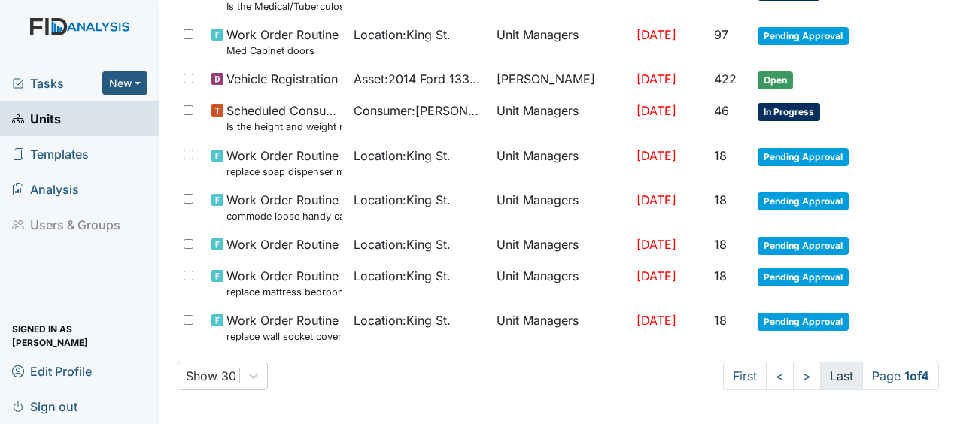
click at [828, 375] on link "Last" at bounding box center [841, 376] width 43 height 29
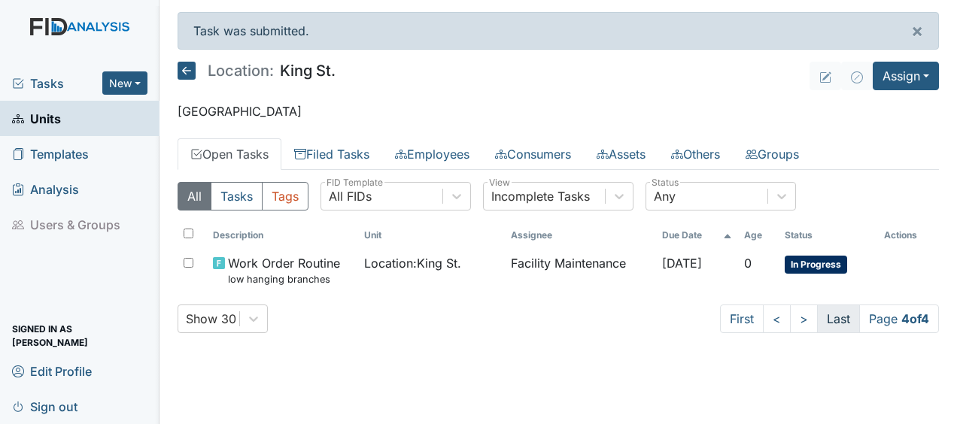
scroll to position [0, 0]
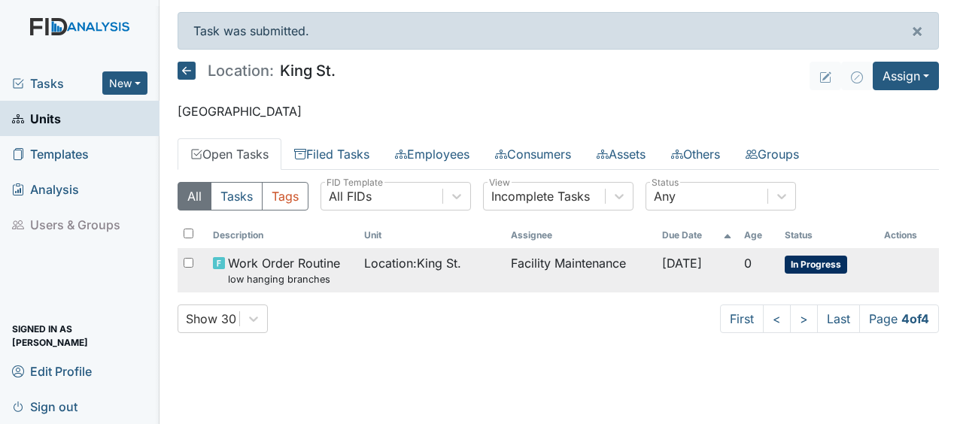
click at [553, 264] on td "Facility Maintenance" at bounding box center [580, 270] width 151 height 44
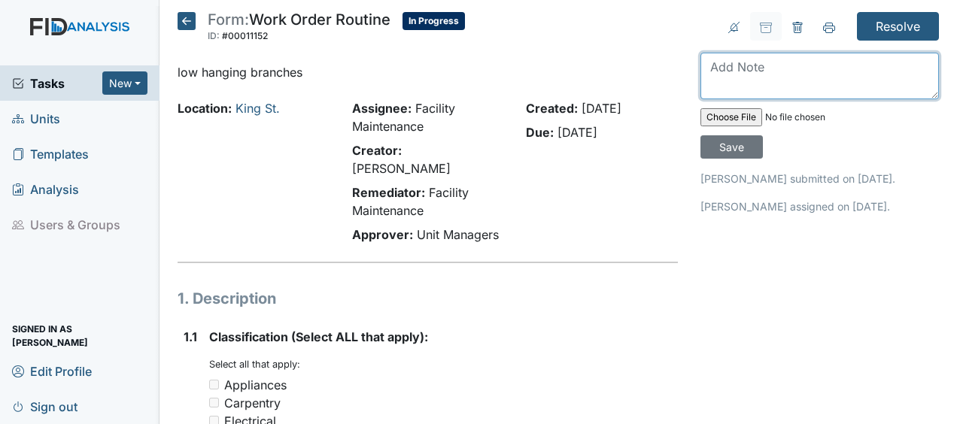
click at [709, 72] on textarea at bounding box center [820, 76] width 239 height 47
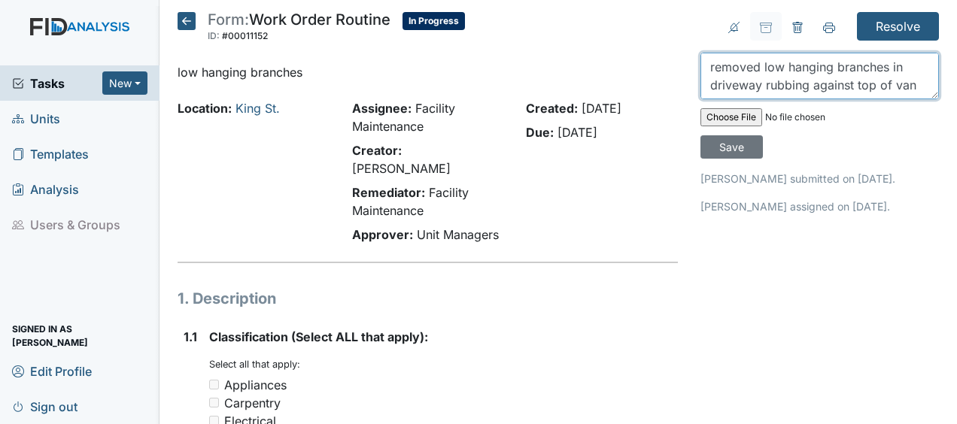
scroll to position [11, 0]
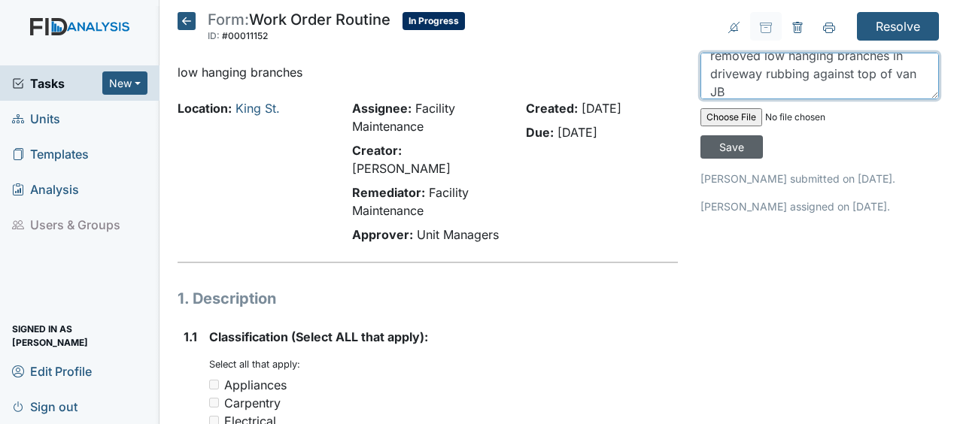
type textarea "removed low hanging branches in driveway rubbing against top of van JB"
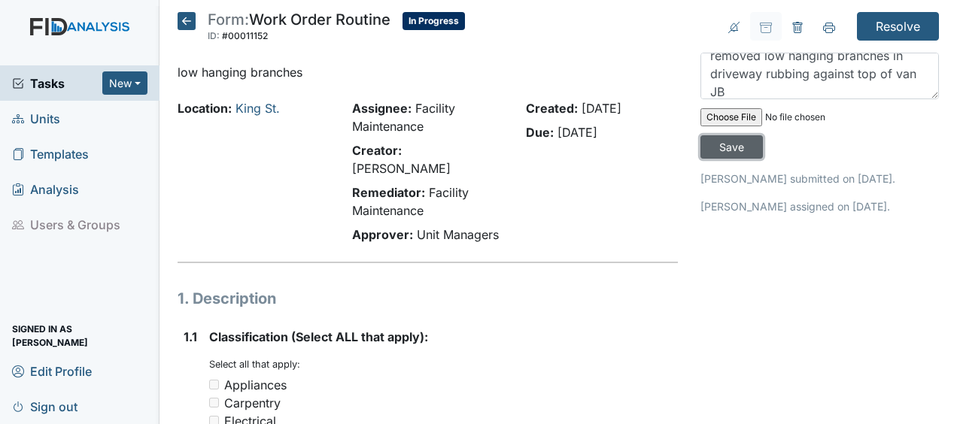
click at [715, 141] on input "Save" at bounding box center [732, 146] width 62 height 23
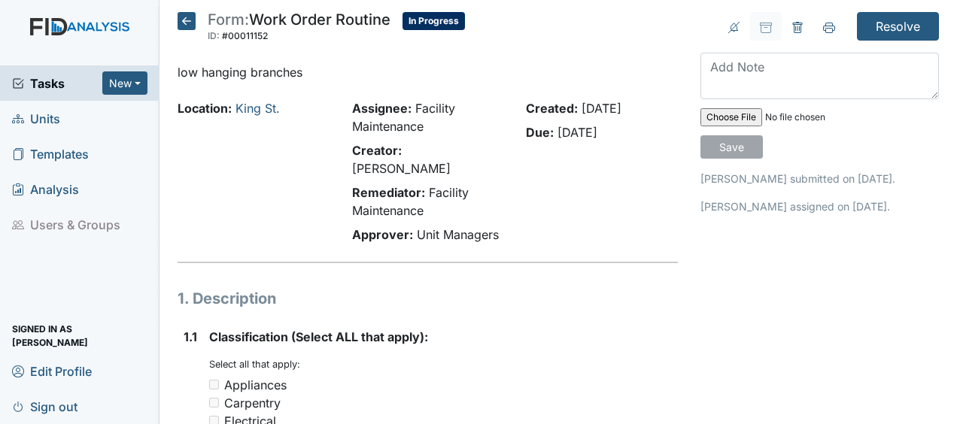
scroll to position [0, 0]
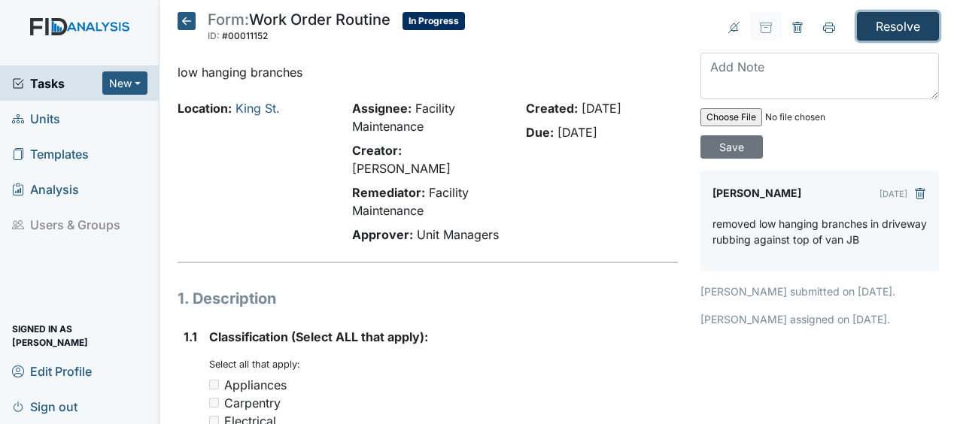
click at [866, 36] on input "Resolve" at bounding box center [898, 26] width 82 height 29
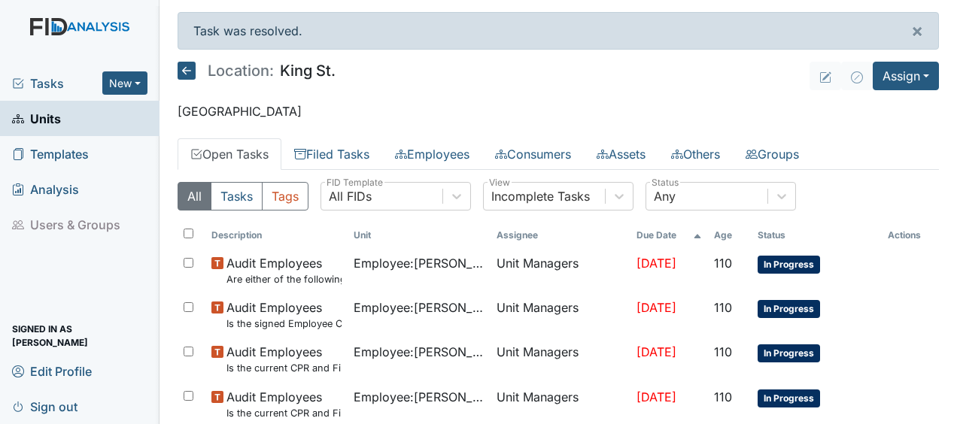
click at [866, 36] on div "Task was resolved. ×" at bounding box center [559, 31] width 762 height 38
click at [885, 78] on button "Assign" at bounding box center [906, 76] width 66 height 29
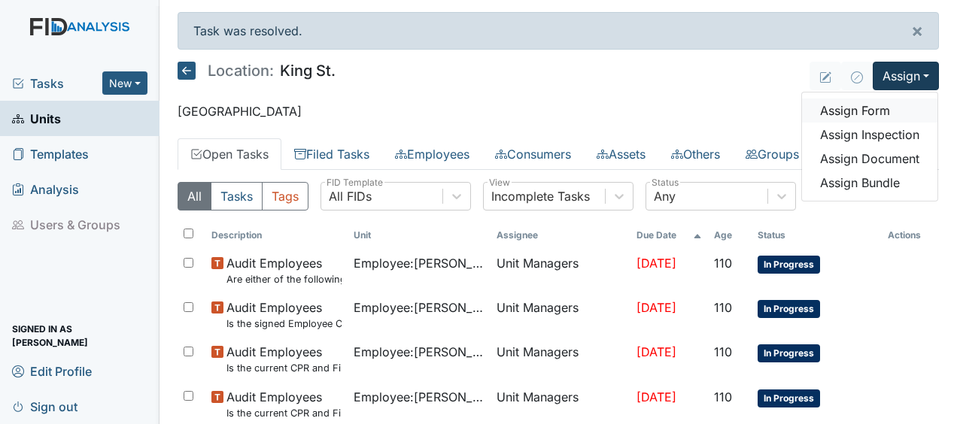
click at [846, 108] on link "Assign Form" at bounding box center [869, 111] width 135 height 24
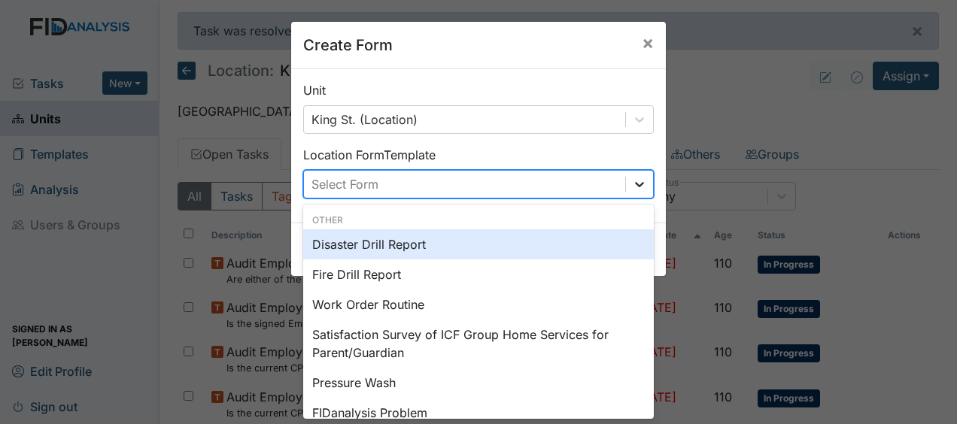
click at [632, 187] on icon at bounding box center [639, 184] width 15 height 15
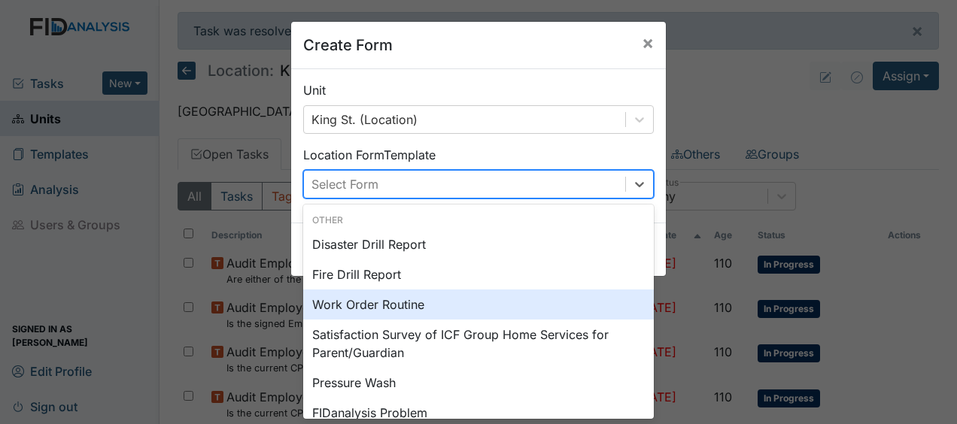
click at [411, 309] on div "Work Order Routine" at bounding box center [478, 305] width 351 height 30
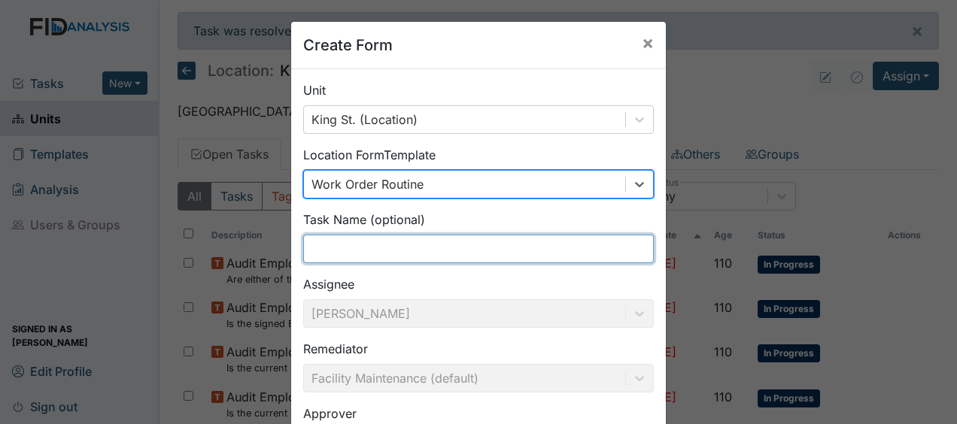
click at [318, 250] on input "text" at bounding box center [478, 249] width 351 height 29
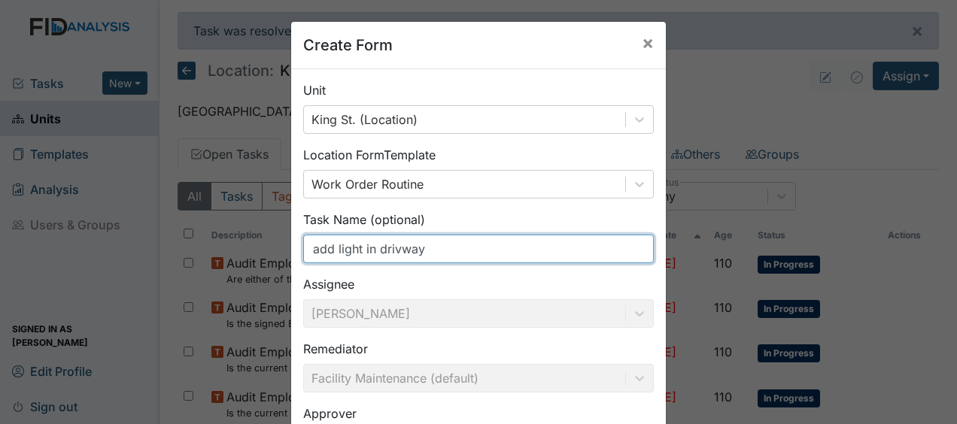
scroll to position [196, 0]
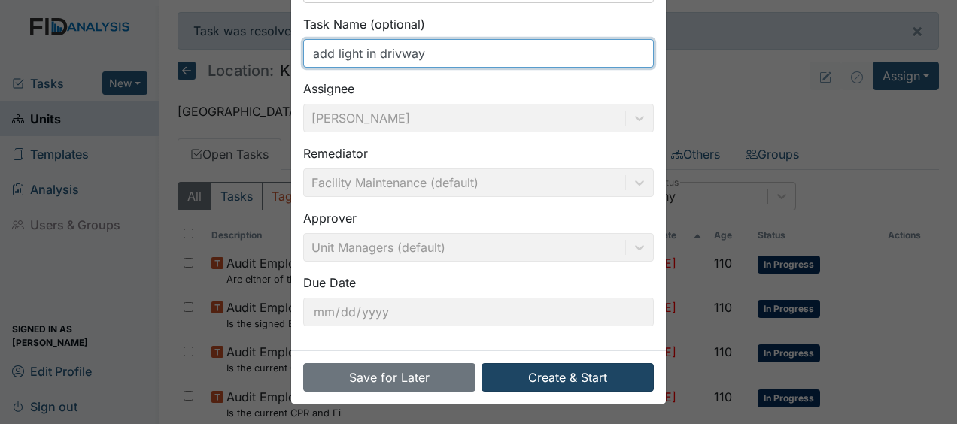
type input "add light in drivway"
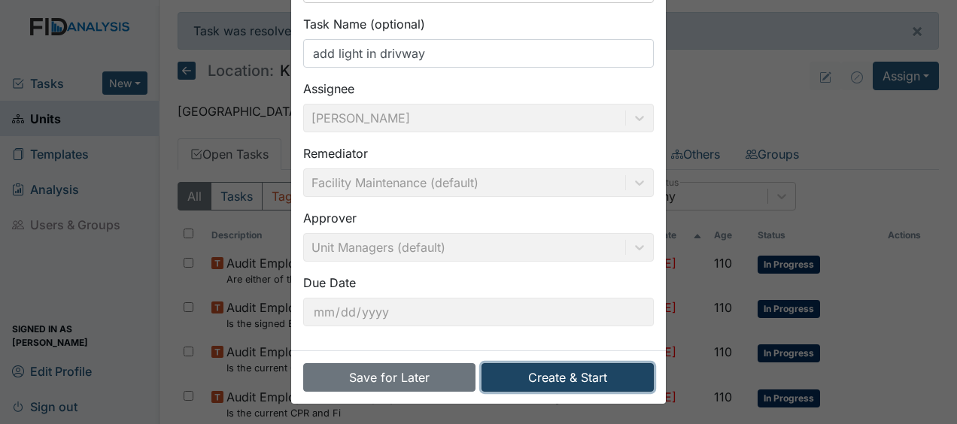
click at [519, 379] on button "Create & Start" at bounding box center [568, 378] width 172 height 29
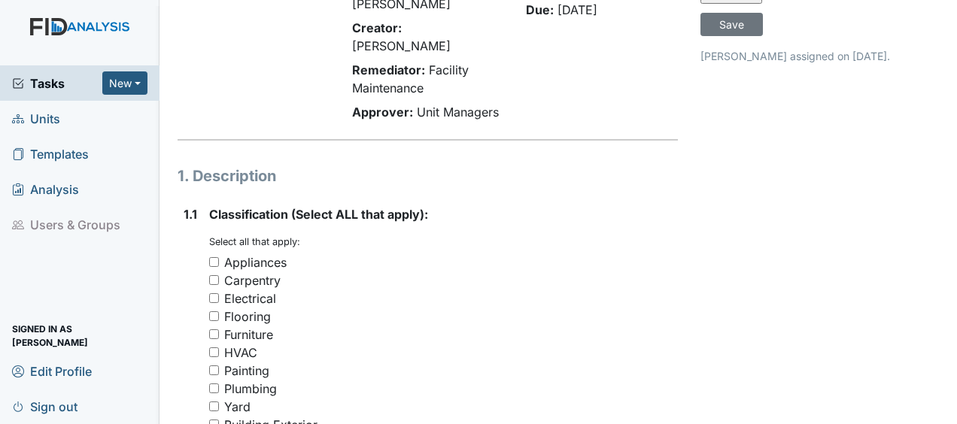
scroll to position [123, 0]
click at [217, 401] on input "Yard" at bounding box center [214, 406] width 10 height 10
checkbox input "true"
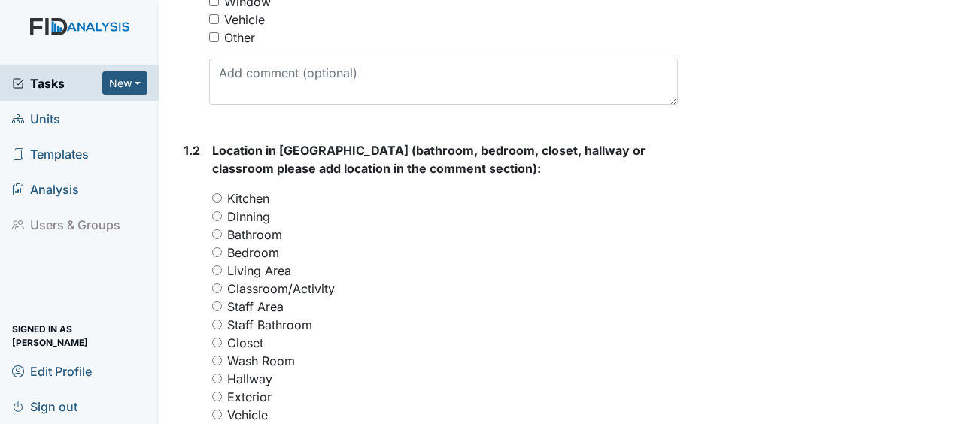
scroll to position [566, 0]
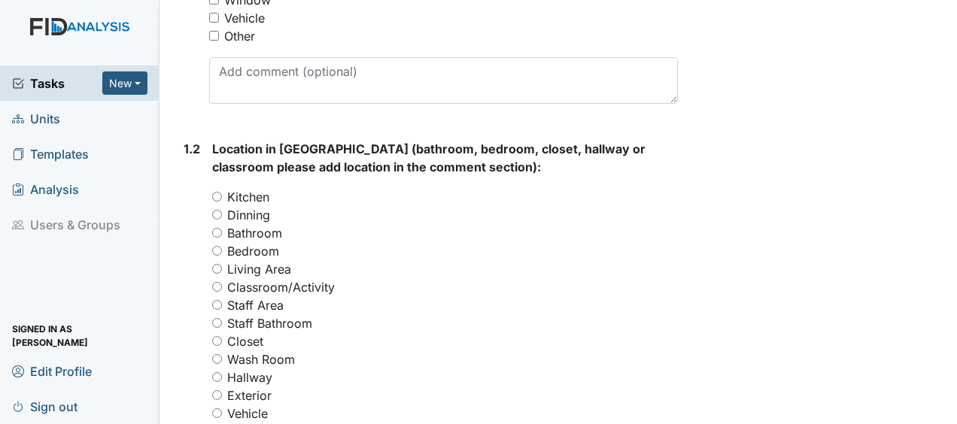
click at [218, 391] on input "Exterior" at bounding box center [217, 396] width 10 height 10
radio input "true"
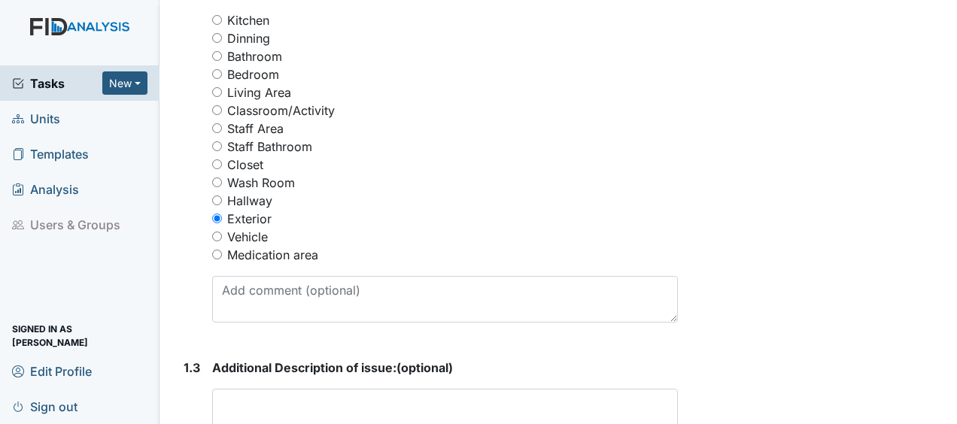
scroll to position [744, 0]
click at [218, 388] on textarea at bounding box center [445, 411] width 466 height 47
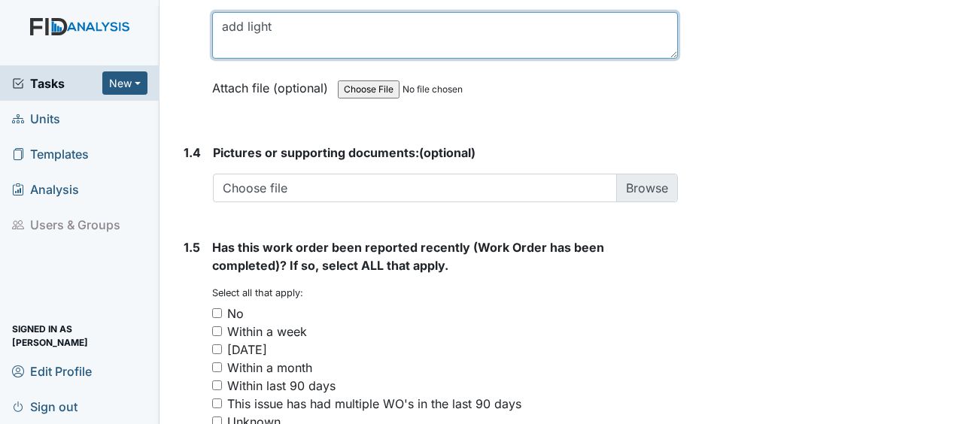
scroll to position [1222, 0]
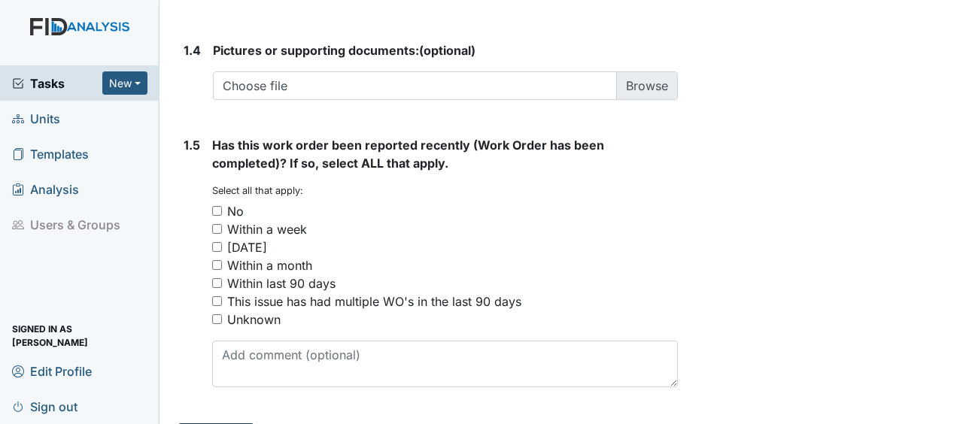
type textarea "add light"
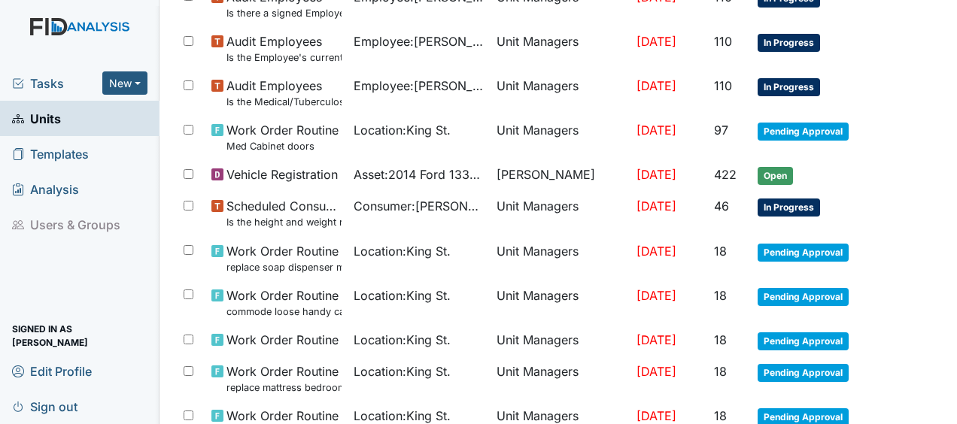
scroll to position [1209, 0]
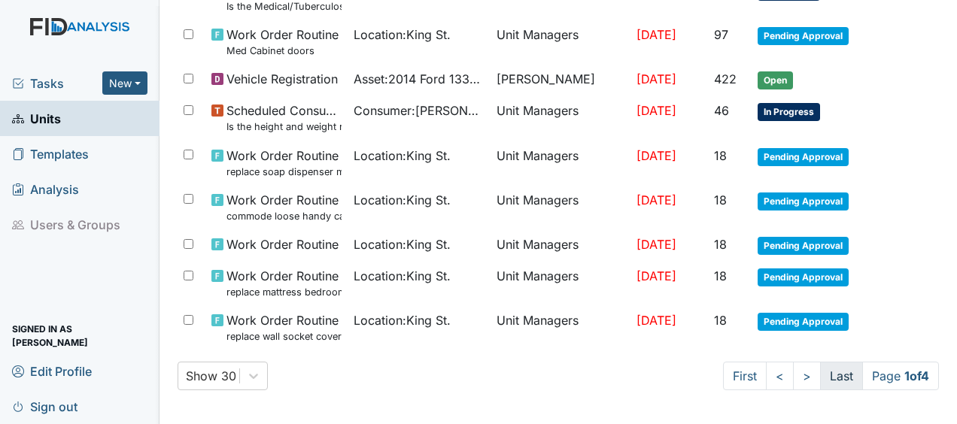
click at [828, 374] on link "Last" at bounding box center [841, 376] width 43 height 29
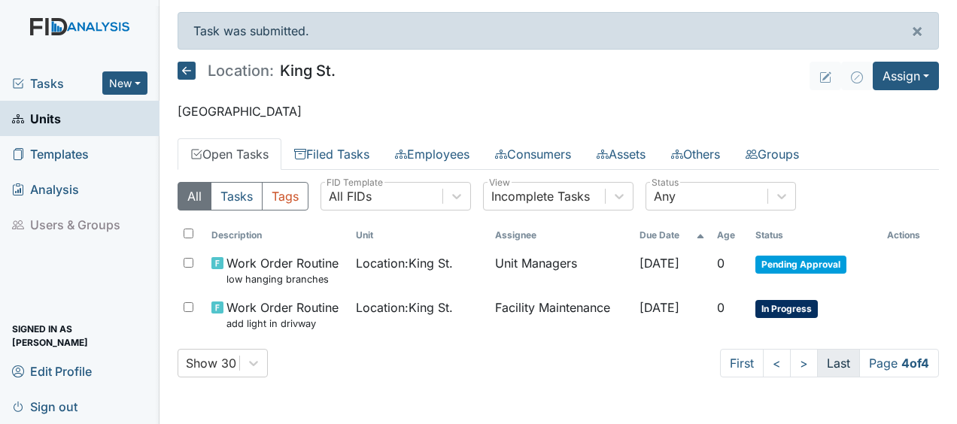
click at [828, 374] on link "Last" at bounding box center [838, 363] width 43 height 29
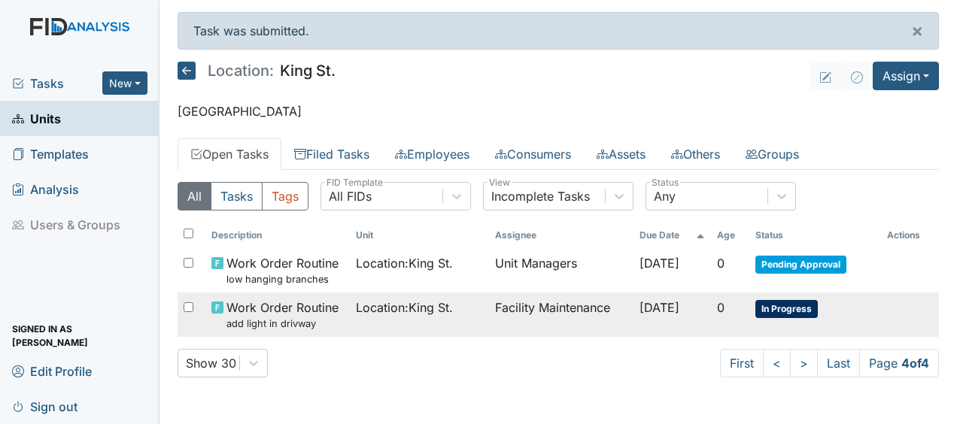
click at [451, 306] on div "Location : King St." at bounding box center [419, 308] width 127 height 18
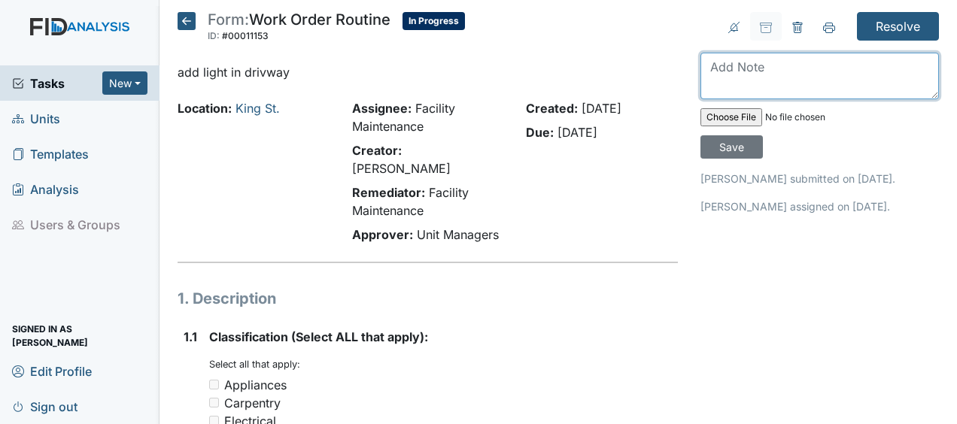
click at [706, 62] on textarea at bounding box center [820, 76] width 239 height 47
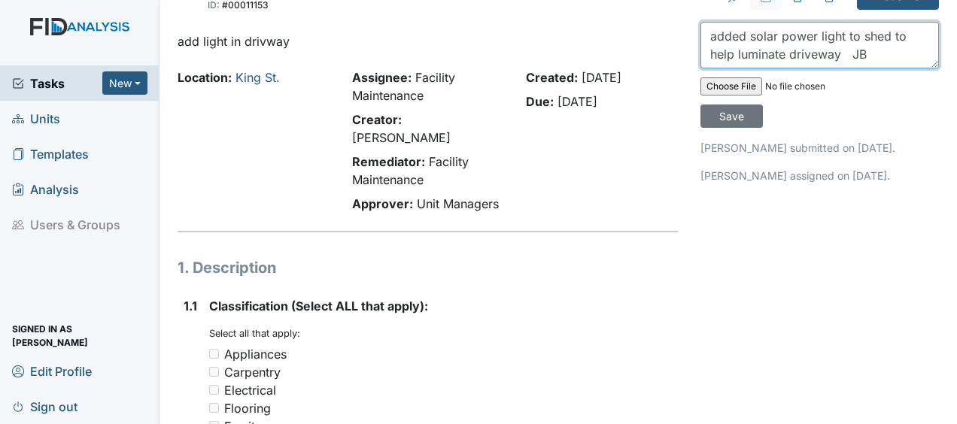
scroll to position [32, 0]
type textarea "added solar power light to shed to help luminate driveway JB"
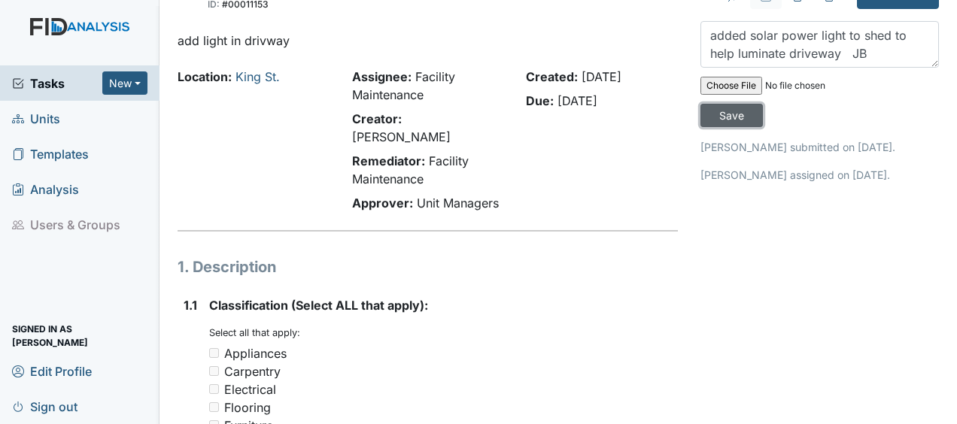
click at [724, 117] on input "Save" at bounding box center [732, 115] width 62 height 23
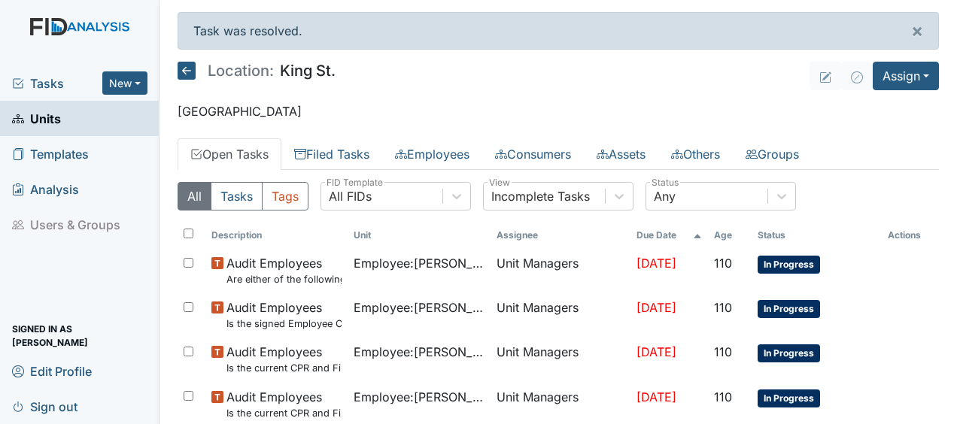
click at [190, 72] on icon at bounding box center [187, 71] width 18 height 18
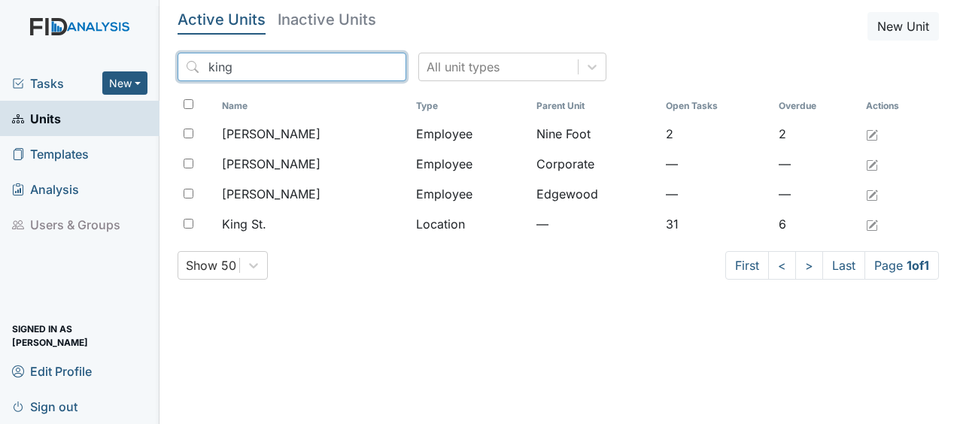
click at [361, 69] on input "king" at bounding box center [292, 67] width 229 height 29
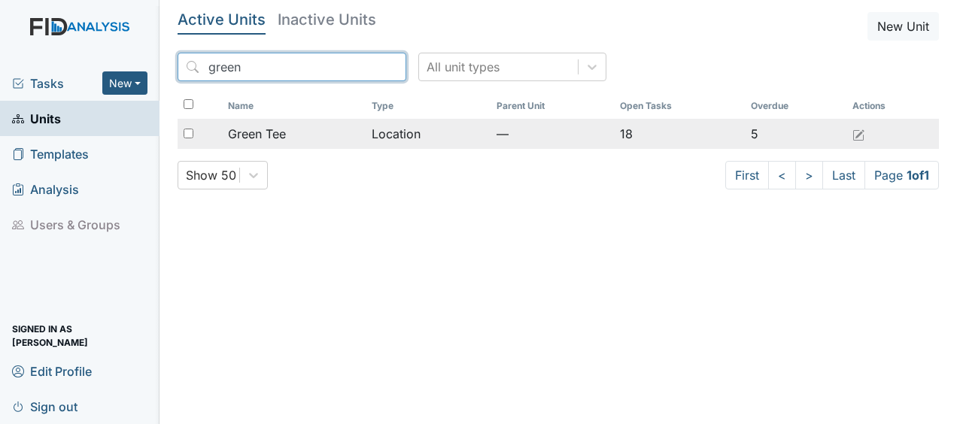
type input "green"
click at [272, 135] on span "Green Tee" at bounding box center [257, 134] width 58 height 18
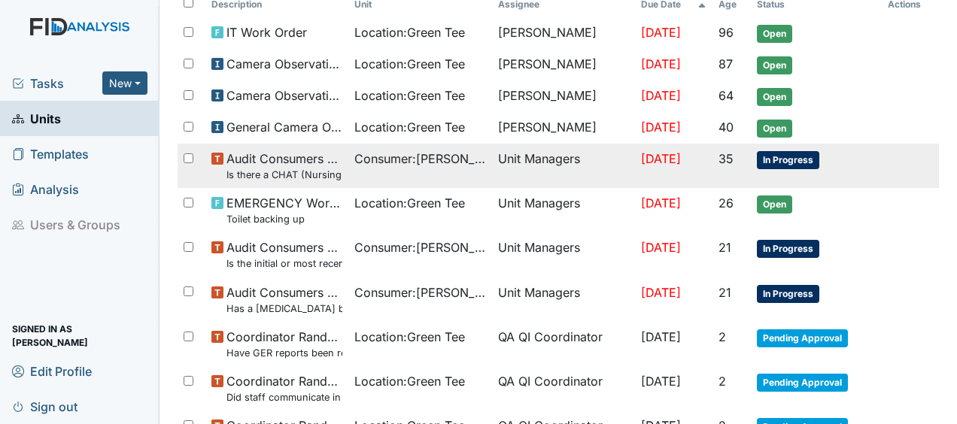
scroll to position [181, 0]
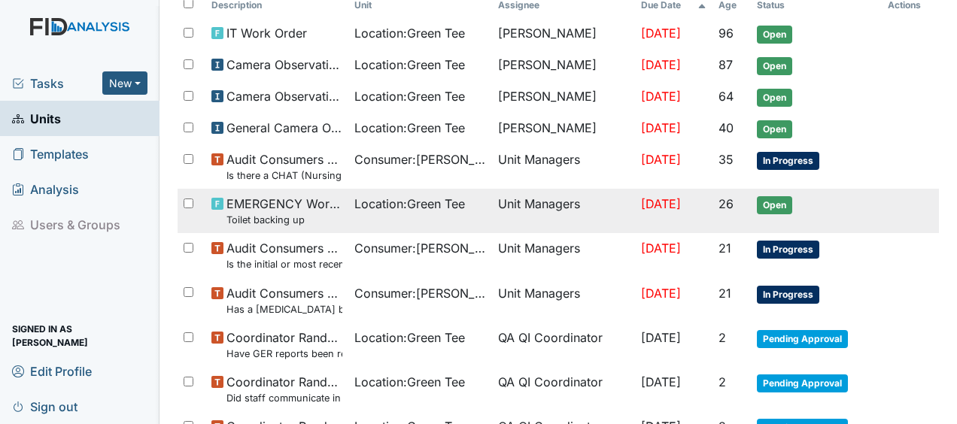
click at [328, 200] on span "EMERGENCY Work Order Toilet backing up" at bounding box center [285, 211] width 116 height 32
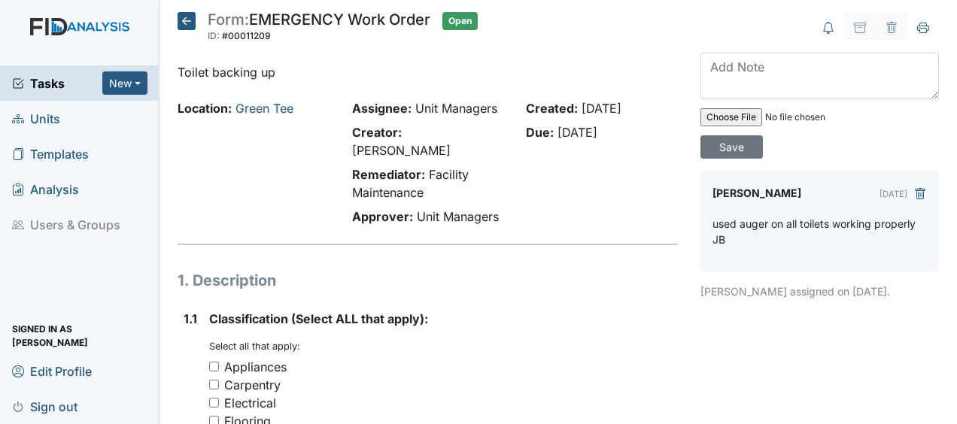
click at [188, 27] on icon at bounding box center [187, 21] width 18 height 18
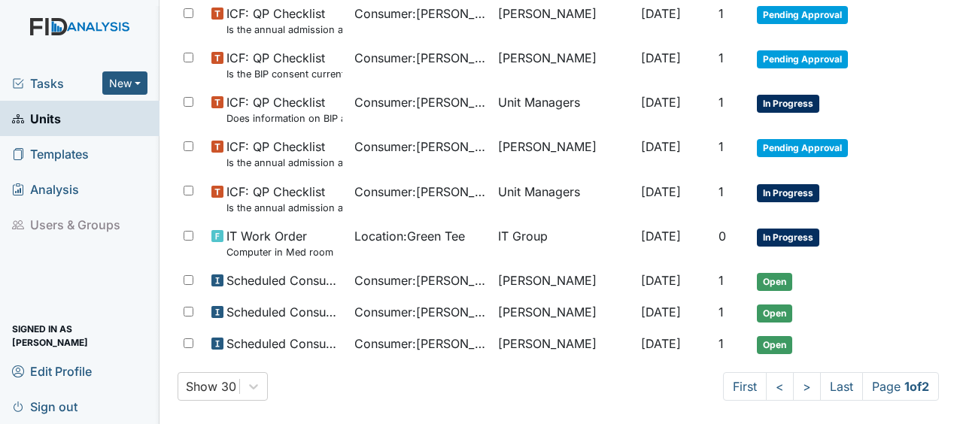
scroll to position [1065, 0]
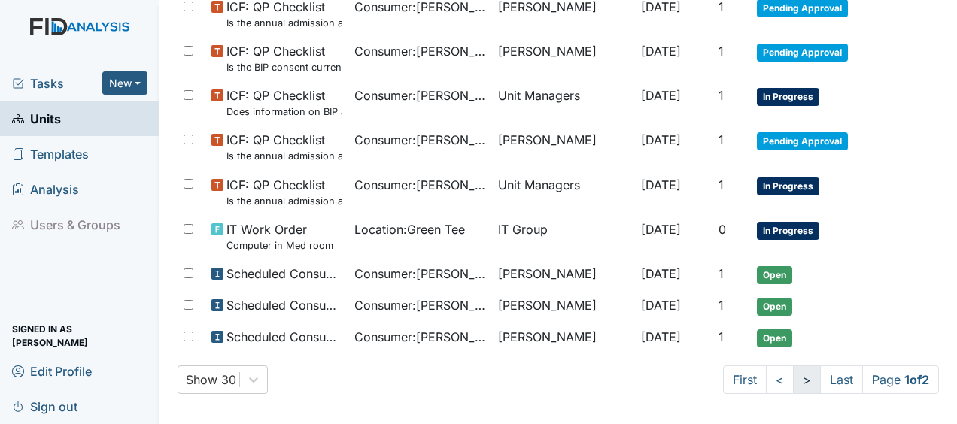
click at [793, 375] on link ">" at bounding box center [807, 380] width 28 height 29
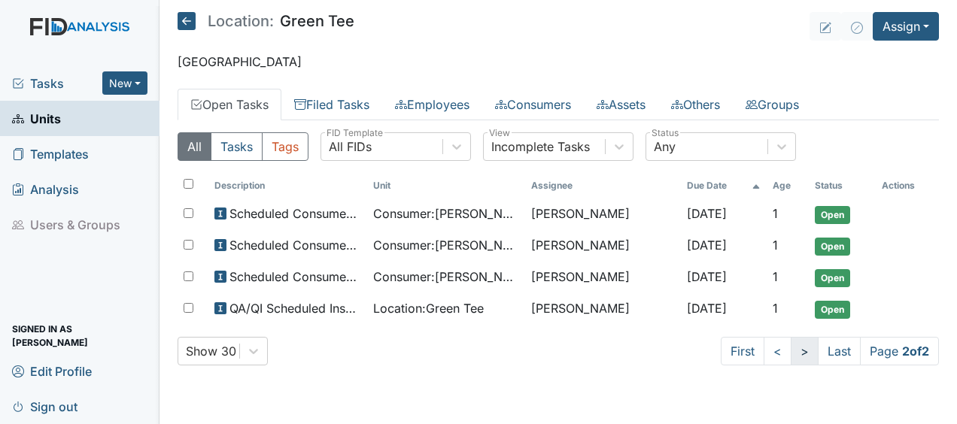
scroll to position [0, 0]
click at [888, 23] on button "Assign" at bounding box center [906, 26] width 66 height 29
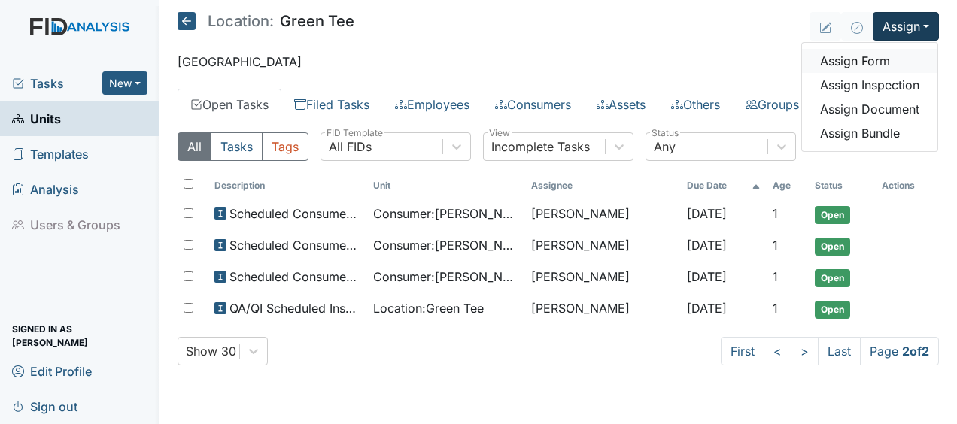
click at [853, 59] on link "Assign Form" at bounding box center [869, 61] width 135 height 24
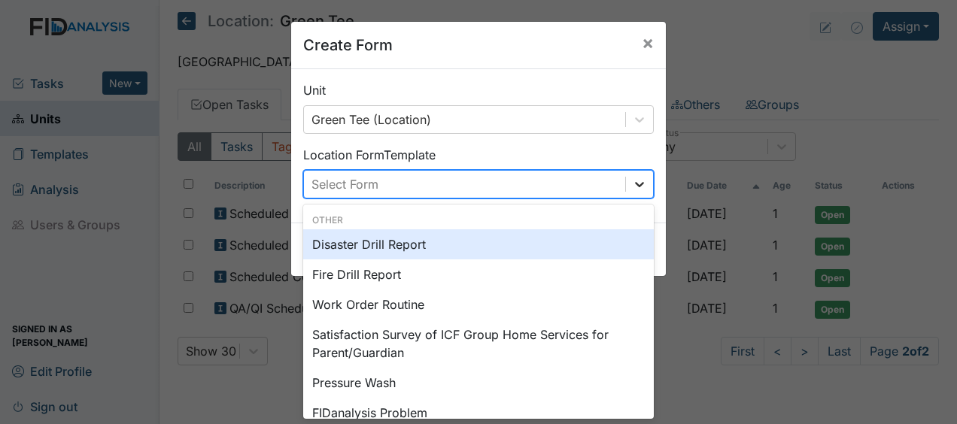
click at [637, 184] on icon at bounding box center [639, 184] width 15 height 15
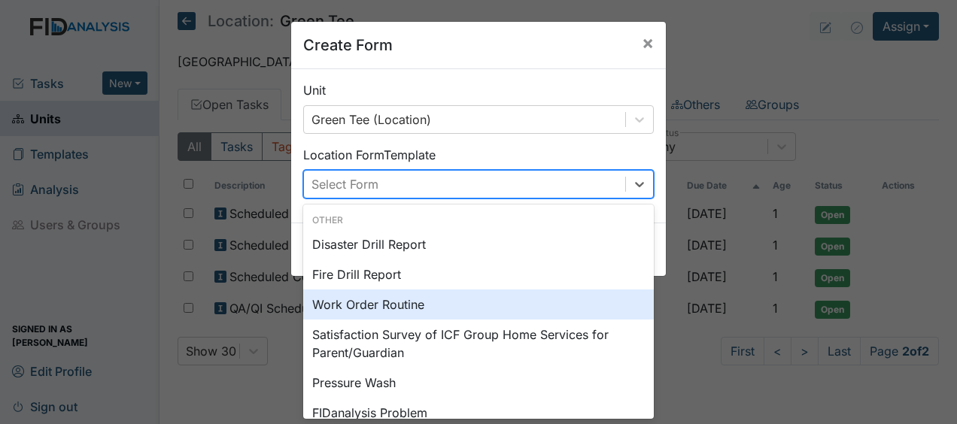
click at [390, 306] on div "Work Order Routine" at bounding box center [478, 305] width 351 height 30
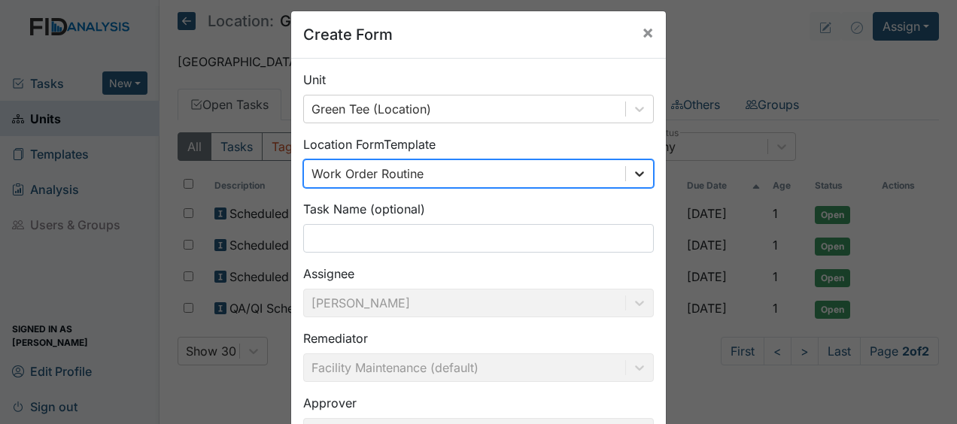
click at [633, 179] on icon at bounding box center [639, 173] width 15 height 15
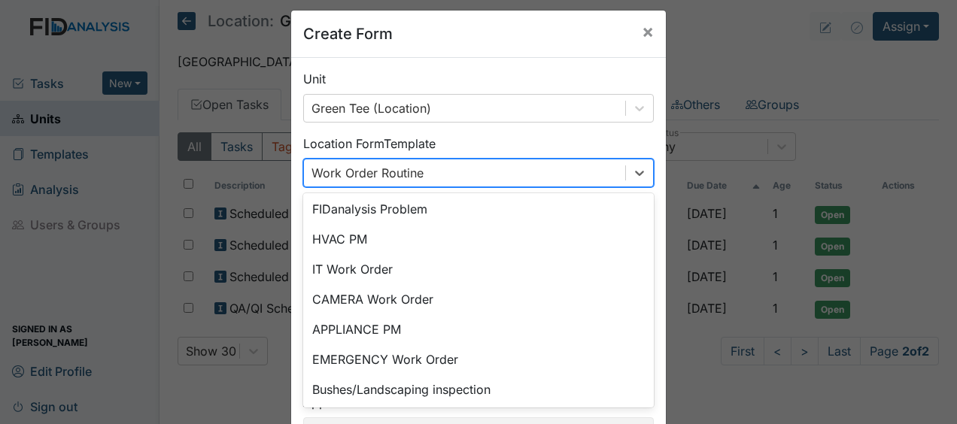
scroll to position [199, 0]
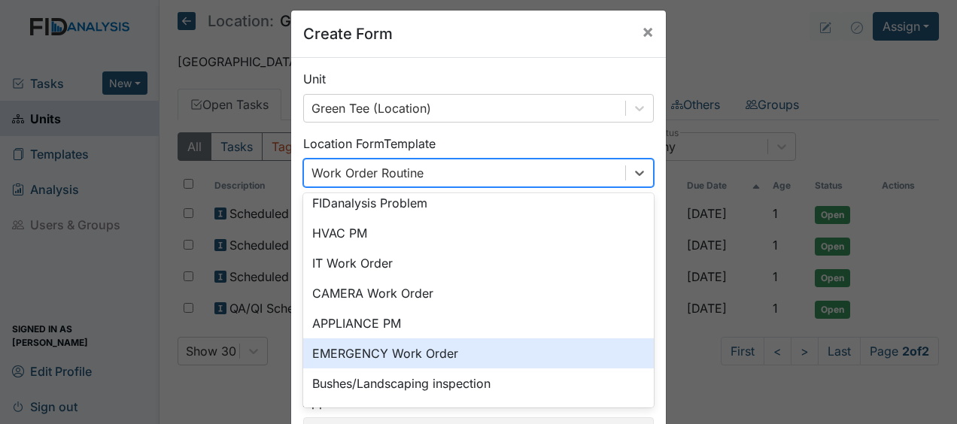
click at [412, 351] on div "EMERGENCY Work Order" at bounding box center [478, 354] width 351 height 30
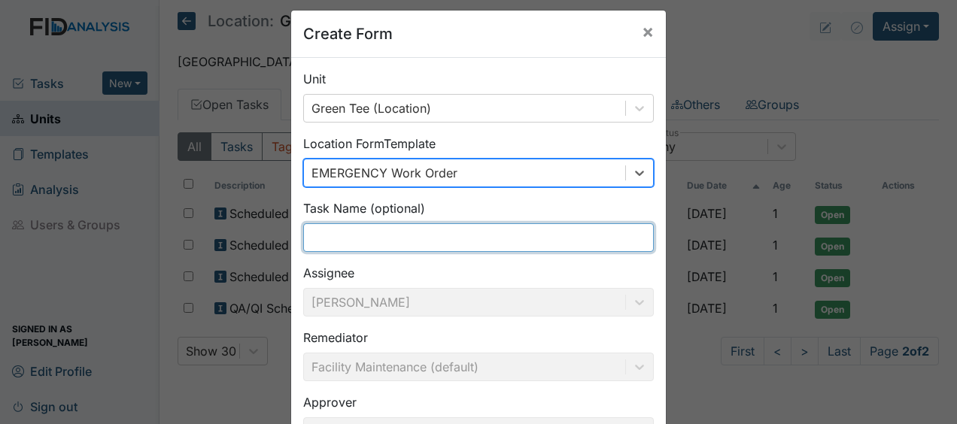
click at [325, 245] on input "text" at bounding box center [478, 238] width 351 height 29
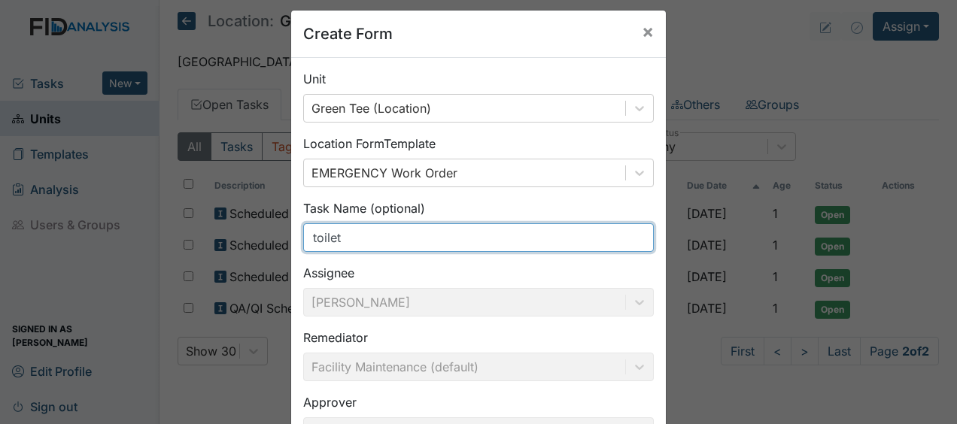
click at [325, 245] on input "toilet" at bounding box center [478, 238] width 351 height 29
click at [328, 246] on input "toilet" at bounding box center [478, 238] width 351 height 29
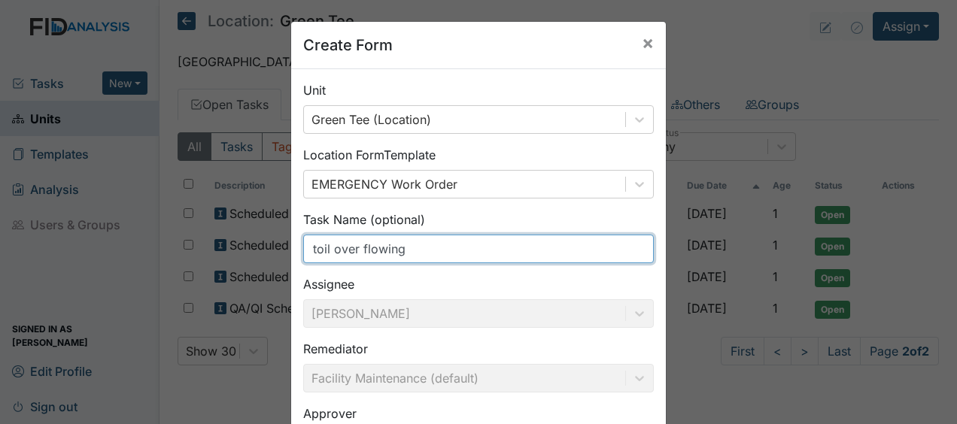
scroll to position [196, 0]
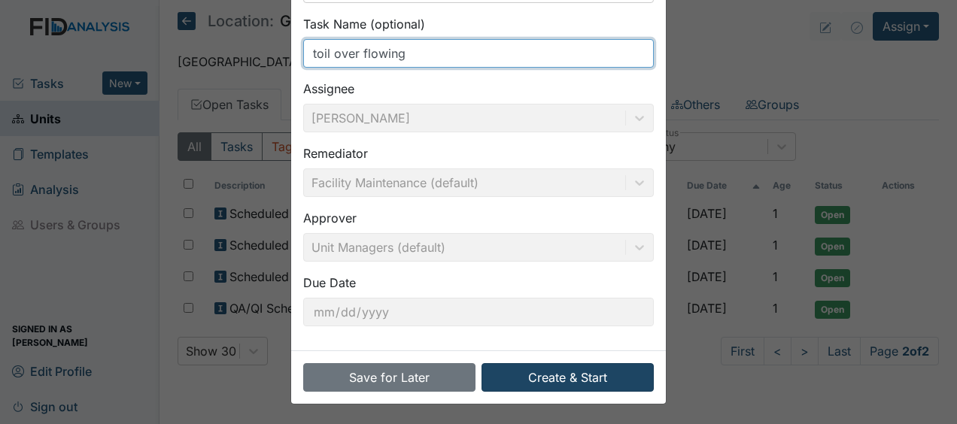
type input "toil over flowing"
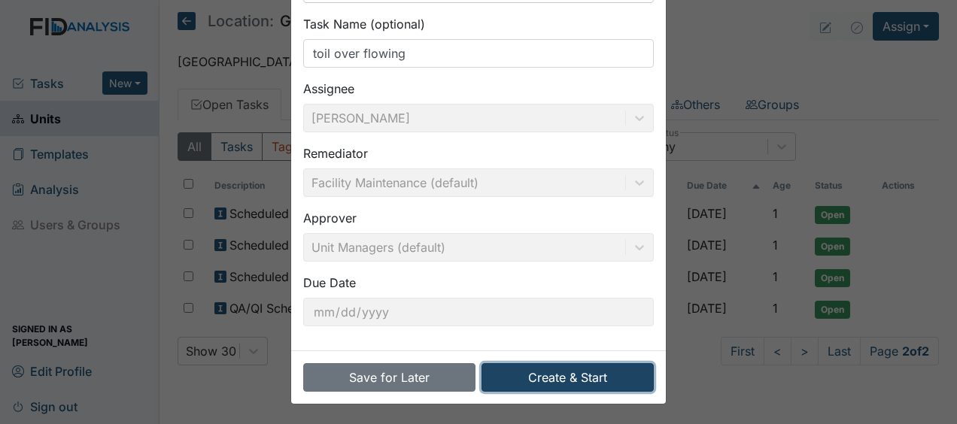
click at [546, 372] on button "Create & Start" at bounding box center [568, 378] width 172 height 29
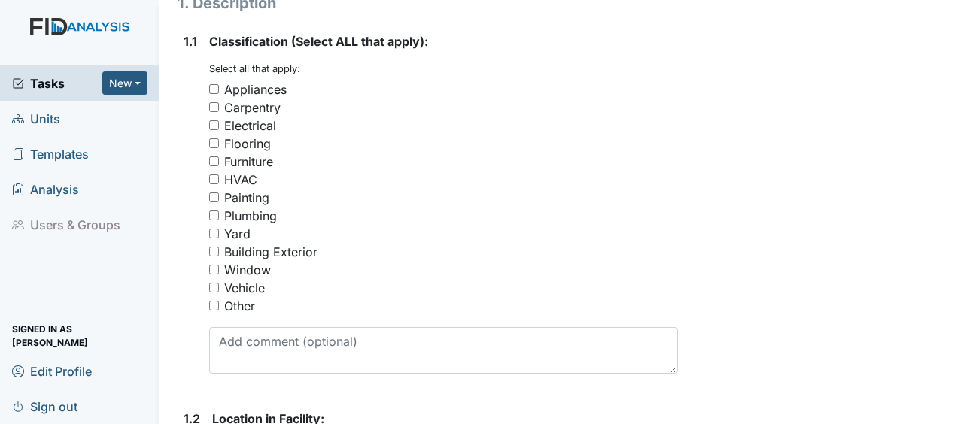
scroll to position [294, 0]
click at [211, 212] on input "Plumbing" at bounding box center [214, 217] width 10 height 10
checkbox input "true"
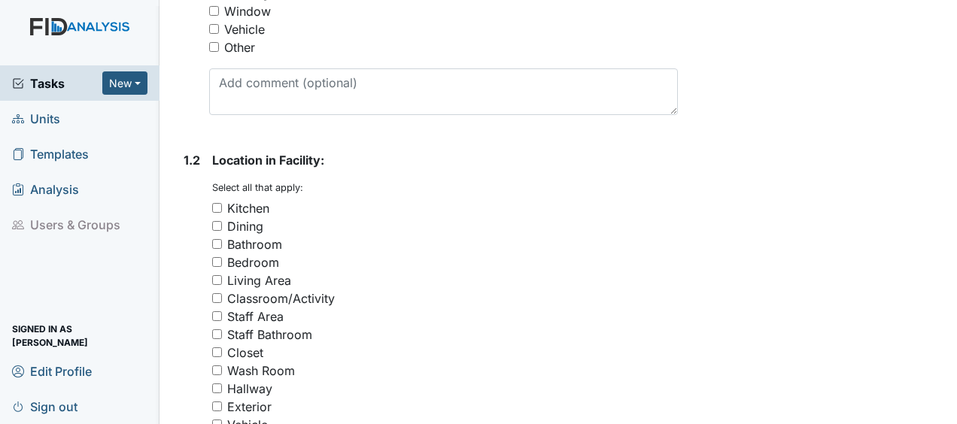
scroll to position [555, 0]
click at [218, 329] on input "Staff Bathroom" at bounding box center [217, 334] width 10 height 10
checkbox input "true"
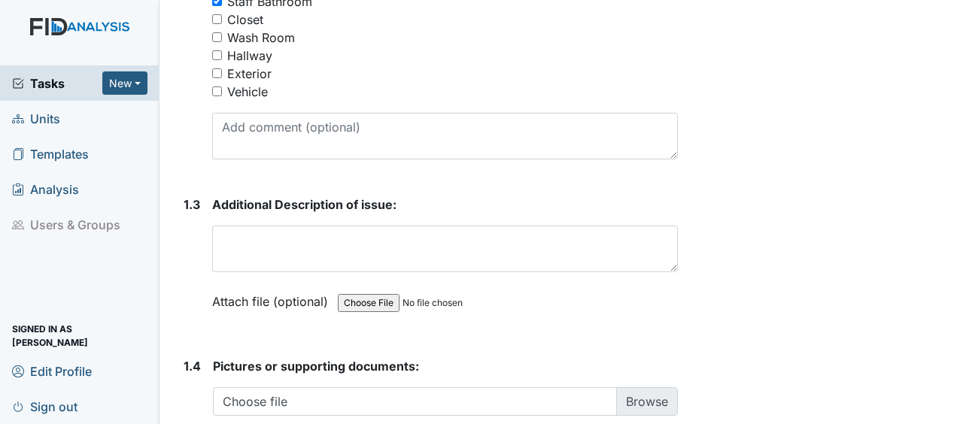
scroll to position [891, 0]
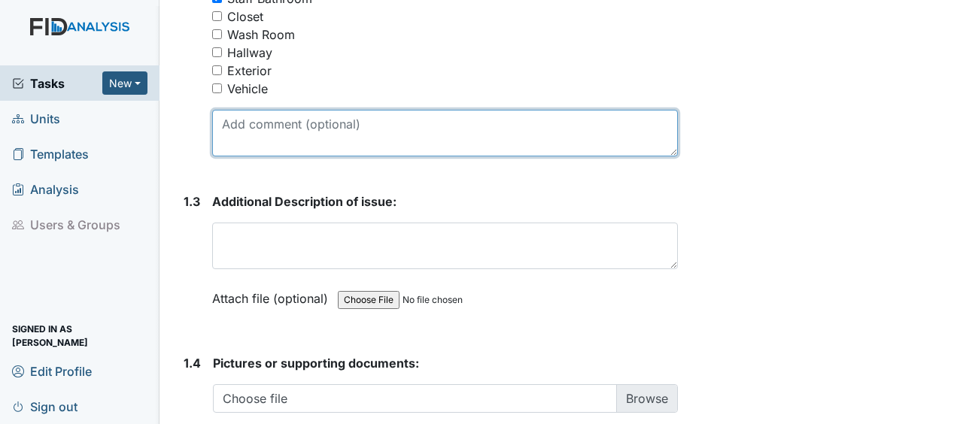
click at [251, 110] on textarea at bounding box center [445, 133] width 466 height 47
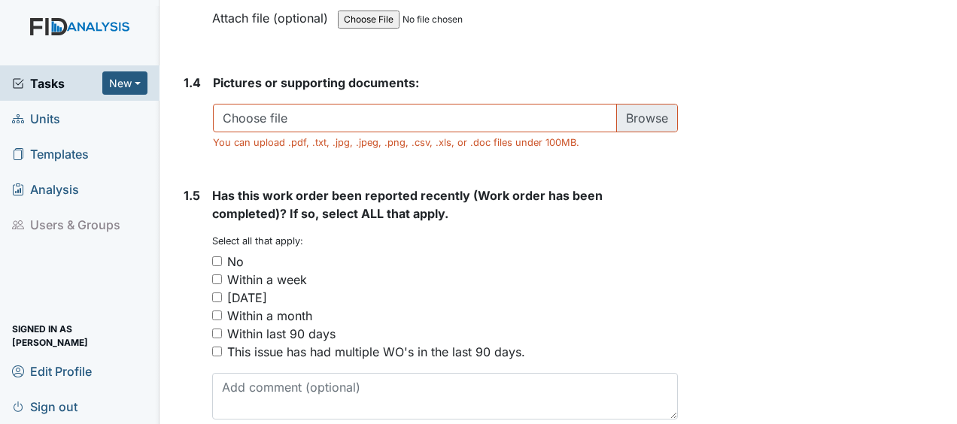
scroll to position [1189, 0]
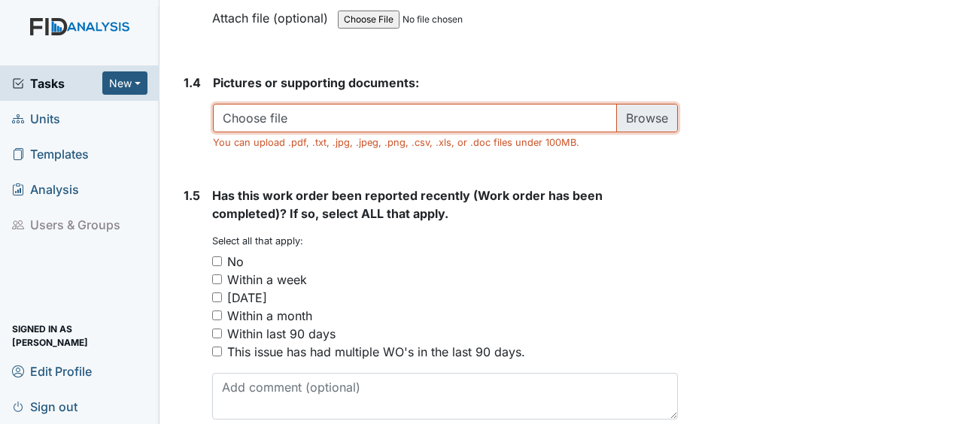
click at [526, 104] on input "file" at bounding box center [445, 118] width 465 height 29
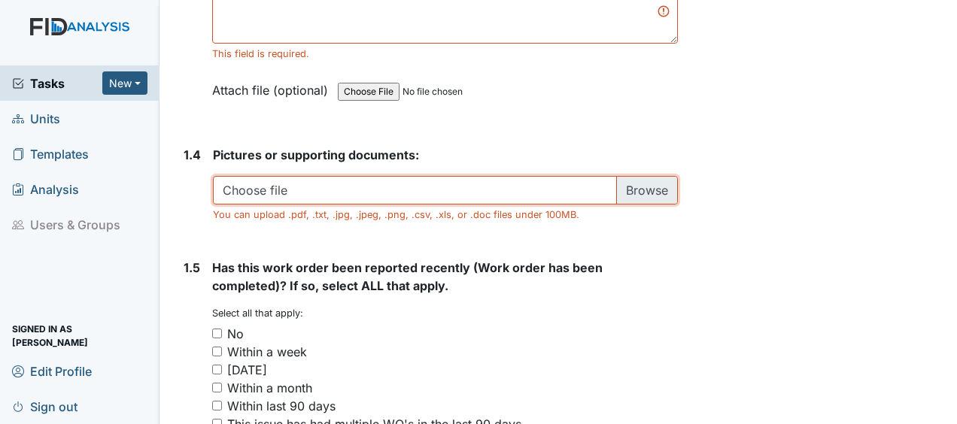
scroll to position [1222, 0]
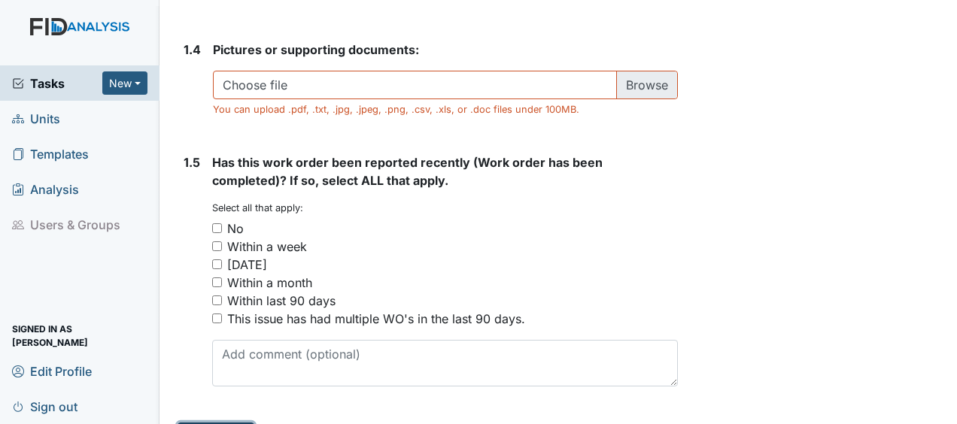
click at [617, 71] on input "file" at bounding box center [445, 85] width 465 height 29
click at [360, 71] on input "file" at bounding box center [445, 85] width 465 height 29
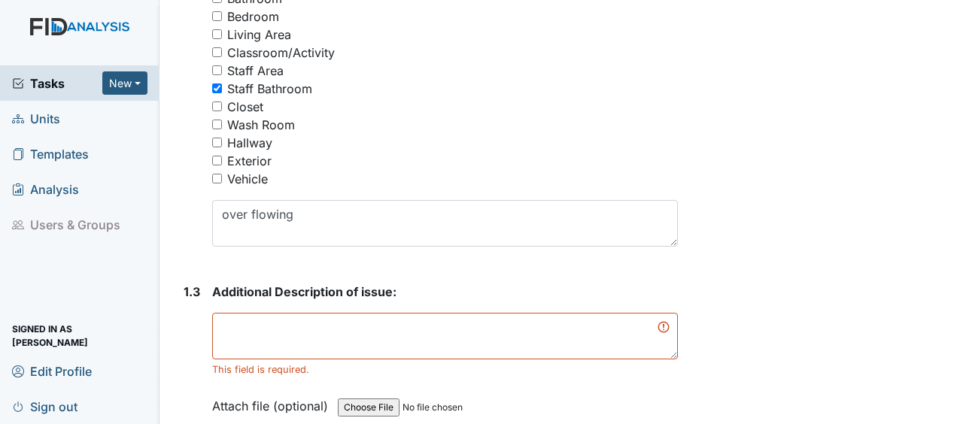
scroll to position [802, 0]
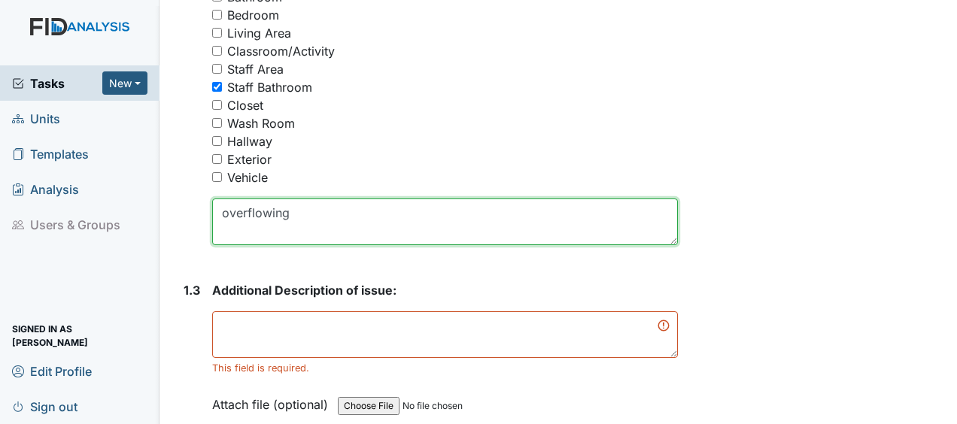
type textarea "overflowing"
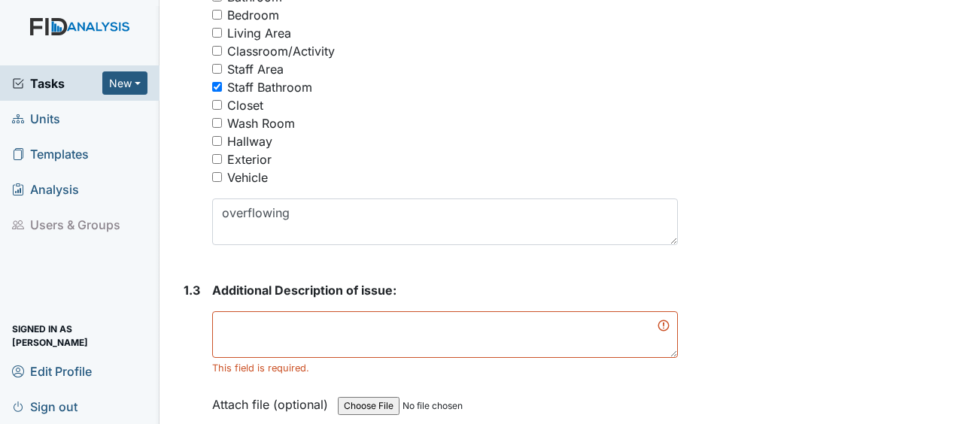
click at [740, 164] on div "Archive Task × Are you sure you want to archive this task? It will appear as in…" at bounding box center [819, 41] width 261 height 1662
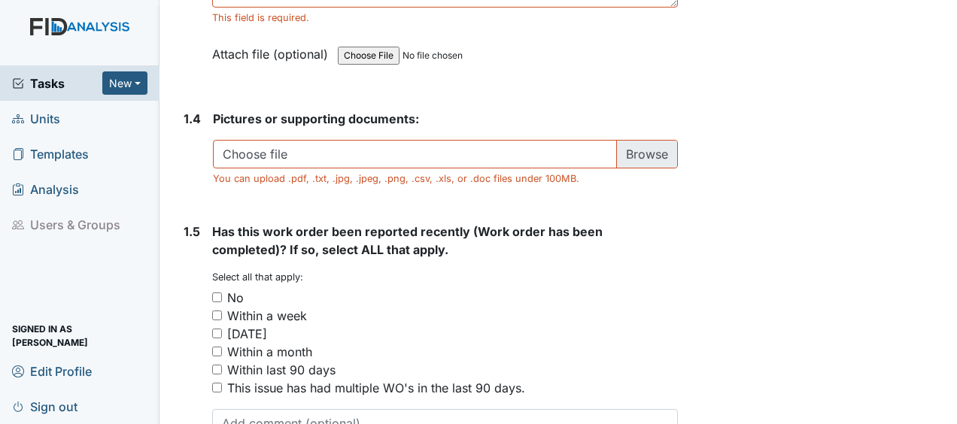
scroll to position [1222, 0]
